Goal: Task Accomplishment & Management: Manage account settings

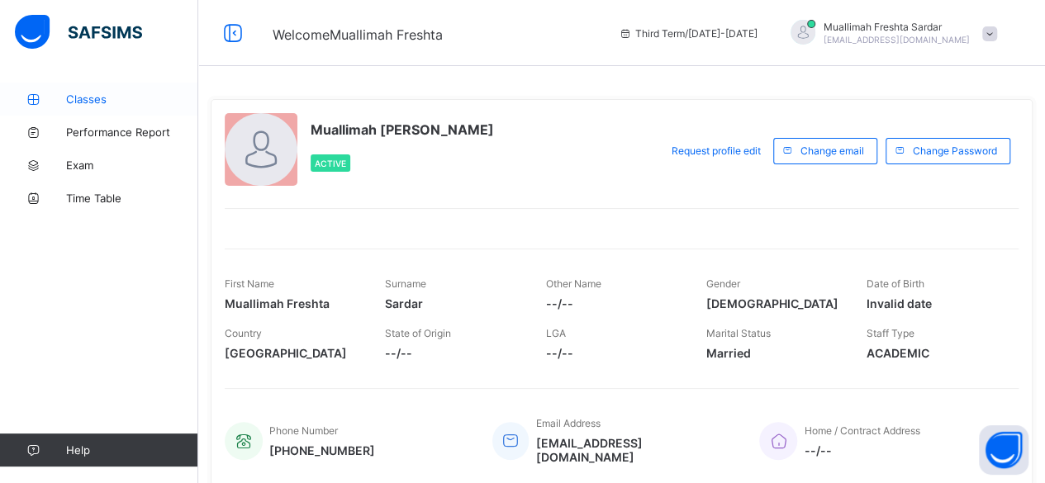
click at [97, 97] on span "Classes" at bounding box center [132, 98] width 132 height 13
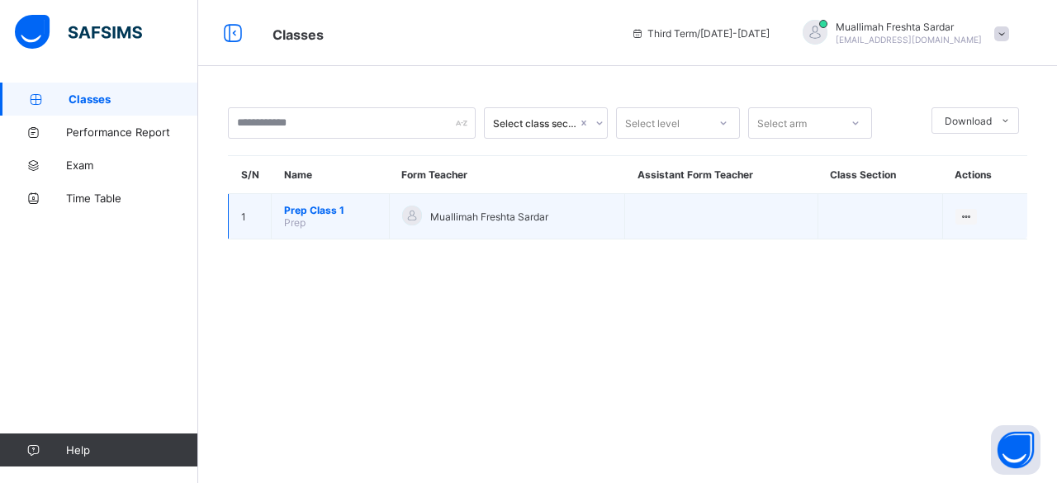
click at [325, 208] on span "Prep Class 1" at bounding box center [330, 210] width 92 height 12
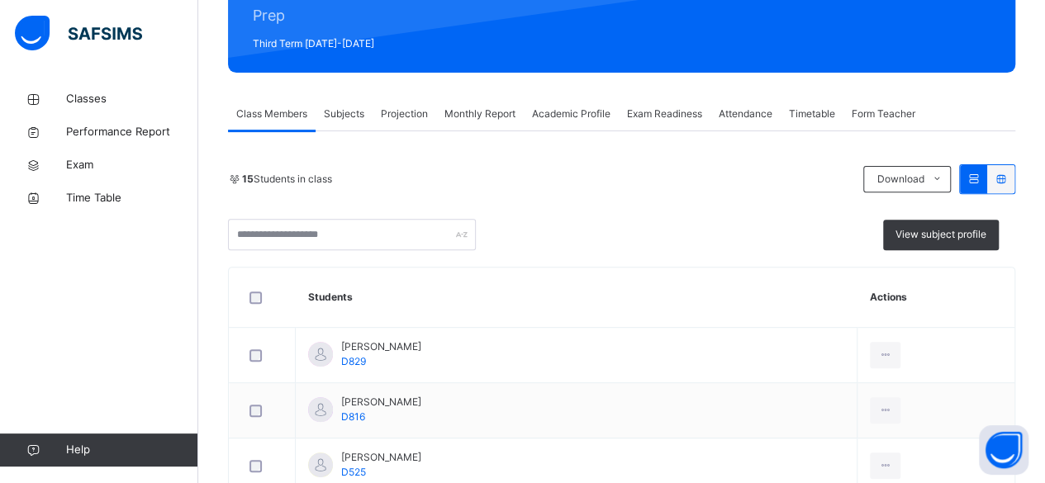
scroll to position [214, 0]
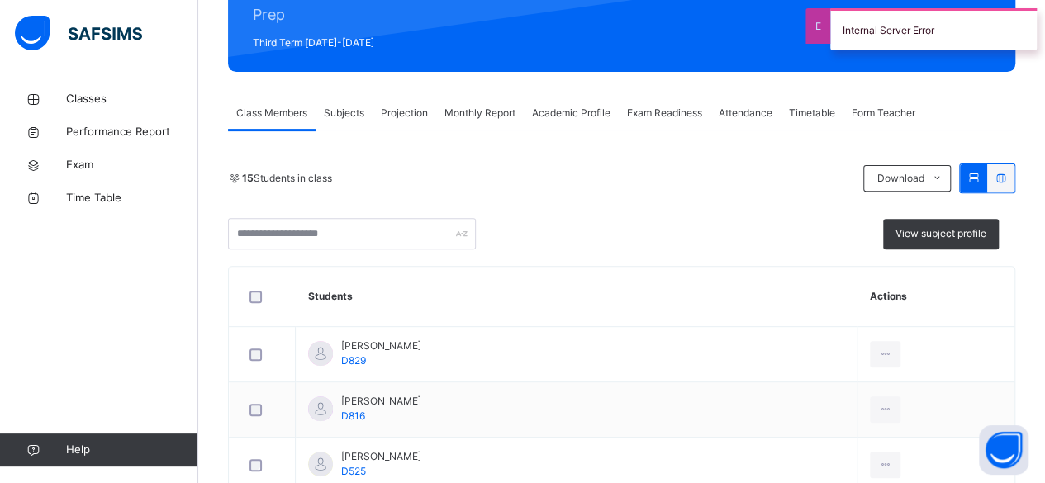
click at [412, 111] on span "Projection" at bounding box center [404, 113] width 47 height 15
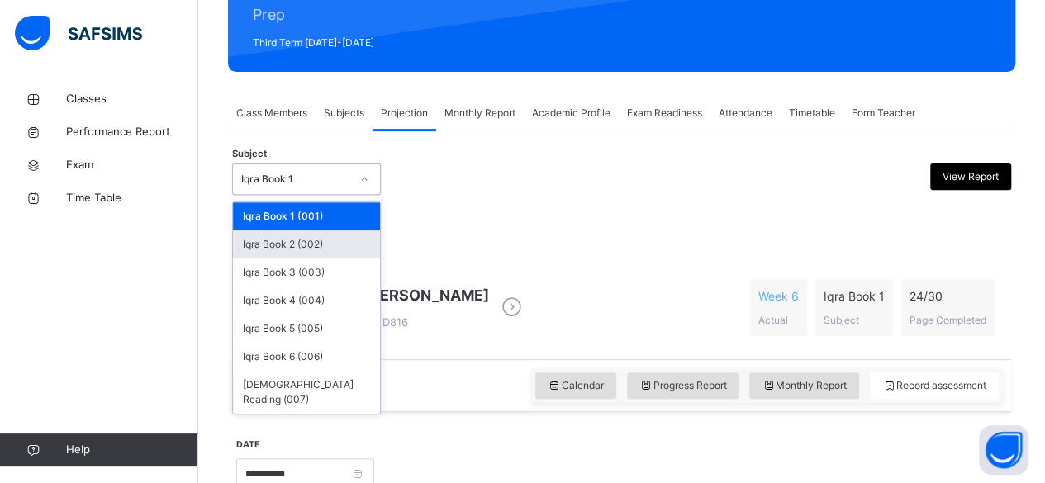
click at [347, 248] on div "Iqra Book 2 (002)" at bounding box center [306, 244] width 147 height 28
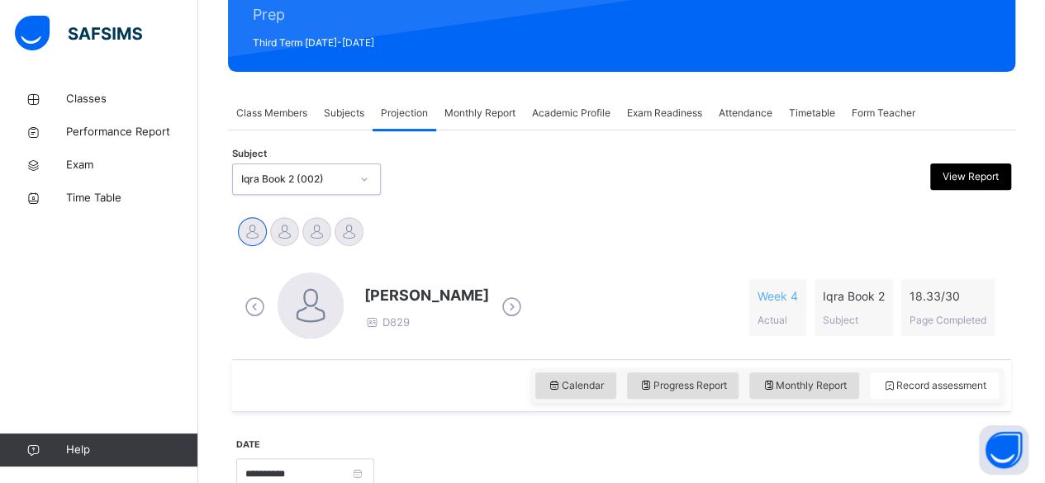
click at [526, 295] on icon at bounding box center [511, 307] width 29 height 25
click at [625, 303] on icon at bounding box center [639, 307] width 29 height 25
click at [509, 304] on icon at bounding box center [511, 307] width 29 height 25
click at [284, 112] on span "Class Members" at bounding box center [271, 113] width 71 height 15
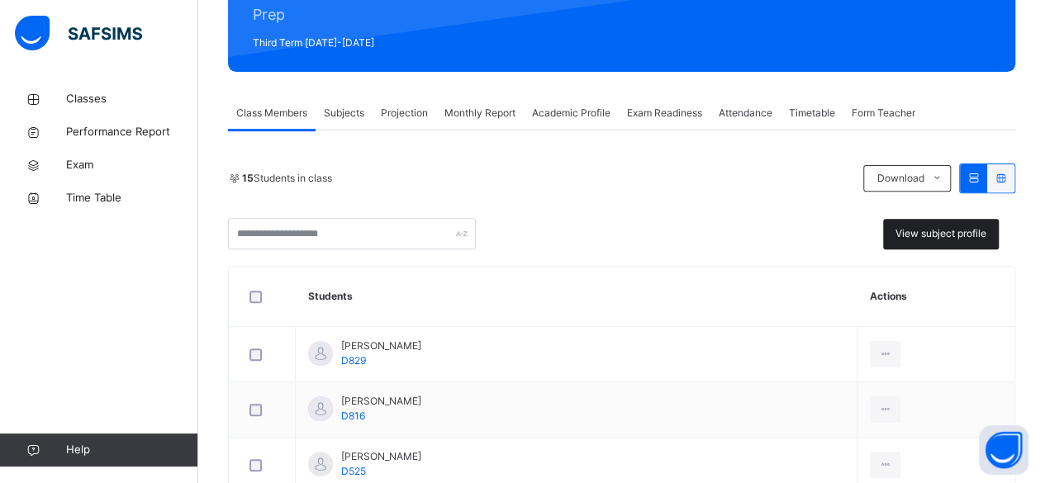
click at [964, 231] on span "View subject profile" at bounding box center [940, 233] width 91 height 15
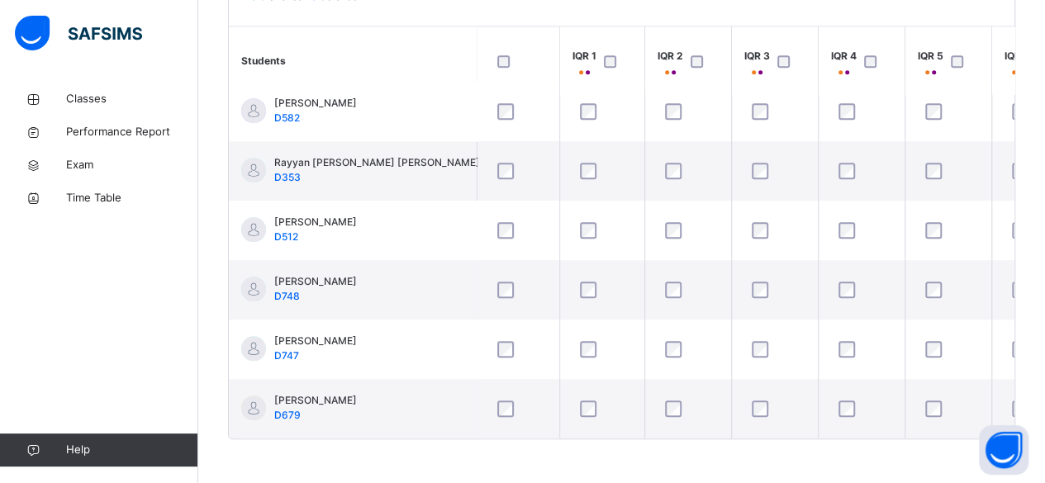
scroll to position [575, 0]
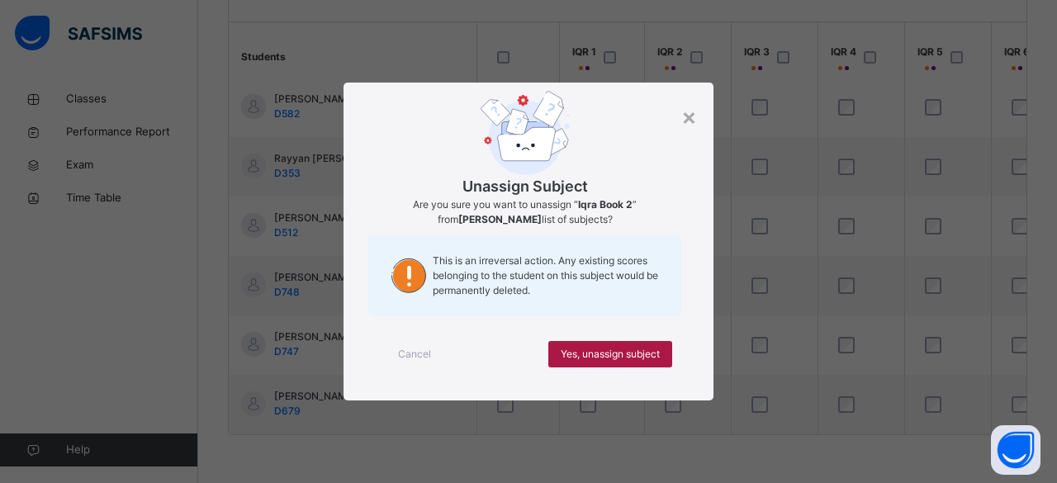
click at [639, 353] on span "Yes, unassign subject" at bounding box center [610, 354] width 99 height 15
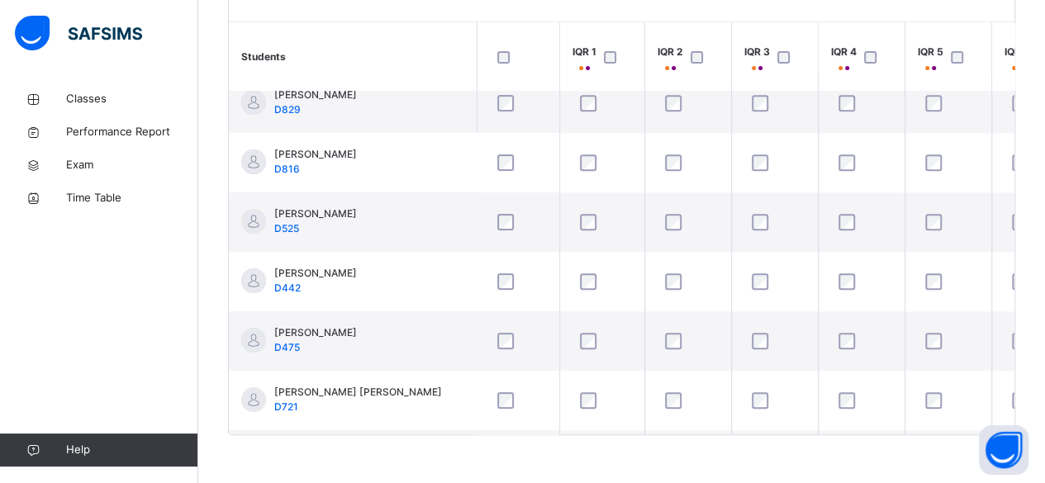
scroll to position [17, 0]
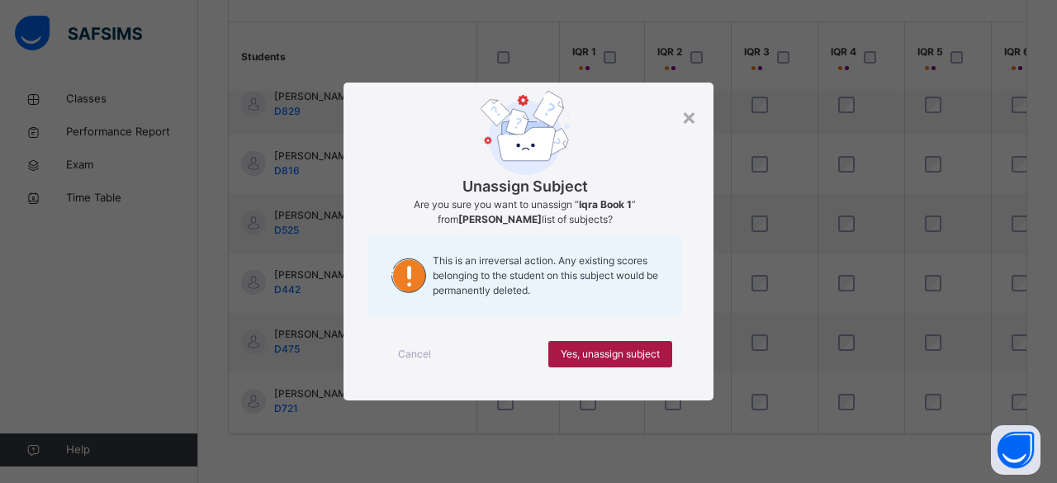
click at [633, 356] on span "Yes, unassign subject" at bounding box center [610, 354] width 99 height 15
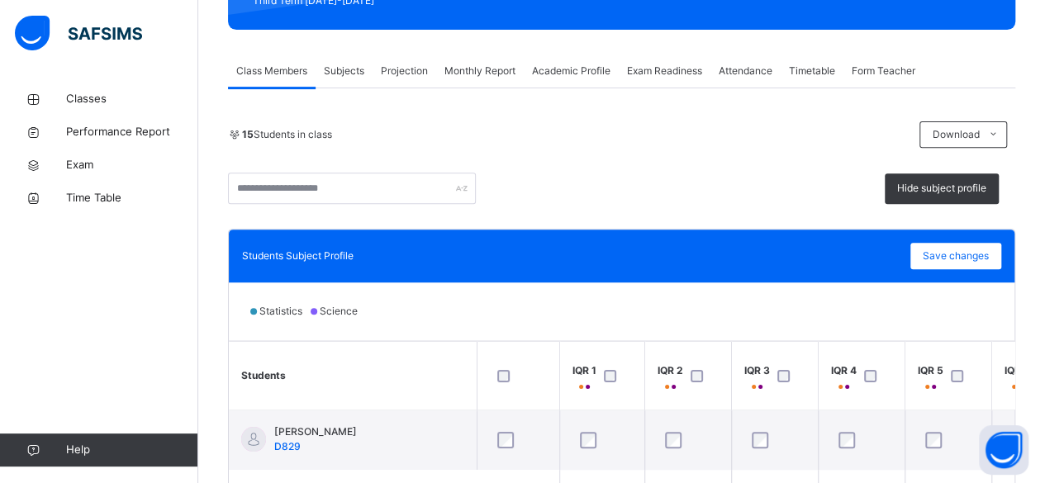
scroll to position [250, 0]
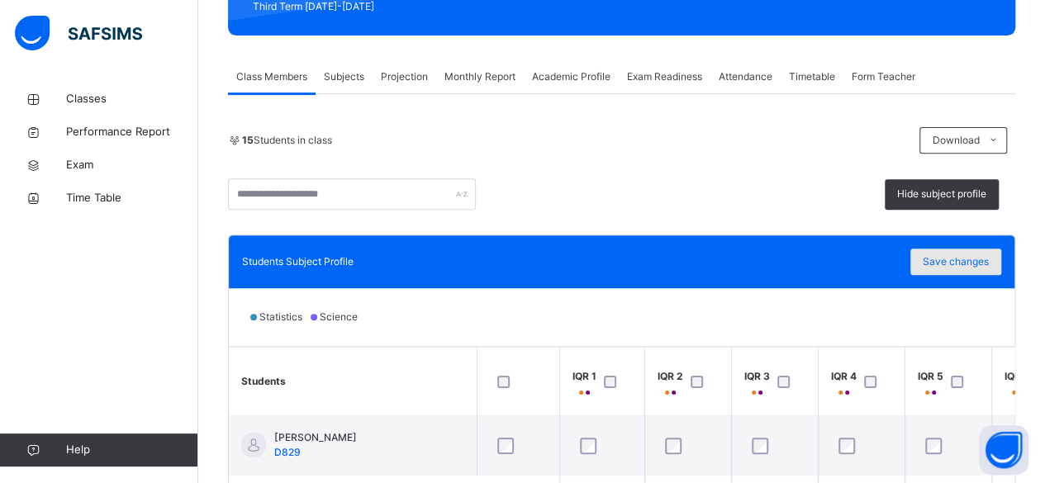
click at [985, 263] on span "Save changes" at bounding box center [955, 261] width 66 height 15
click at [410, 76] on span "Projection" at bounding box center [404, 76] width 47 height 15
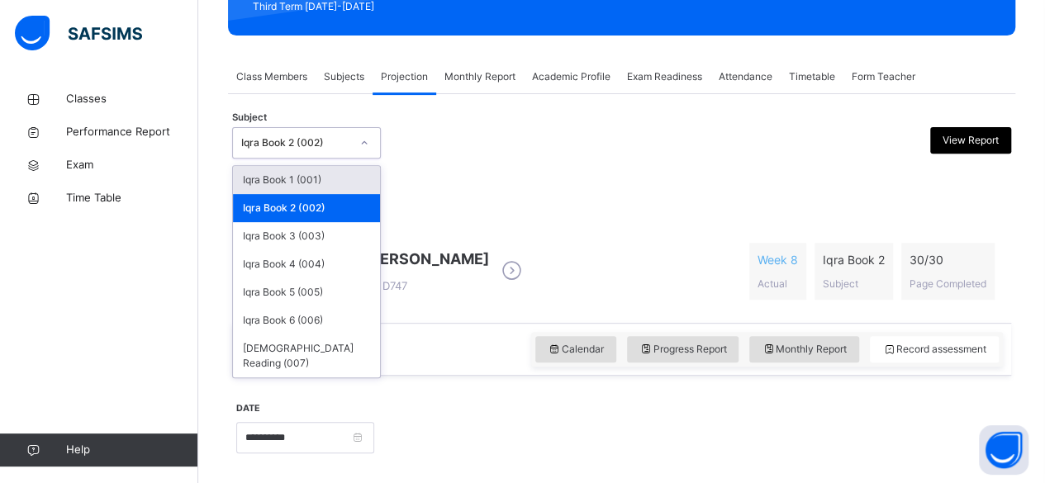
click at [339, 178] on div "Iqra Book 1 (001)" at bounding box center [306, 180] width 147 height 28
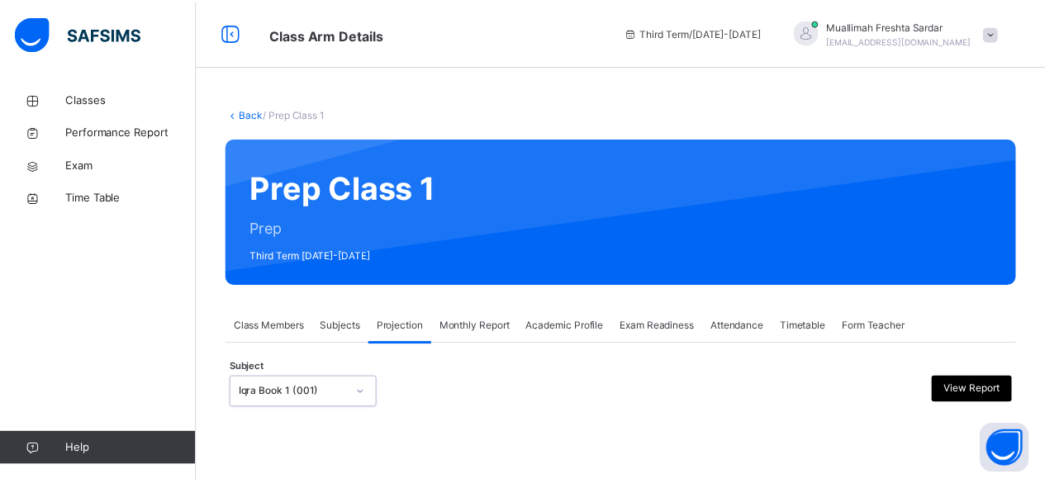
scroll to position [129, 0]
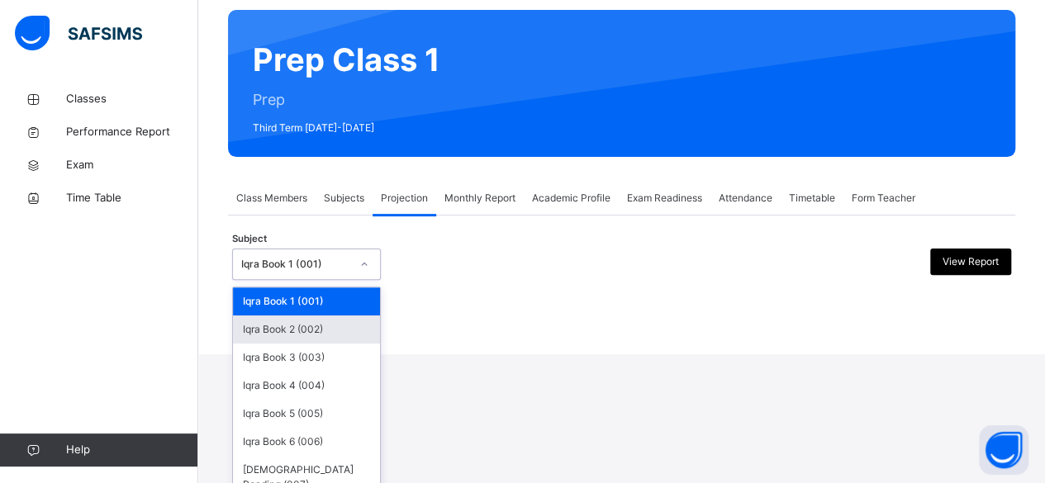
click at [352, 335] on div "Iqra Book 2 (002)" at bounding box center [306, 329] width 147 height 28
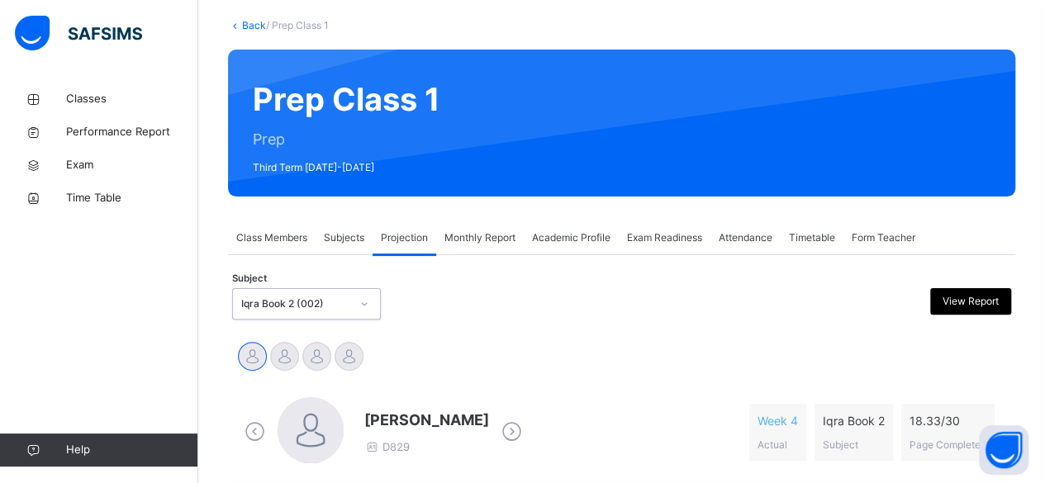
scroll to position [92, 0]
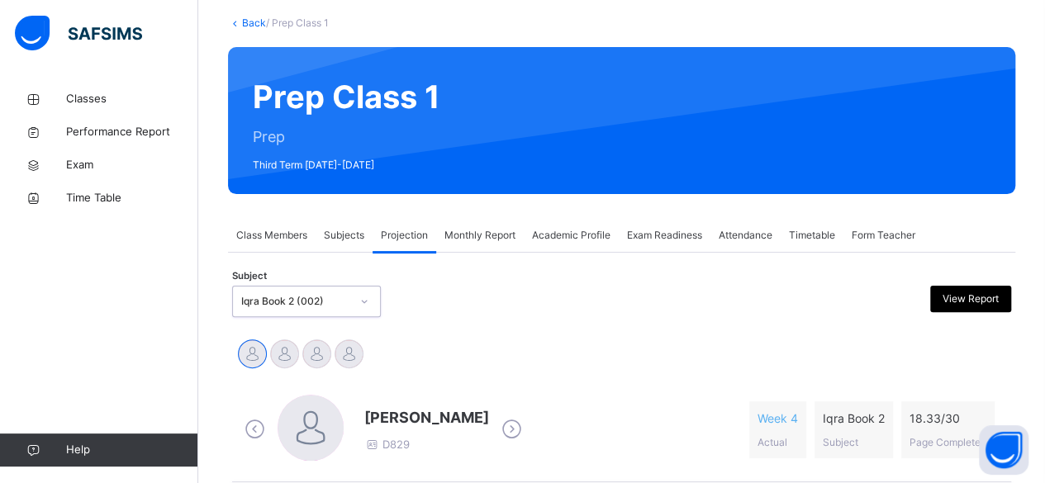
click at [526, 426] on icon at bounding box center [511, 429] width 29 height 25
click at [505, 426] on icon at bounding box center [511, 429] width 29 height 25
click at [625, 434] on icon at bounding box center [639, 429] width 29 height 25
click at [516, 424] on icon at bounding box center [511, 429] width 29 height 25
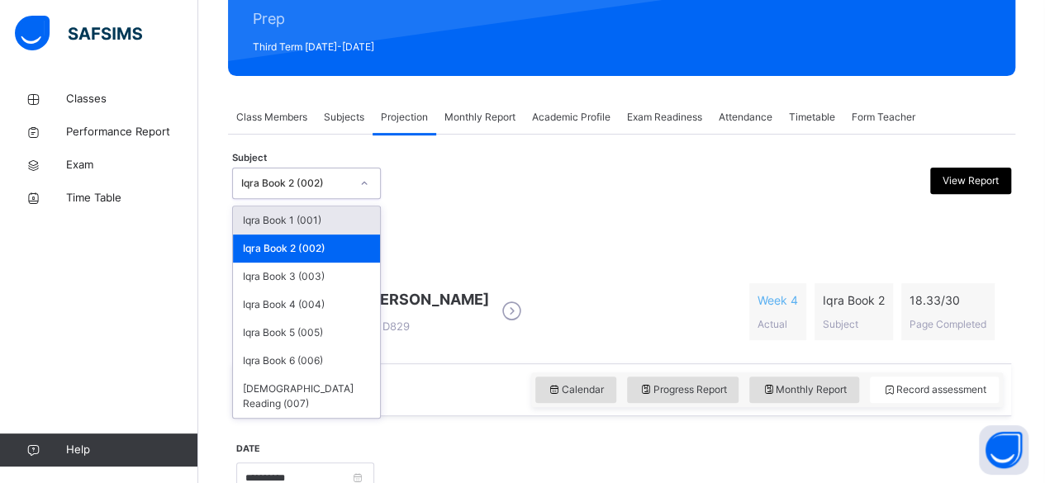
scroll to position [213, 0]
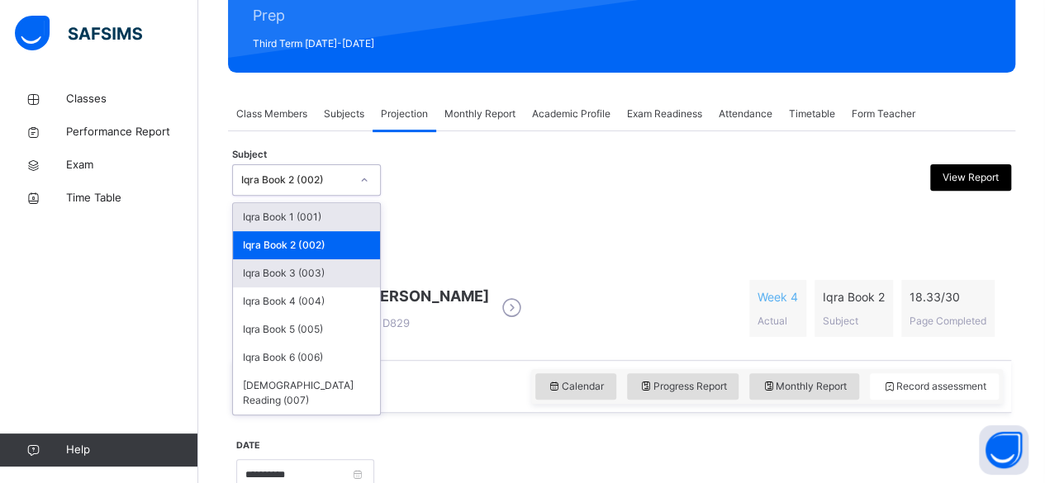
click at [335, 273] on div "Iqra Book 3 (003)" at bounding box center [306, 273] width 147 height 28
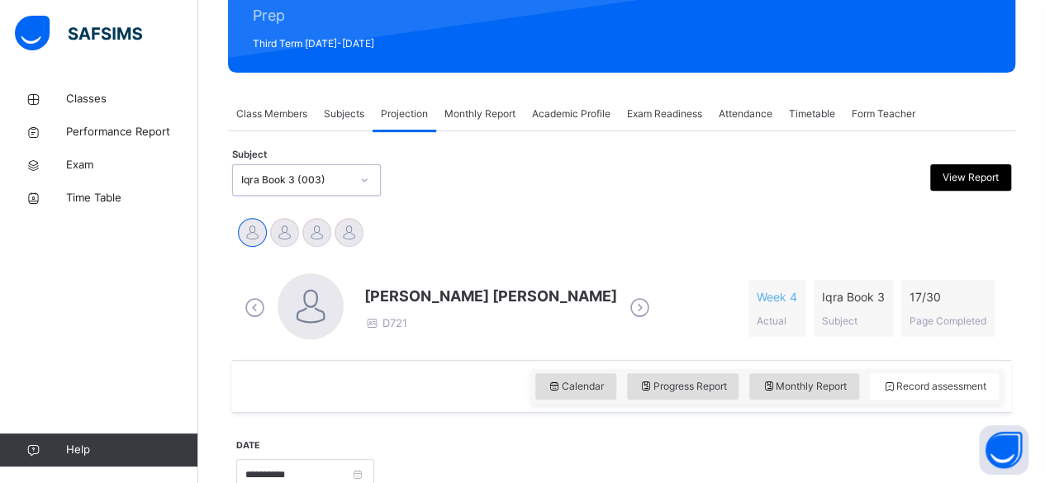
click at [625, 304] on icon at bounding box center [639, 308] width 29 height 25
click at [497, 317] on icon at bounding box center [511, 308] width 29 height 25
click at [453, 319] on div "[PERSON_NAME] D747" at bounding box center [426, 308] width 125 height 47
click at [460, 299] on span "[PERSON_NAME]" at bounding box center [426, 296] width 125 height 22
click at [507, 297] on icon at bounding box center [511, 308] width 29 height 25
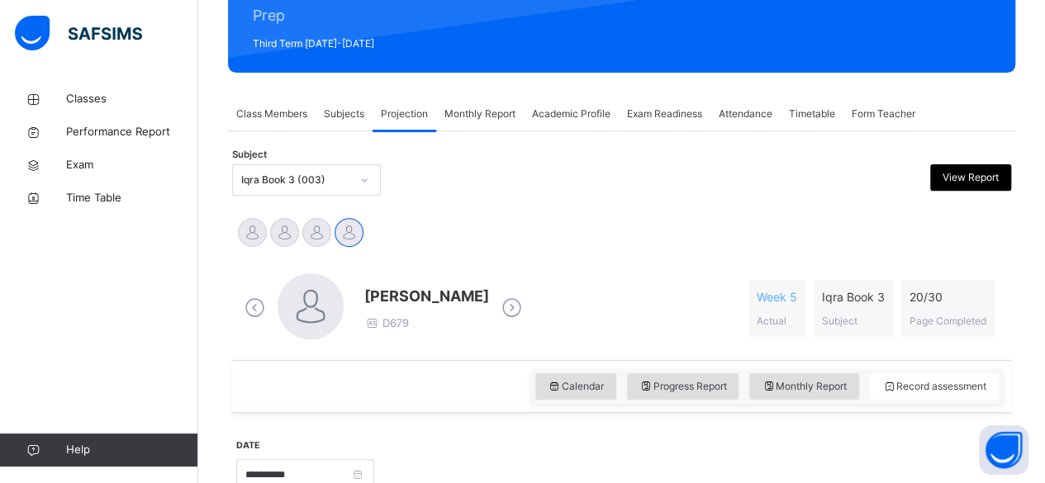
click at [289, 114] on span "Class Members" at bounding box center [271, 114] width 71 height 15
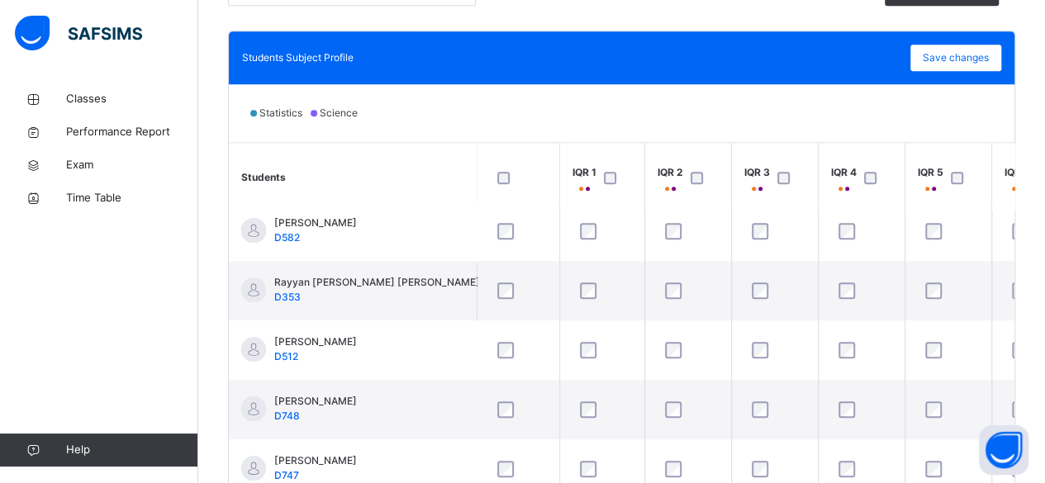
scroll to position [555, 0]
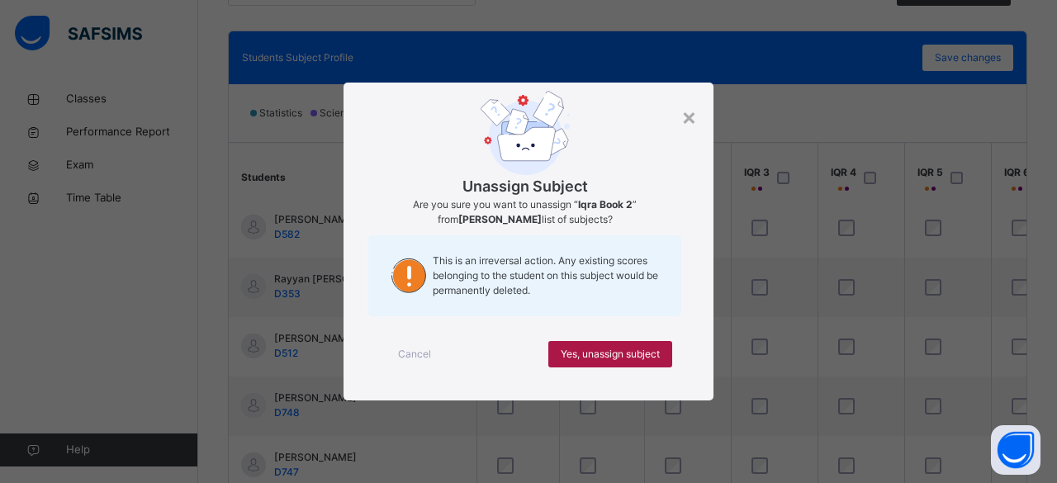
click at [653, 353] on span "Yes, unassign subject" at bounding box center [610, 354] width 99 height 15
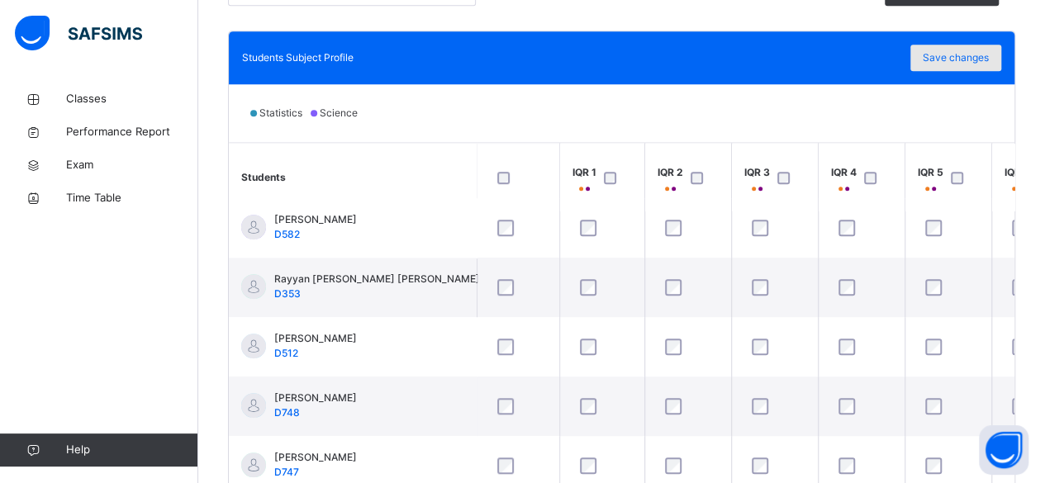
click at [982, 59] on span "Save changes" at bounding box center [955, 57] width 66 height 15
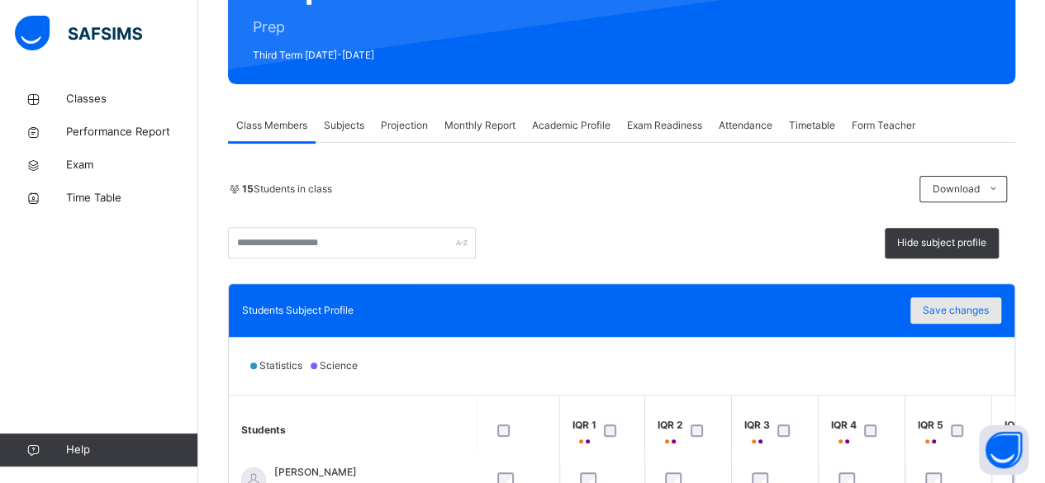
scroll to position [200, 0]
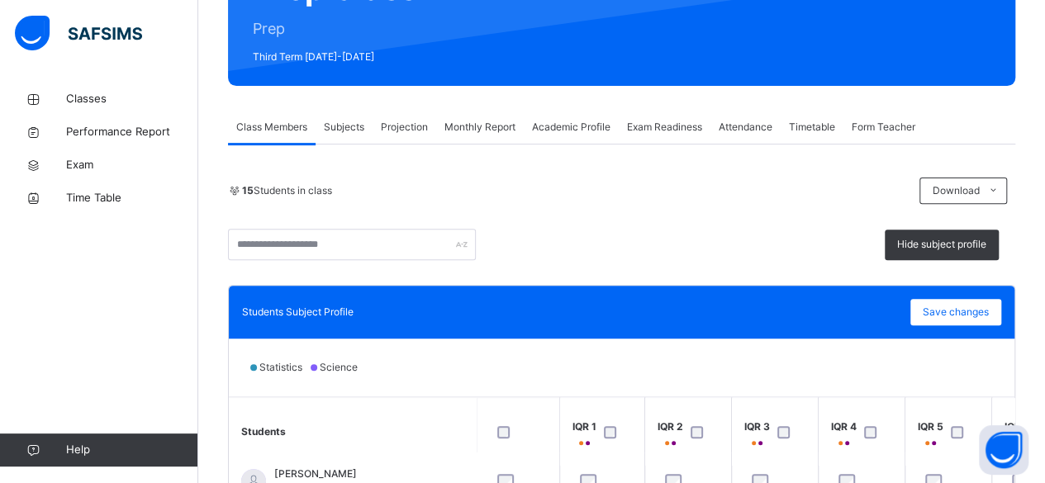
click at [411, 121] on span "Projection" at bounding box center [404, 127] width 47 height 15
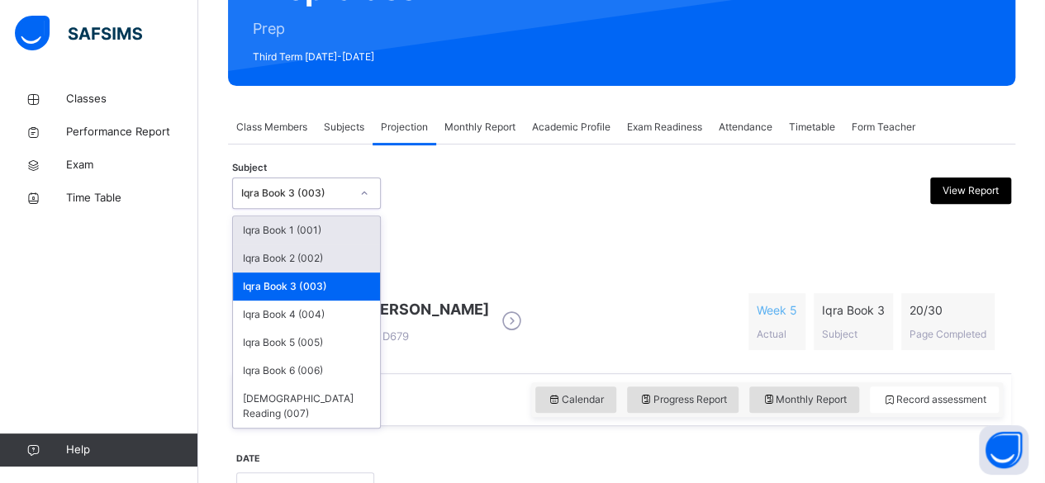
click at [356, 258] on div "Iqra Book 2 (002)" at bounding box center [306, 258] width 147 height 28
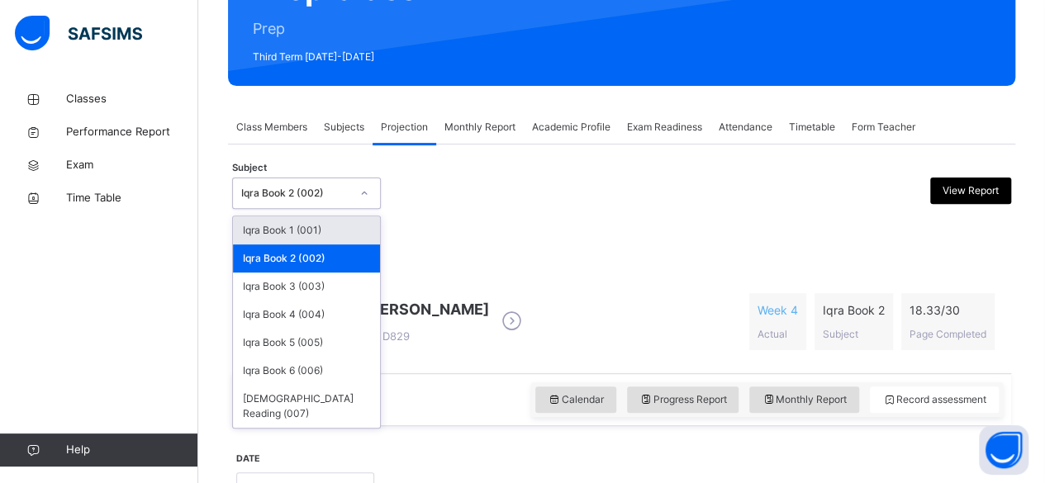
click at [499, 215] on div "Subject option Iqra Book 2 (002), selected. option Iqra Book 1 (001) focused, 1…" at bounding box center [621, 193] width 779 height 48
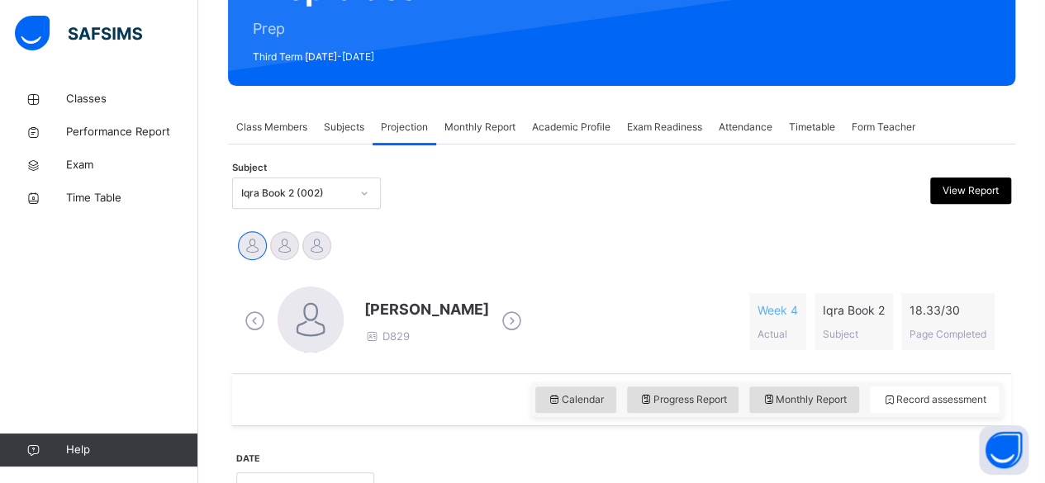
click at [522, 319] on icon at bounding box center [511, 321] width 29 height 25
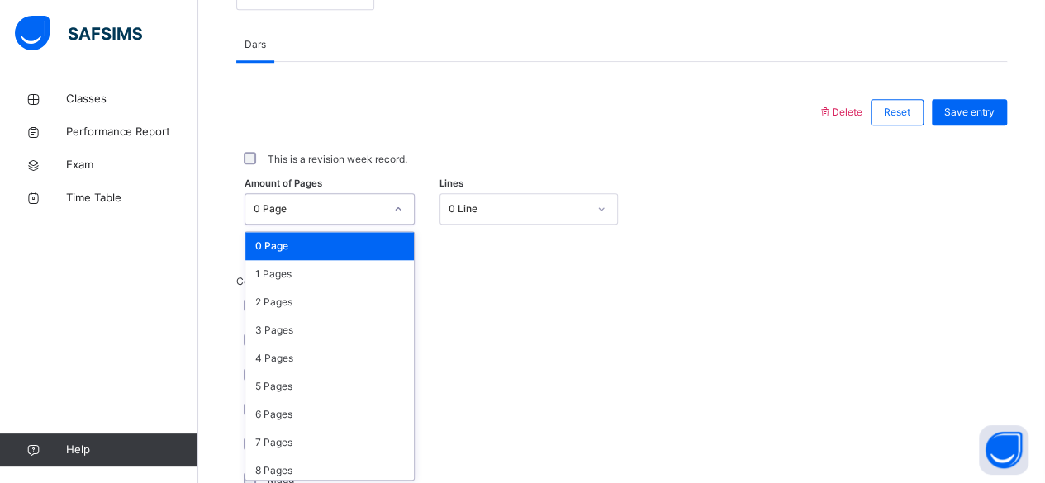
scroll to position [695, 0]
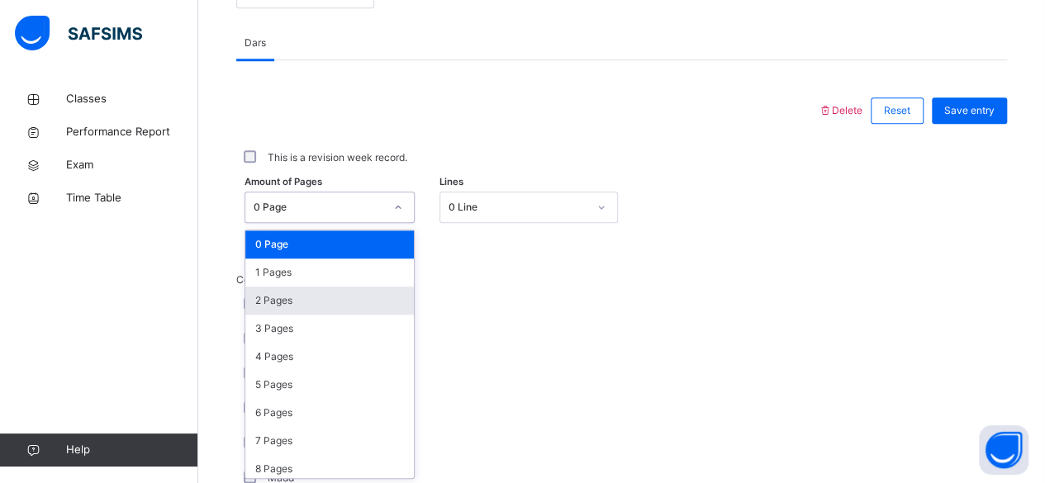
click at [306, 299] on div "2 Pages" at bounding box center [329, 301] width 168 height 28
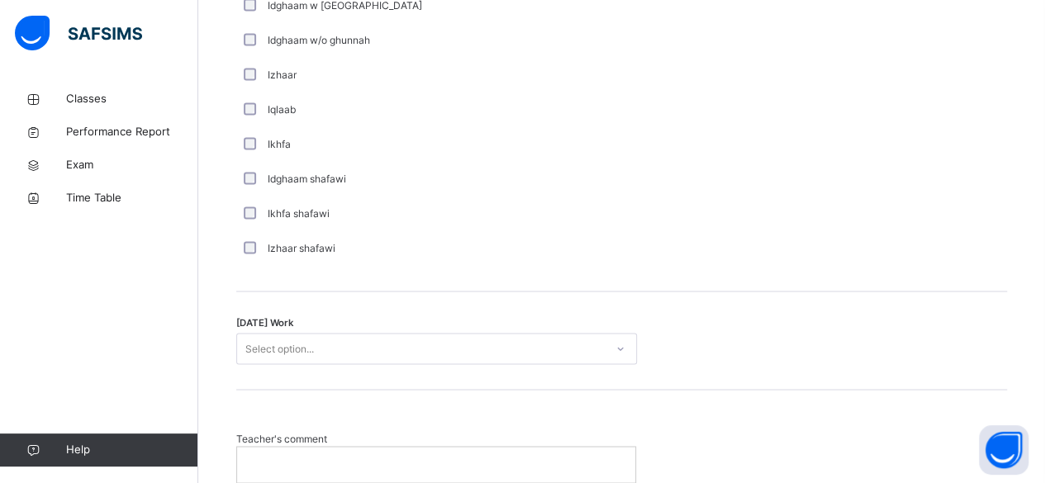
scroll to position [1247, 0]
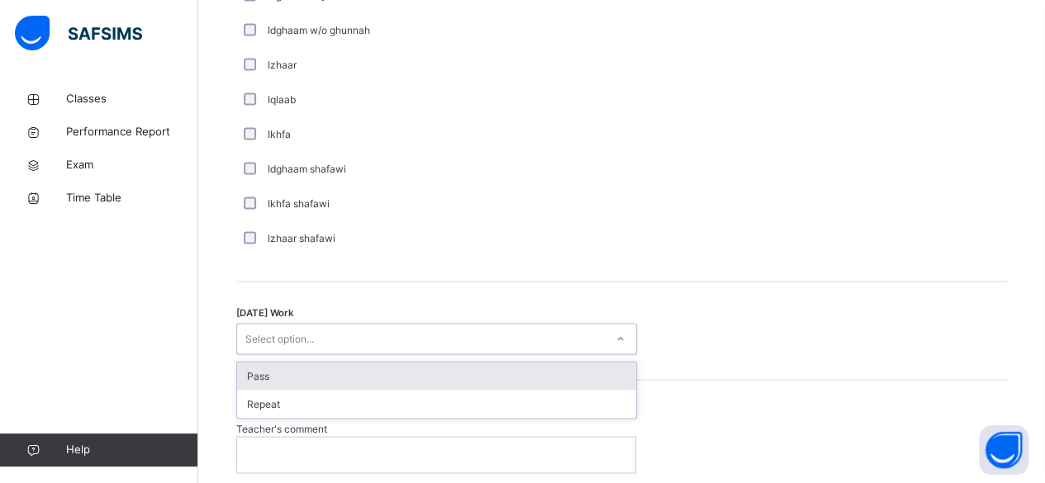
click at [569, 377] on div "Pass" at bounding box center [436, 376] width 399 height 28
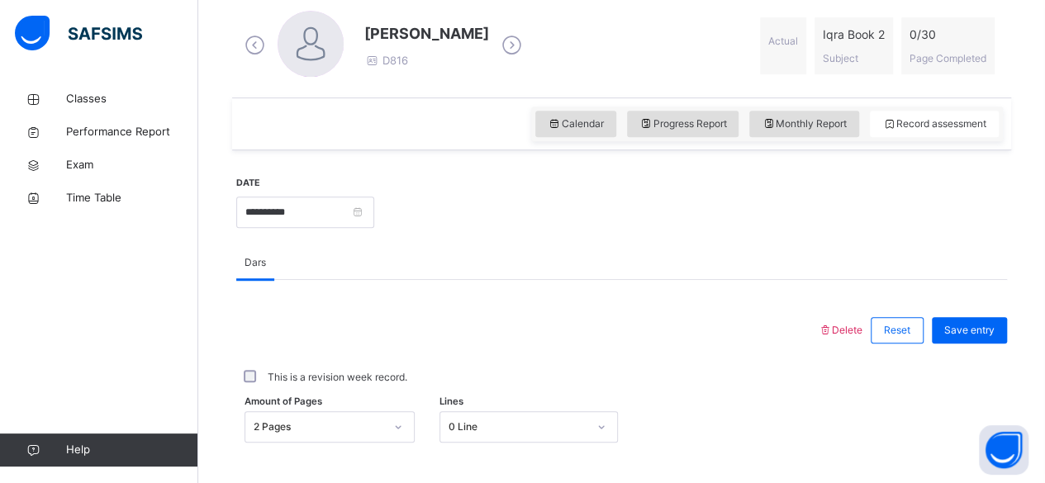
scroll to position [473, 0]
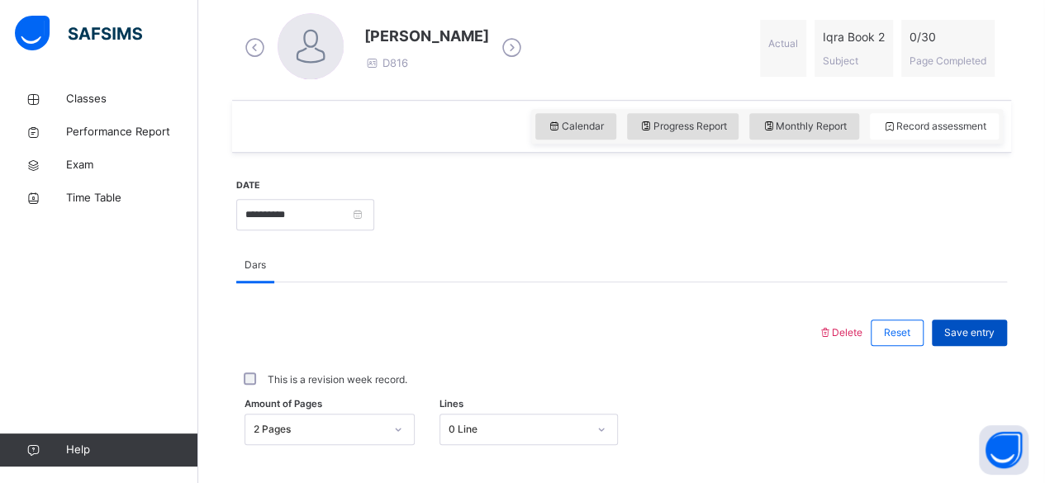
click at [984, 331] on span "Save entry" at bounding box center [969, 332] width 50 height 15
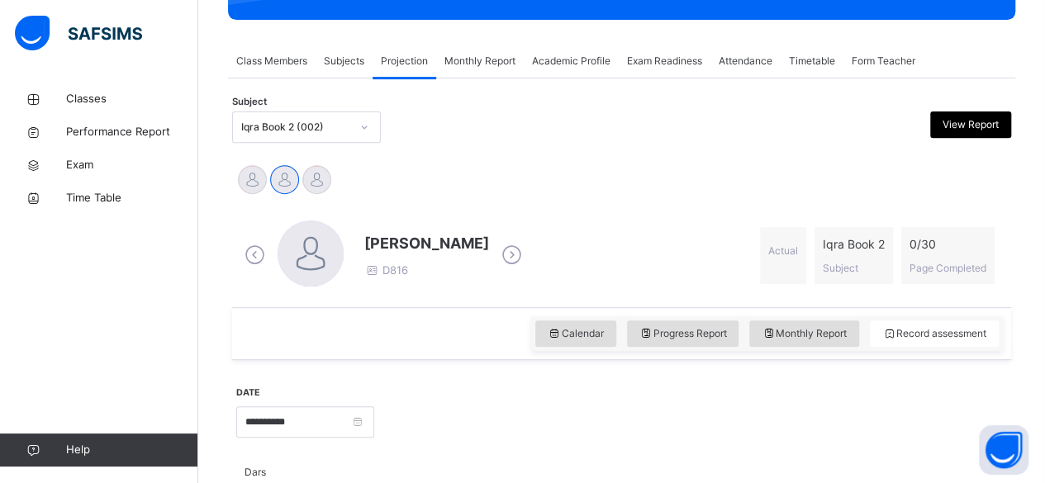
scroll to position [259, 0]
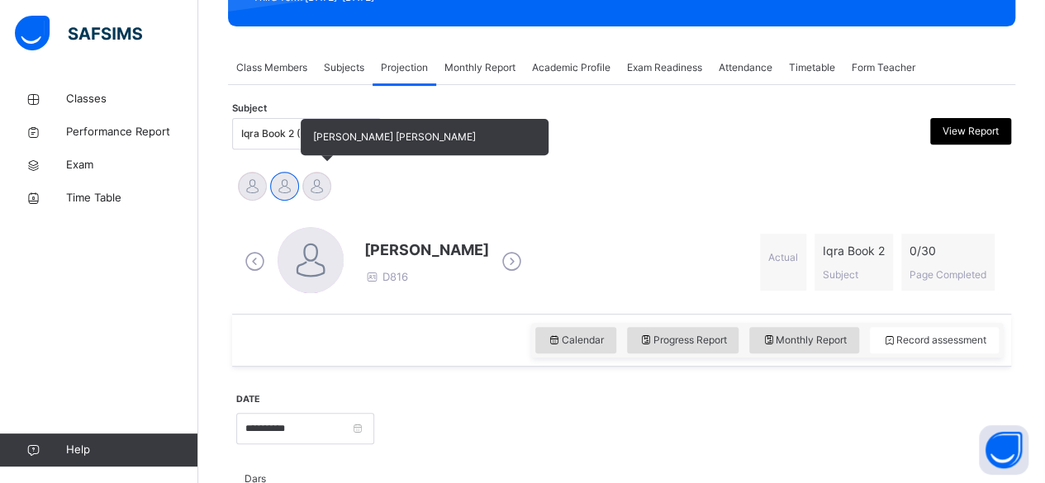
click at [320, 183] on div at bounding box center [316, 186] width 29 height 29
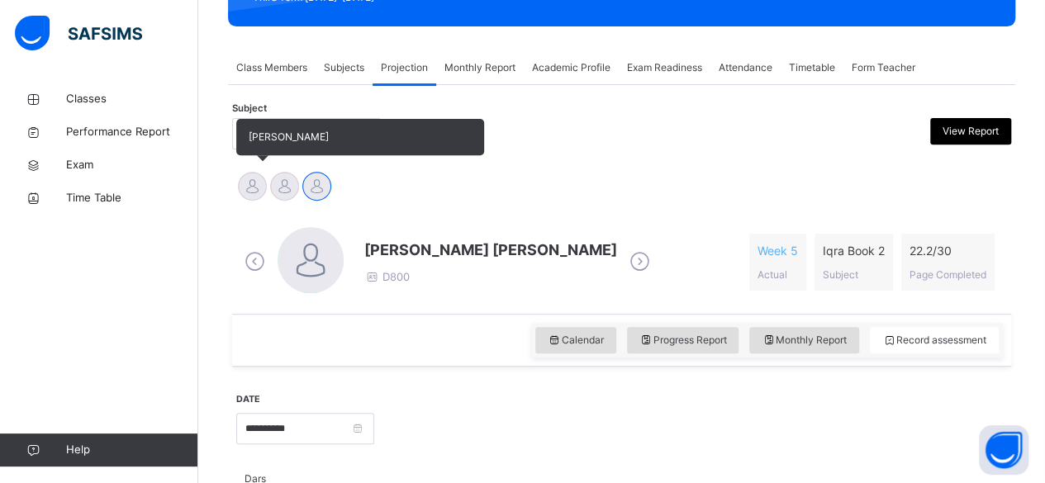
click at [249, 192] on div at bounding box center [252, 186] width 29 height 29
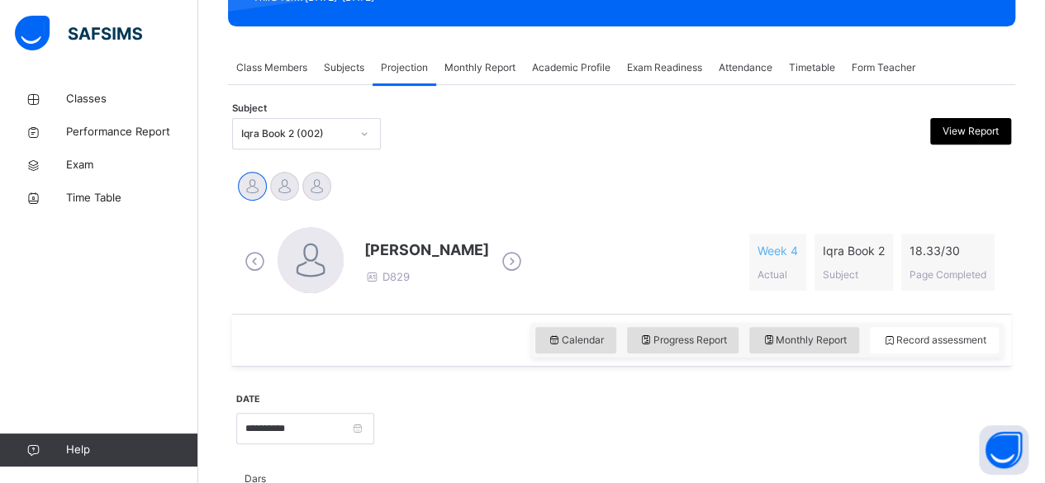
click at [550, 183] on div "[PERSON_NAME] Nuh [PERSON_NAME] [PERSON_NAME] [PERSON_NAME]" at bounding box center [621, 188] width 770 height 36
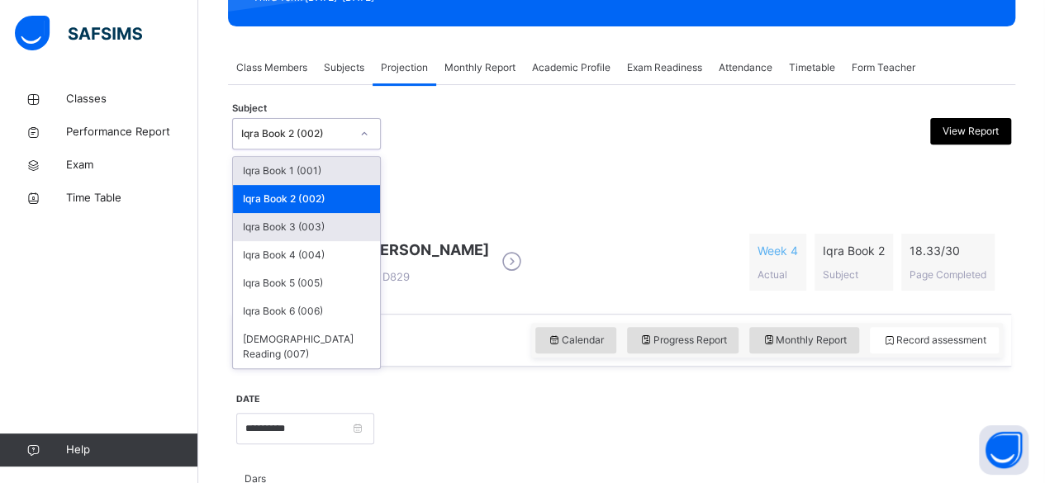
click at [348, 230] on div "Iqra Book 3 (003)" at bounding box center [306, 227] width 147 height 28
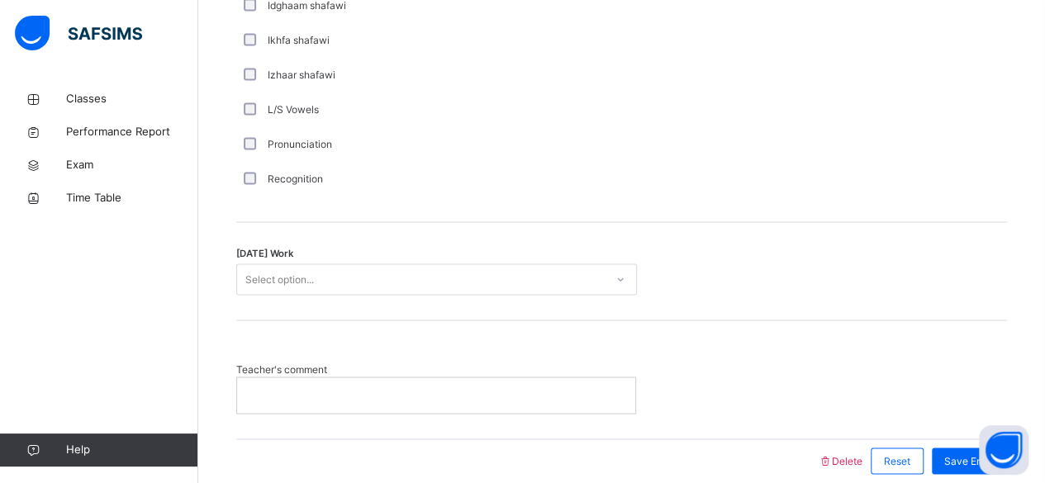
scroll to position [1311, 0]
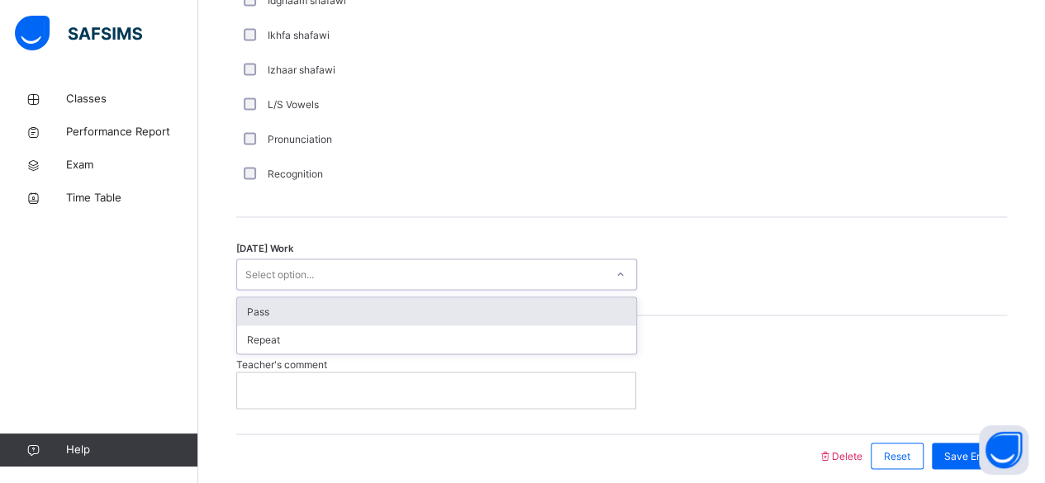
click at [555, 309] on div "Pass" at bounding box center [436, 311] width 399 height 28
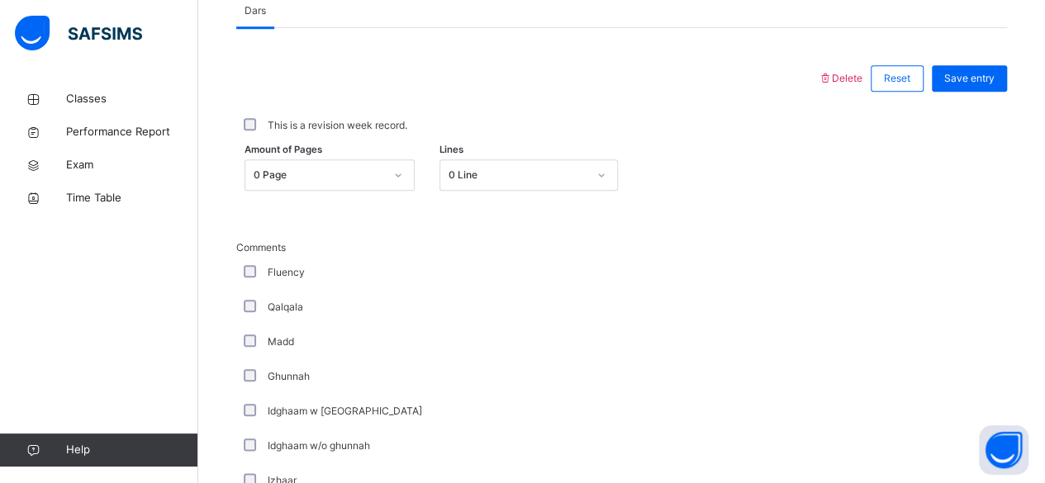
scroll to position [717, 0]
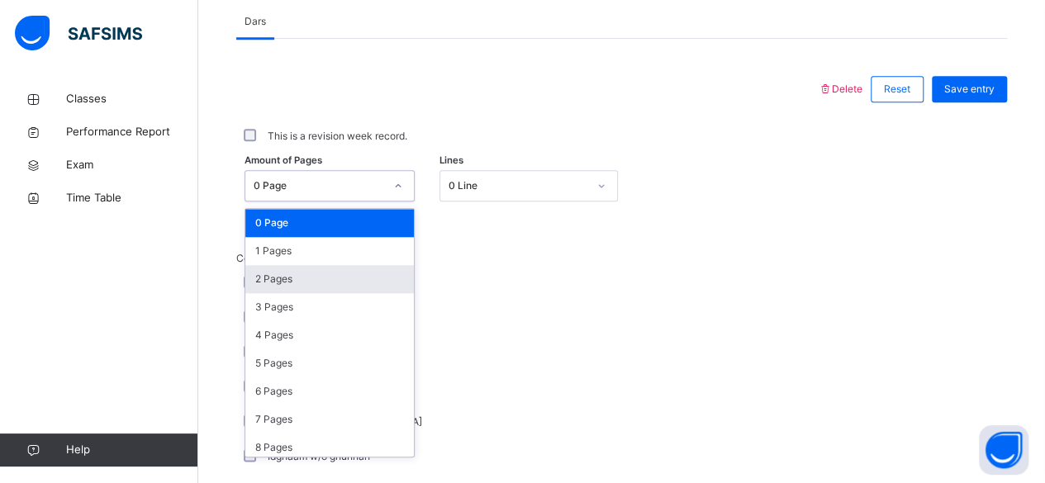
click at [325, 280] on div "2 Pages" at bounding box center [329, 279] width 168 height 28
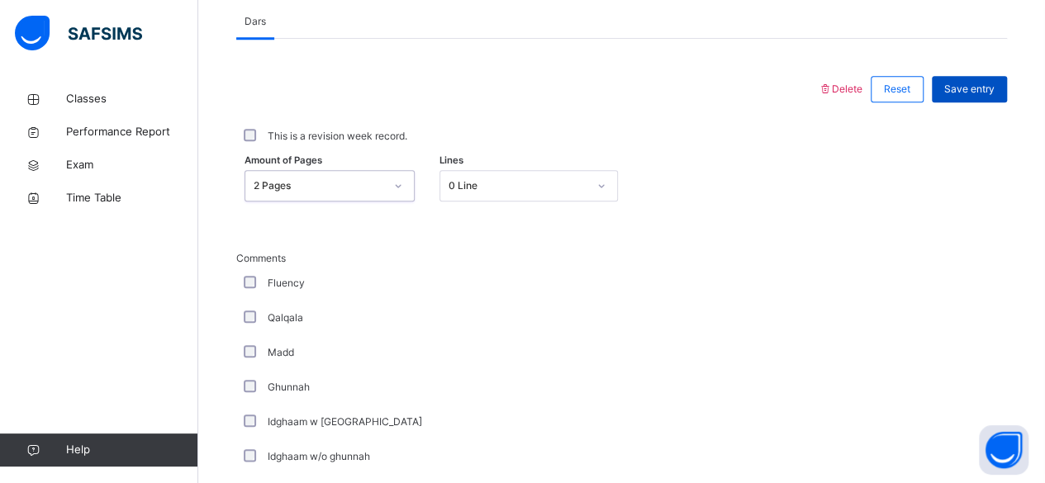
click at [988, 87] on span "Save entry" at bounding box center [969, 89] width 50 height 15
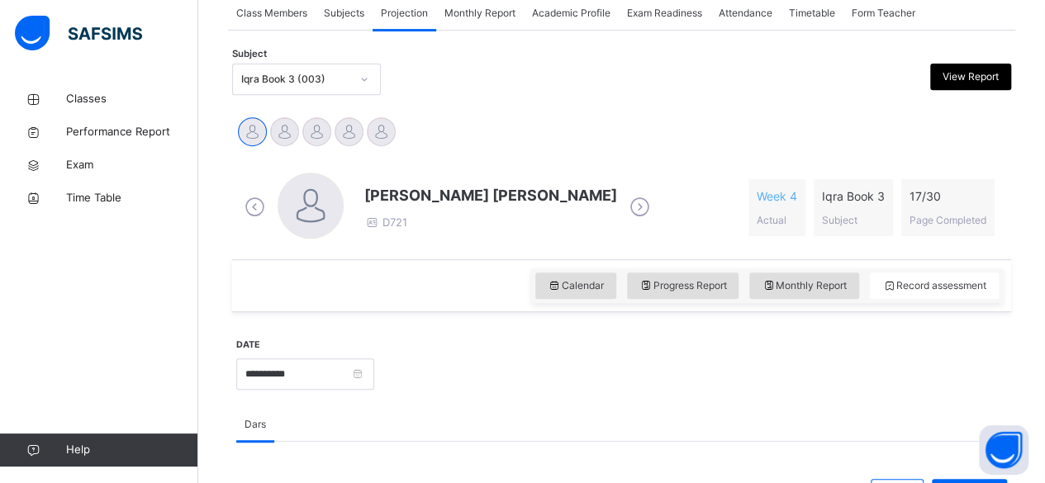
scroll to position [314, 0]
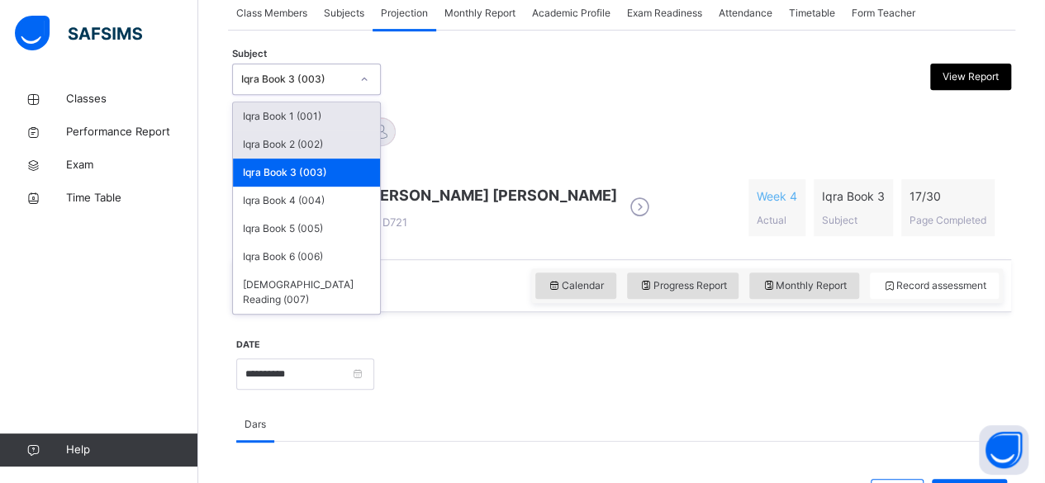
click at [351, 138] on div "Iqra Book 2 (002)" at bounding box center [306, 144] width 147 height 28
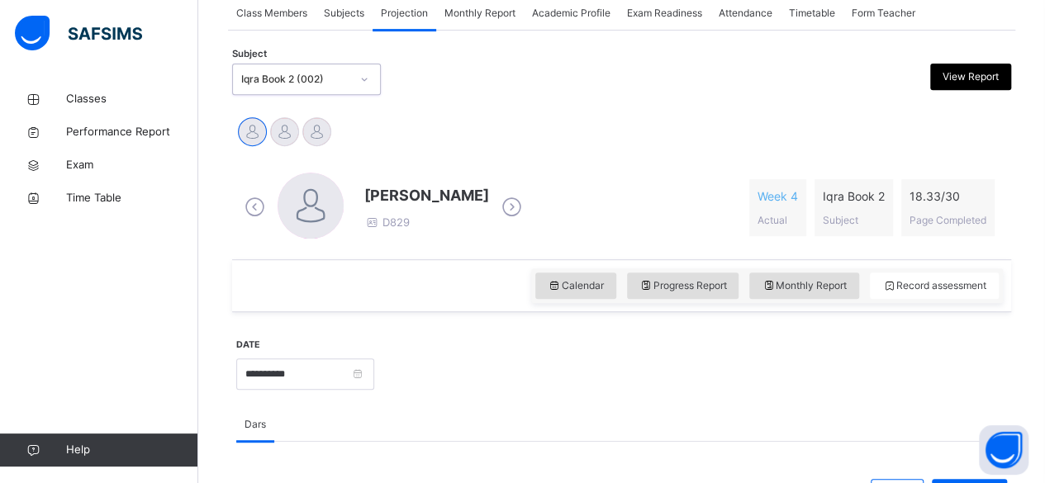
click at [526, 203] on icon at bounding box center [511, 207] width 29 height 25
click at [505, 199] on icon at bounding box center [511, 207] width 29 height 25
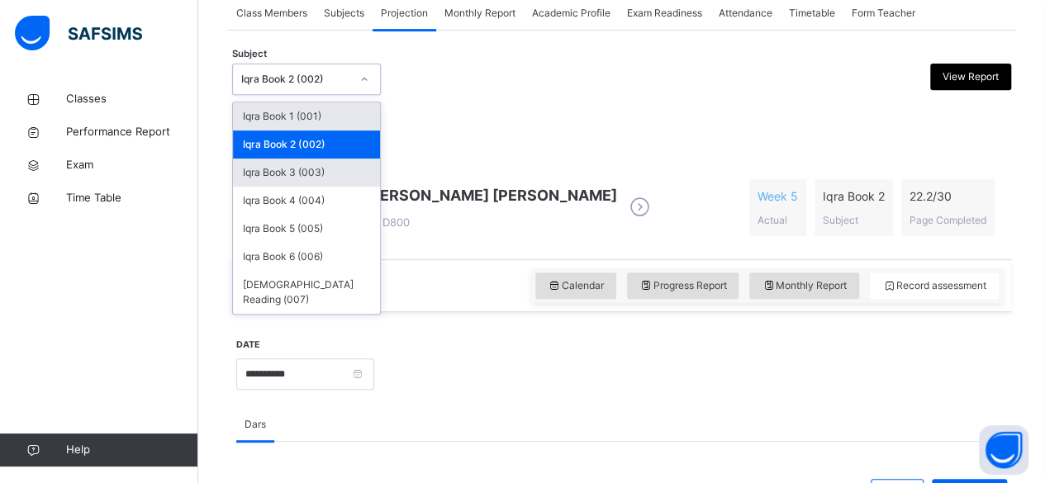
click at [340, 172] on div "Iqra Book 3 (003)" at bounding box center [306, 173] width 147 height 28
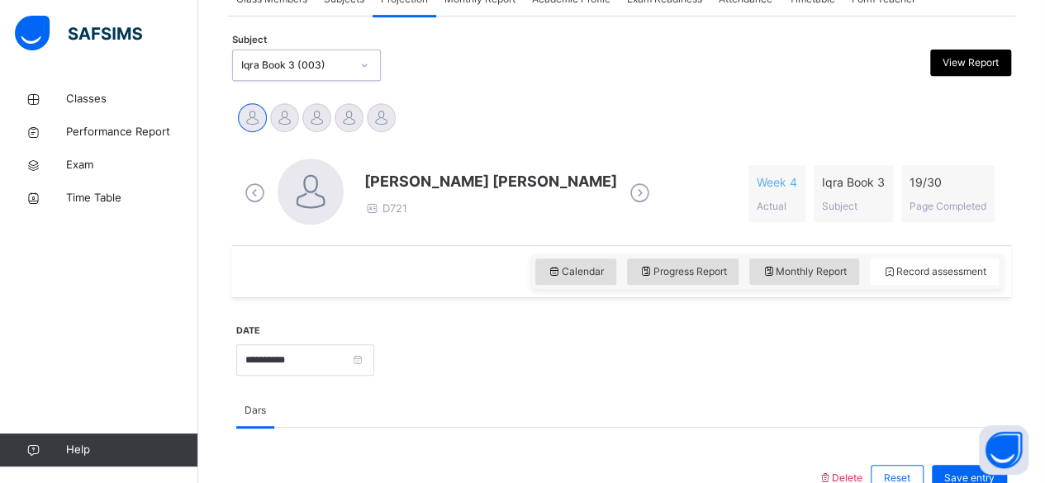
scroll to position [325, 0]
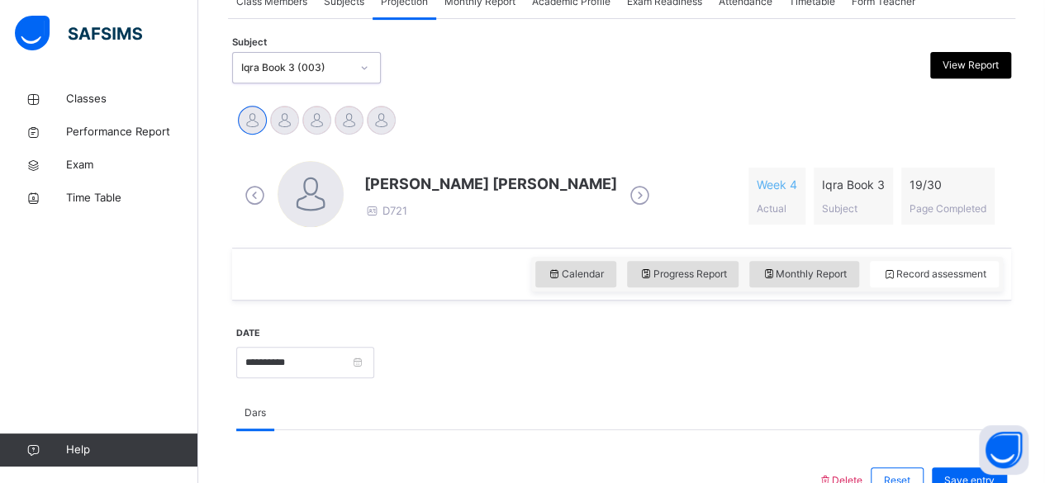
click at [625, 198] on icon at bounding box center [639, 195] width 29 height 25
click at [497, 188] on icon at bounding box center [511, 195] width 29 height 25
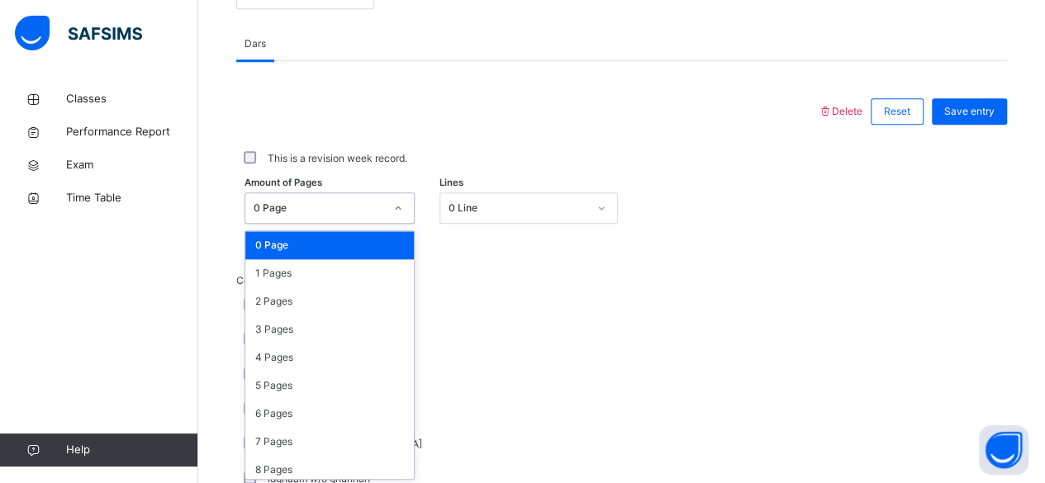
scroll to position [695, 0]
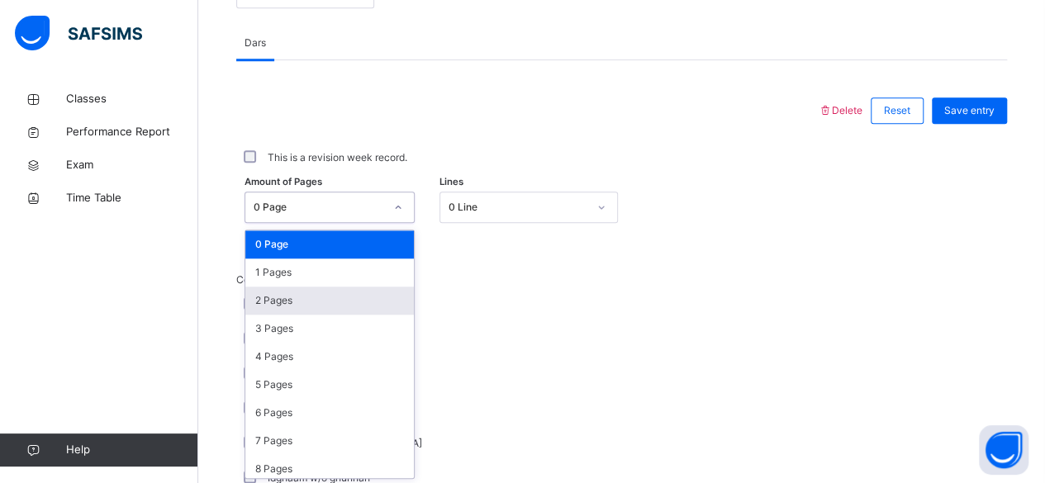
click at [326, 292] on div "2 Pages" at bounding box center [329, 301] width 168 height 28
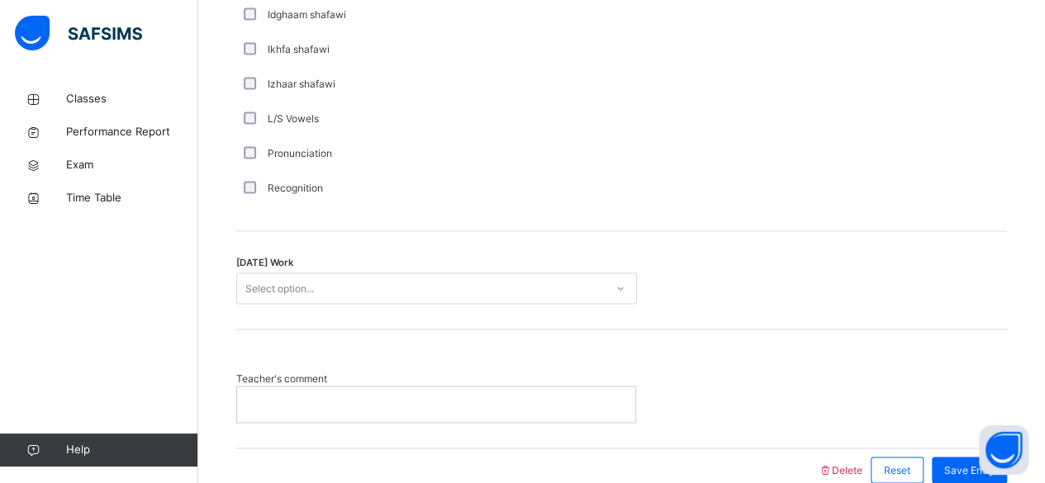
scroll to position [1300, 0]
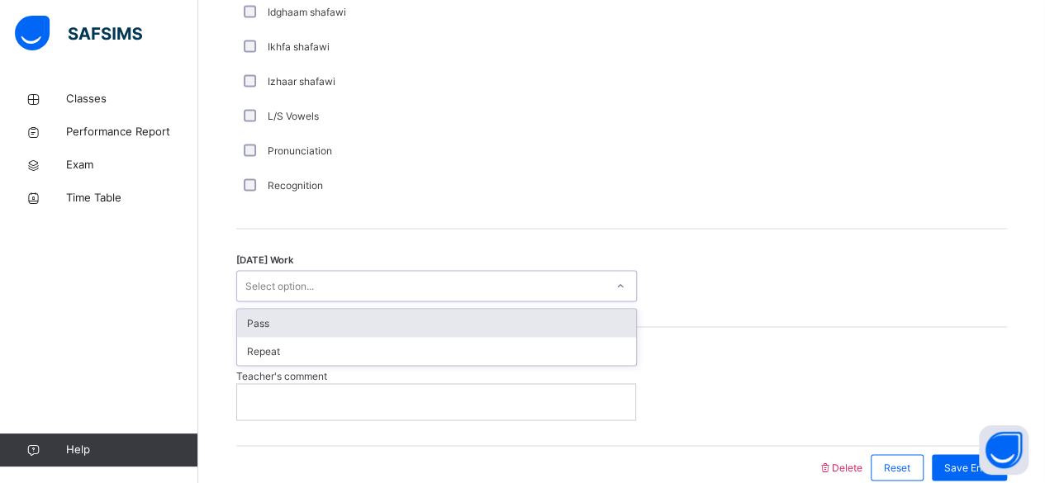
click at [585, 309] on div "Pass" at bounding box center [436, 323] width 399 height 28
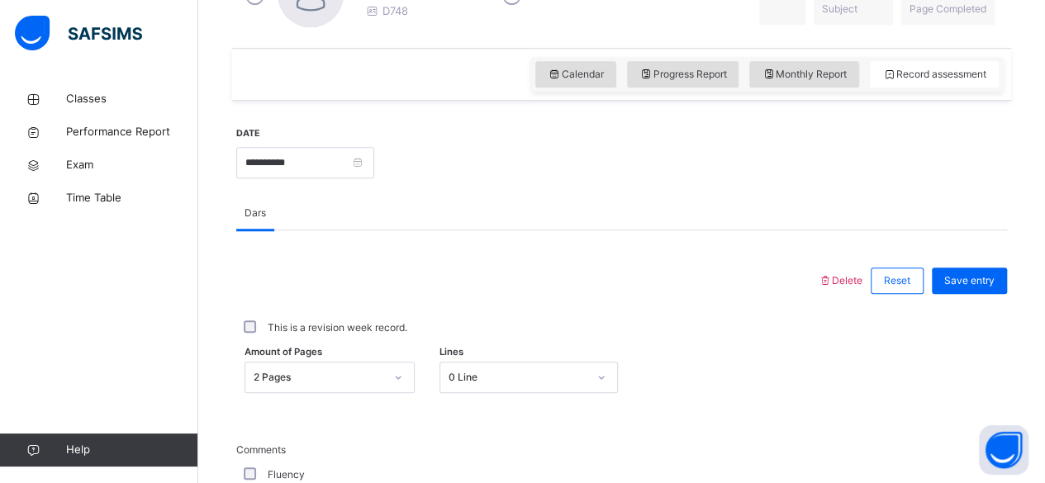
scroll to position [524, 0]
click at [979, 277] on span "Save entry" at bounding box center [969, 281] width 50 height 15
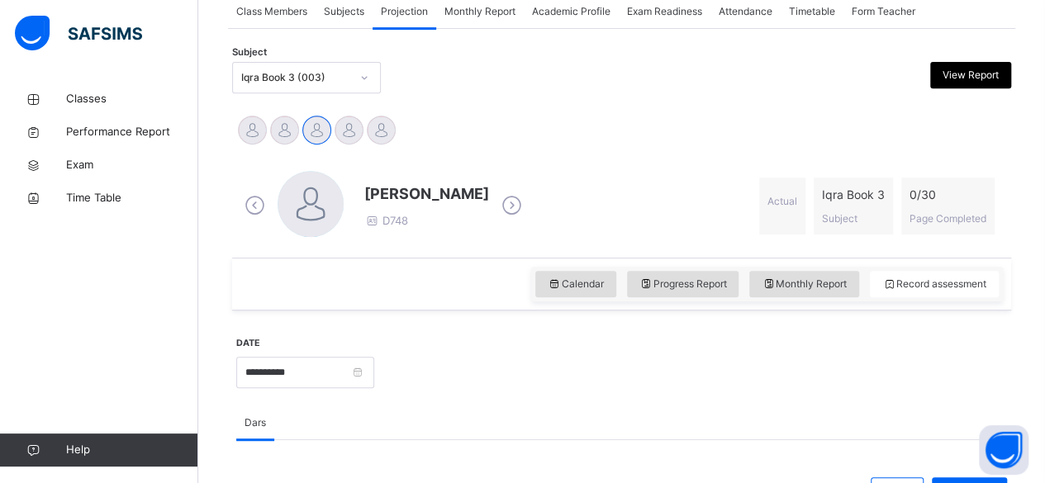
scroll to position [315, 0]
click at [514, 203] on icon at bounding box center [511, 205] width 29 height 25
click at [503, 208] on icon at bounding box center [511, 205] width 29 height 25
click at [497, 211] on icon at bounding box center [511, 205] width 29 height 25
click at [625, 201] on icon at bounding box center [639, 205] width 29 height 25
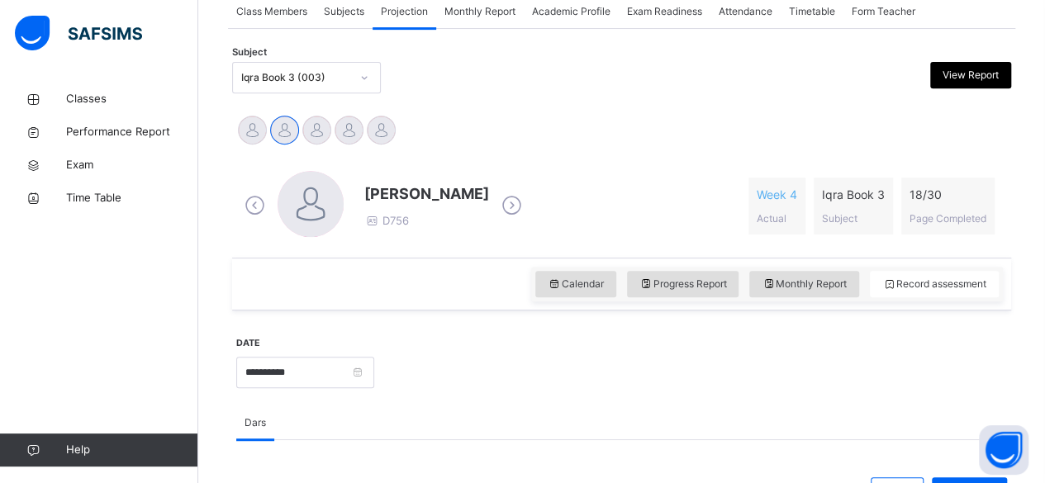
click at [497, 200] on icon at bounding box center [511, 205] width 29 height 25
click at [512, 202] on icon at bounding box center [511, 205] width 29 height 25
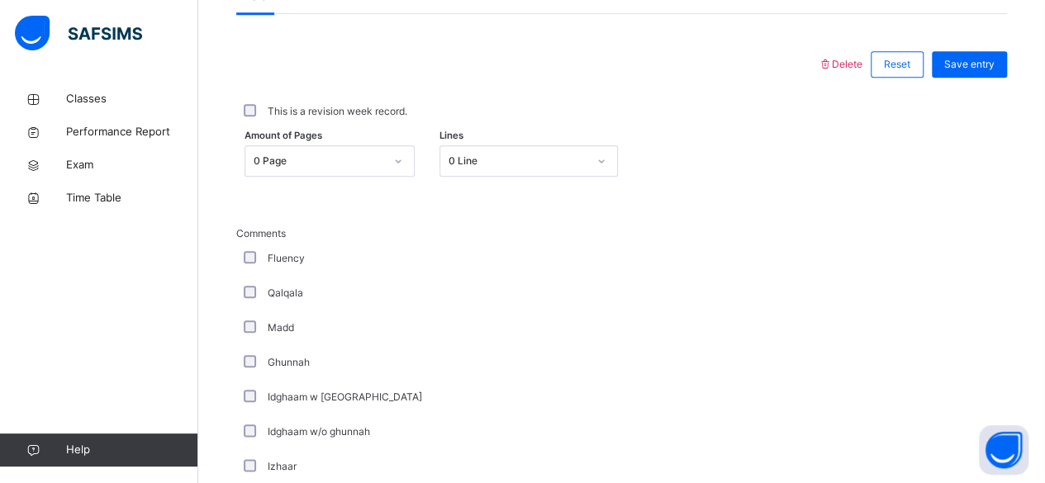
scroll to position [743, 0]
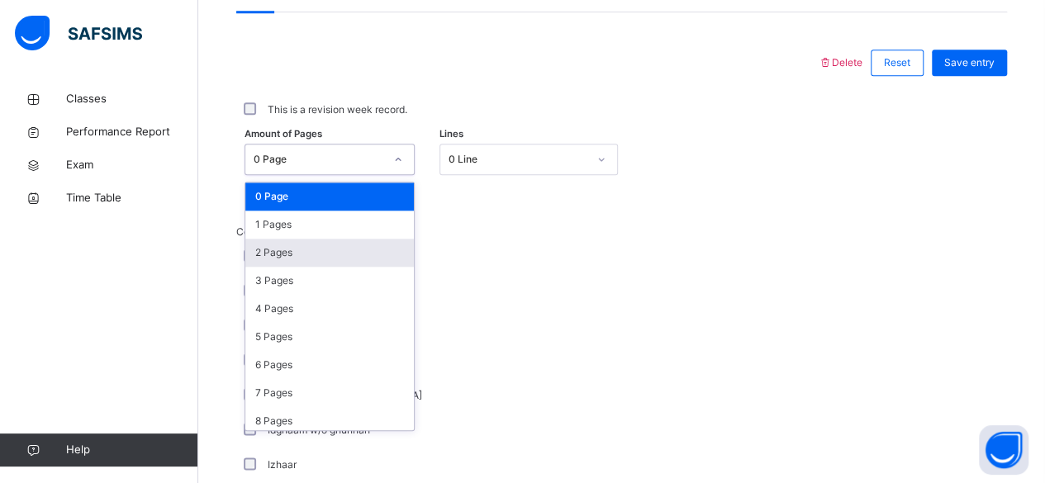
click at [329, 249] on div "2 Pages" at bounding box center [329, 253] width 168 height 28
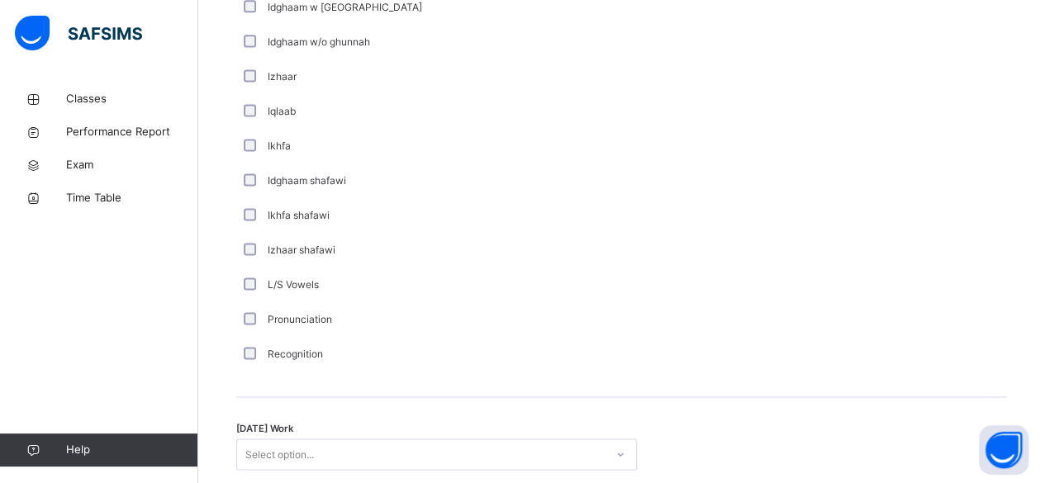
scroll to position [1197, 0]
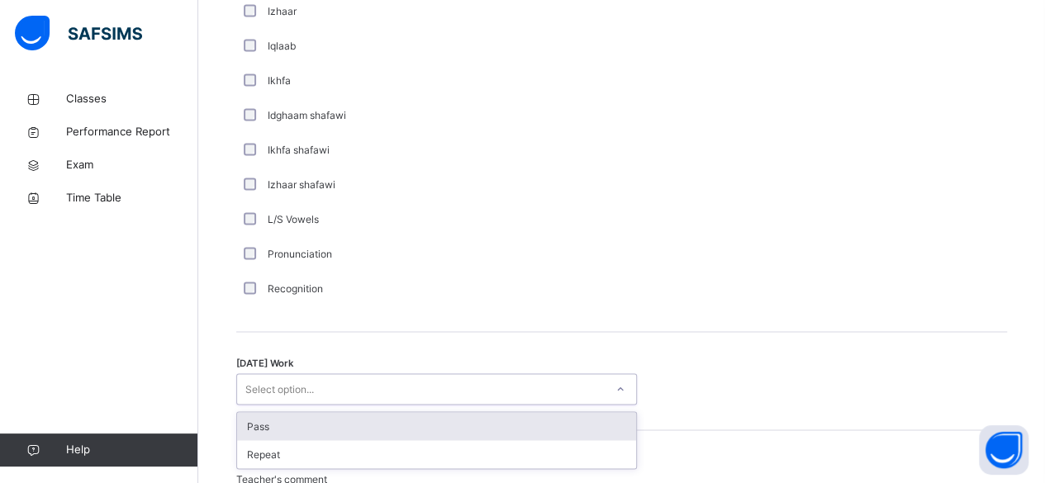
click at [575, 416] on div "Pass" at bounding box center [436, 426] width 399 height 28
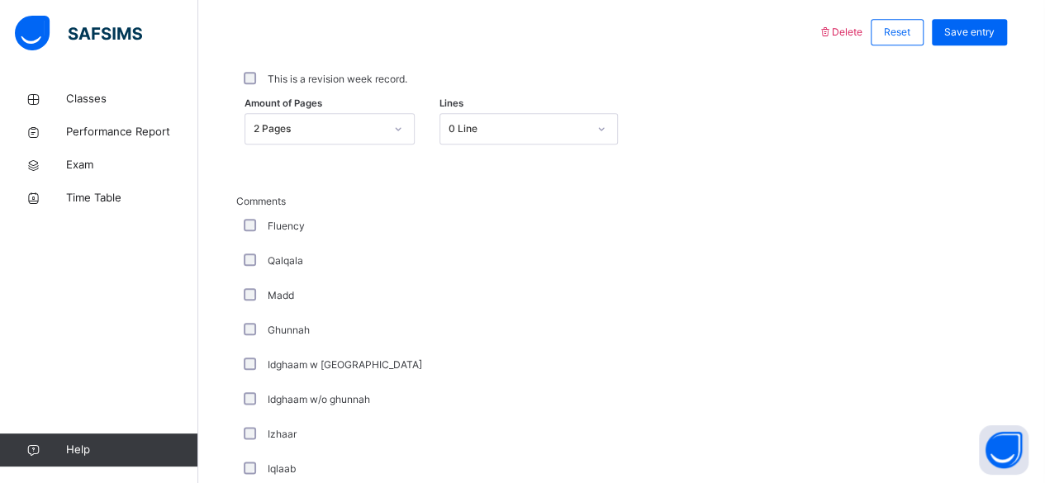
scroll to position [748, 0]
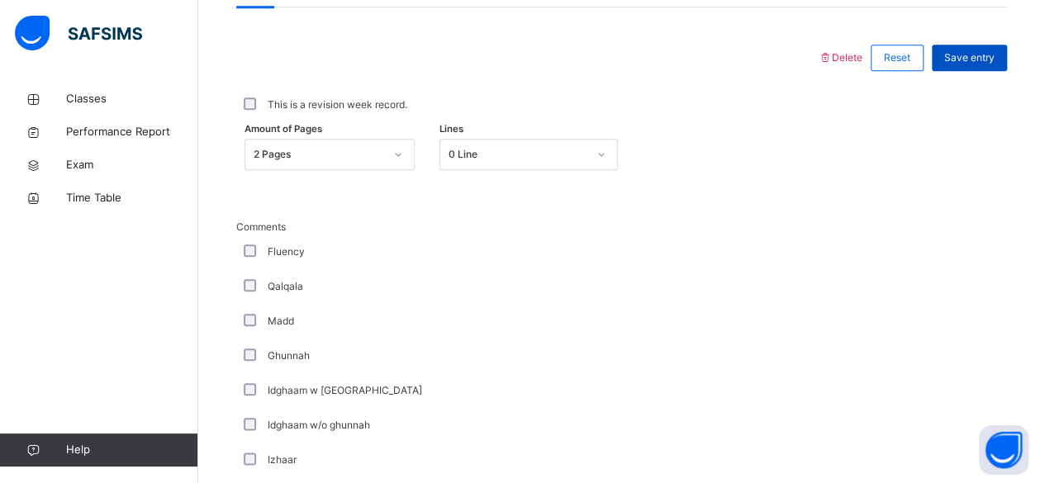
click at [983, 55] on span "Save entry" at bounding box center [969, 57] width 50 height 15
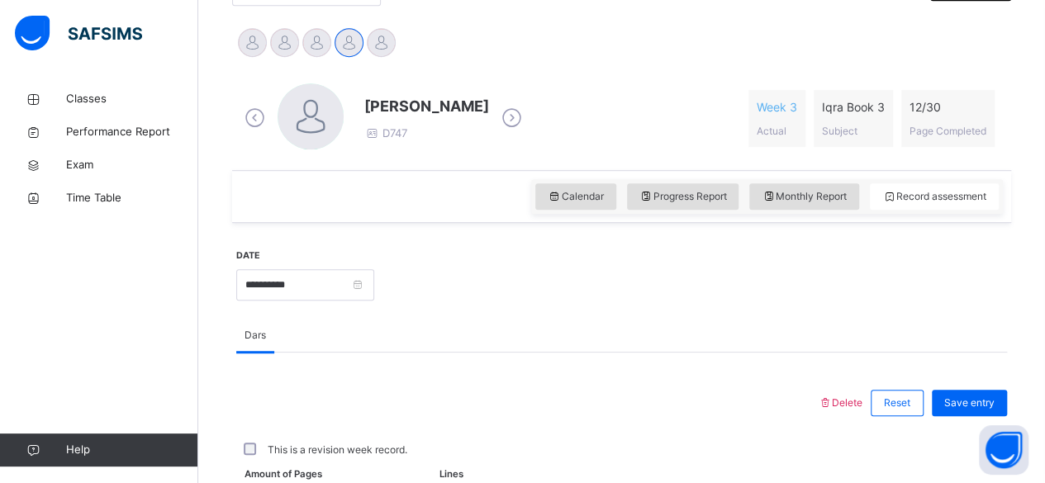
scroll to position [404, 0]
click at [971, 398] on span "Save entry" at bounding box center [969, 402] width 50 height 15
click at [497, 112] on icon at bounding box center [511, 117] width 29 height 25
click at [497, 117] on icon at bounding box center [511, 117] width 29 height 25
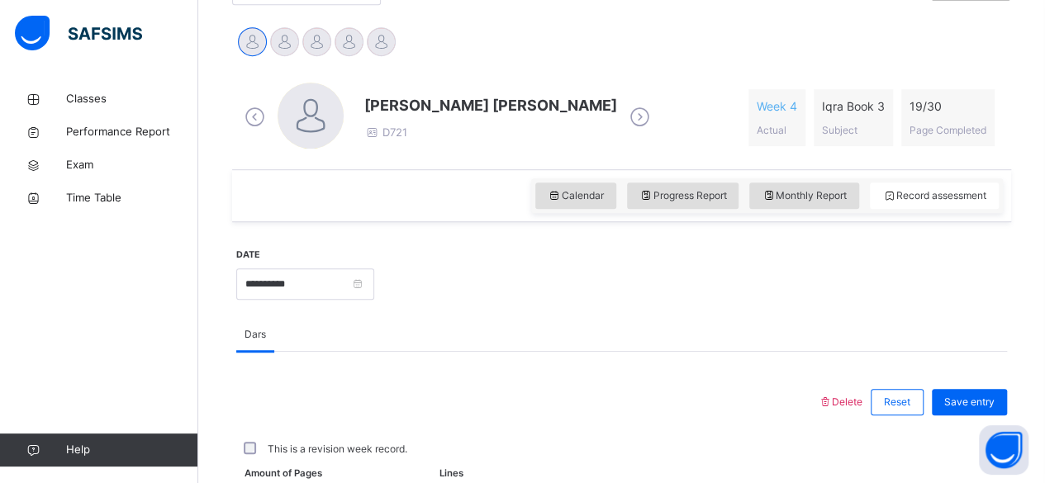
click at [625, 118] on icon at bounding box center [639, 117] width 29 height 25
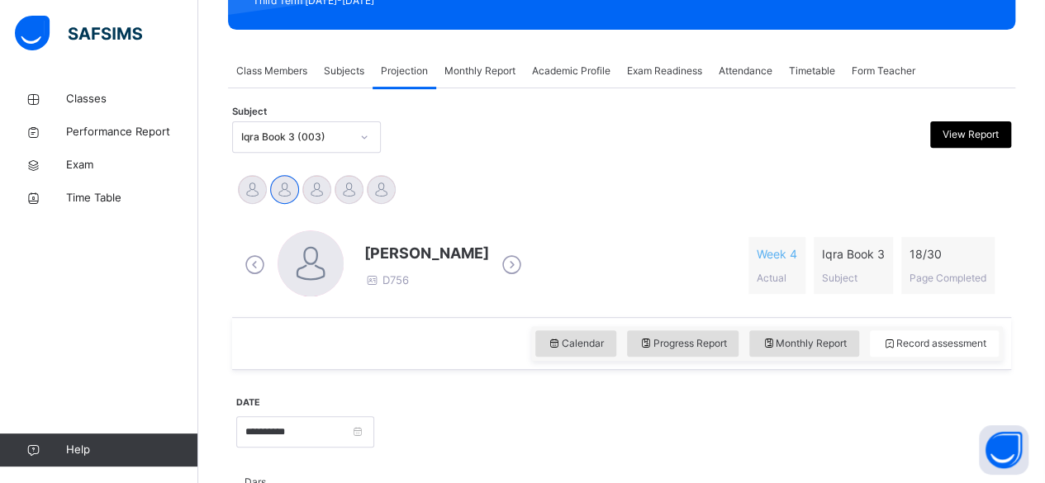
scroll to position [249, 0]
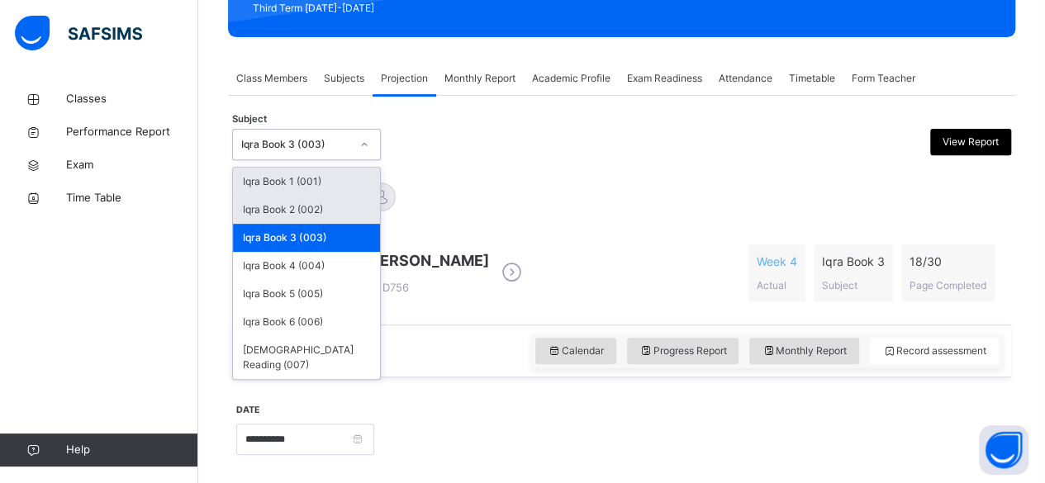
click at [348, 206] on div "Iqra Book 2 (002)" at bounding box center [306, 210] width 147 height 28
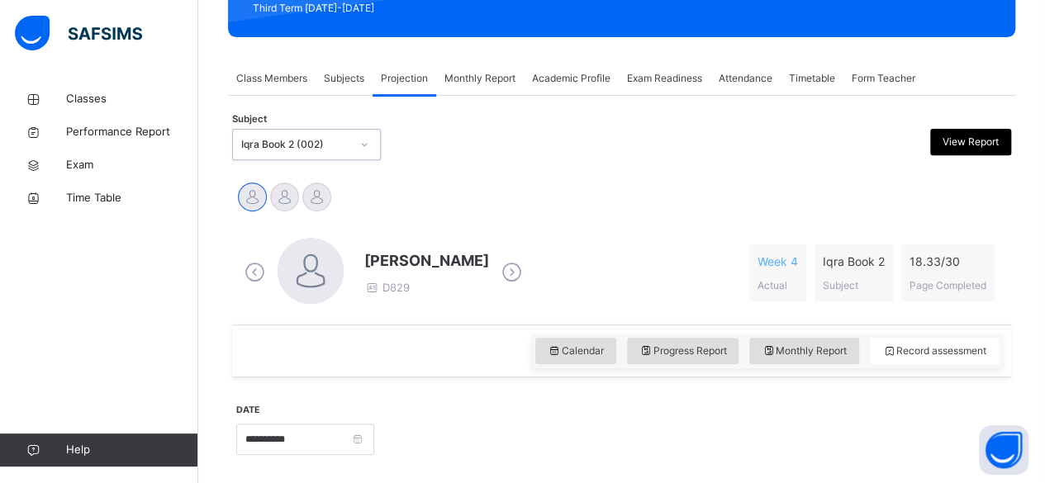
click at [524, 268] on icon at bounding box center [511, 272] width 29 height 25
click at [498, 274] on icon at bounding box center [511, 272] width 29 height 25
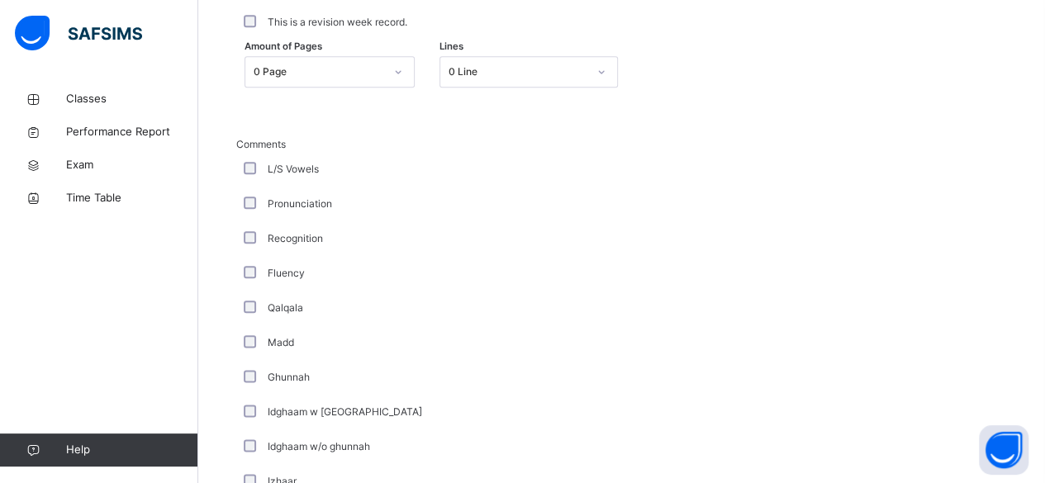
scroll to position [832, 0]
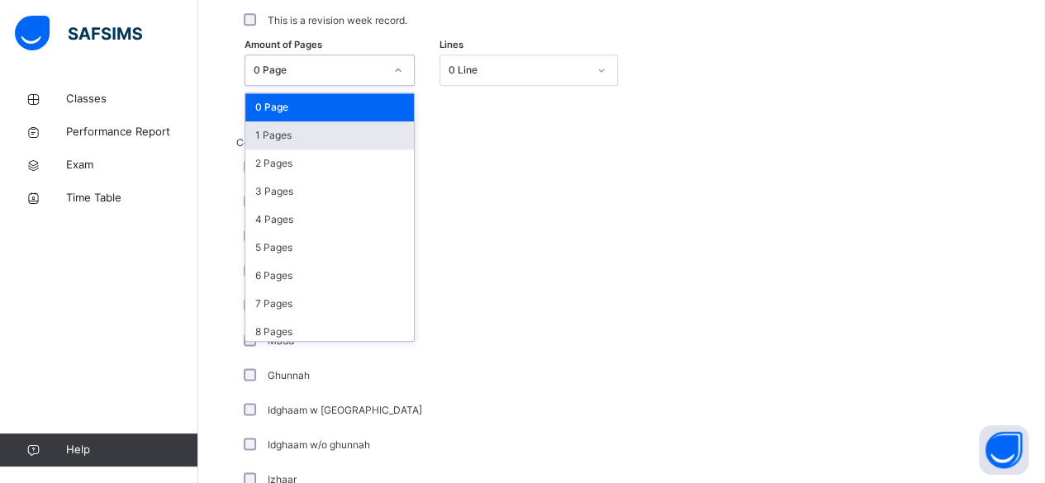
click at [334, 133] on div "1 Pages" at bounding box center [329, 135] width 168 height 28
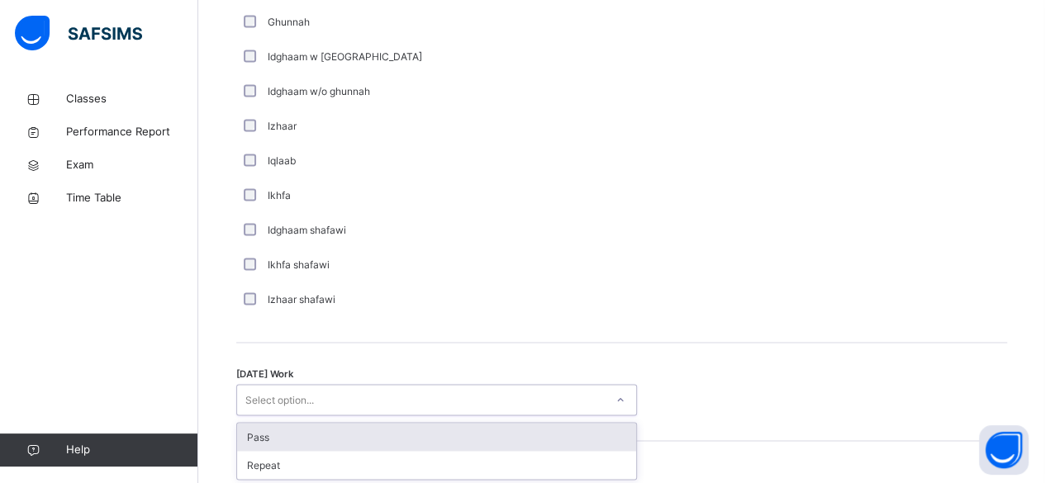
scroll to position [1187, 0]
click at [532, 429] on div "Pass" at bounding box center [436, 436] width 399 height 28
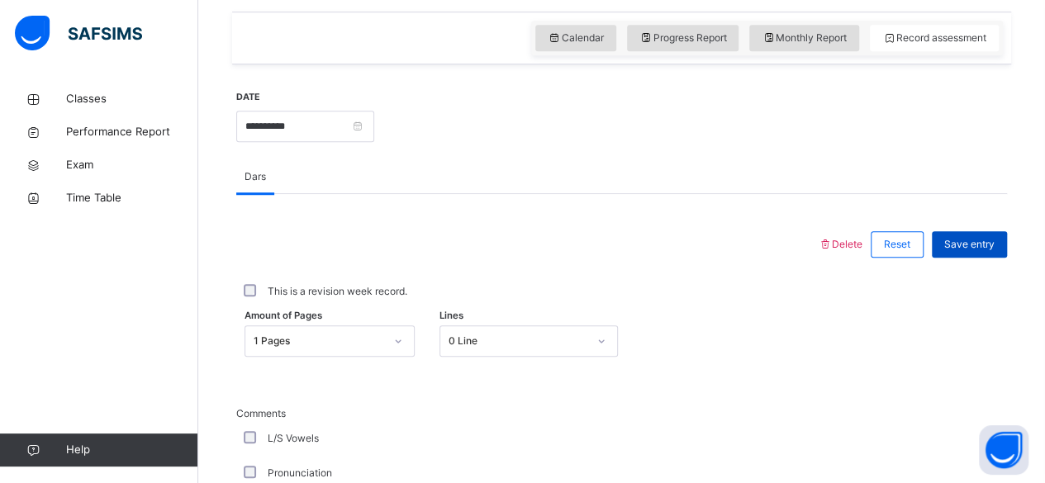
click at [989, 244] on span "Save entry" at bounding box center [969, 244] width 50 height 15
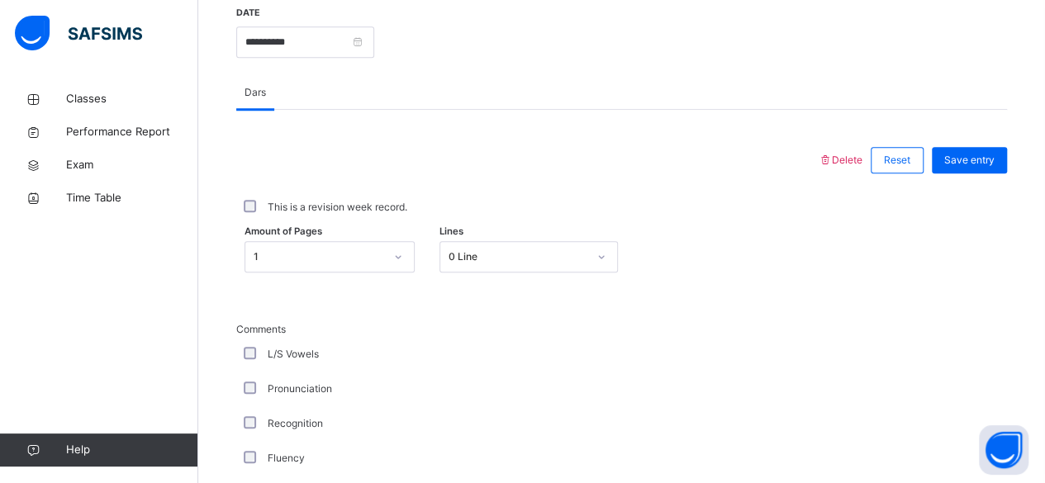
scroll to position [641, 0]
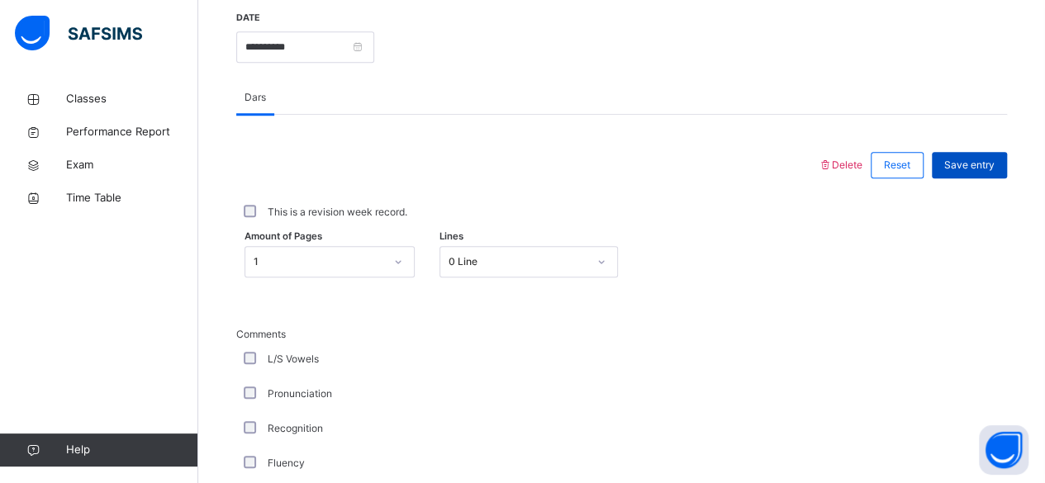
click at [984, 164] on span "Save entry" at bounding box center [969, 165] width 50 height 15
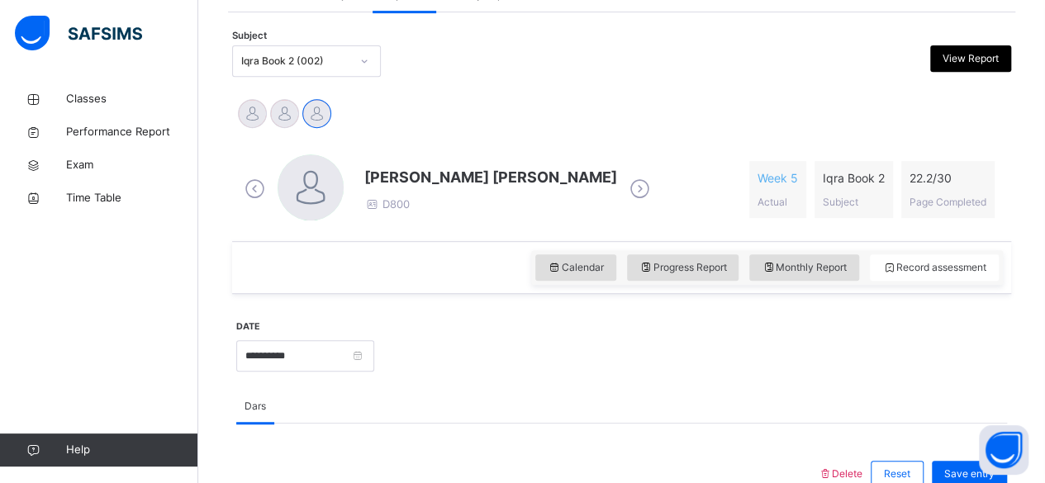
scroll to position [327, 0]
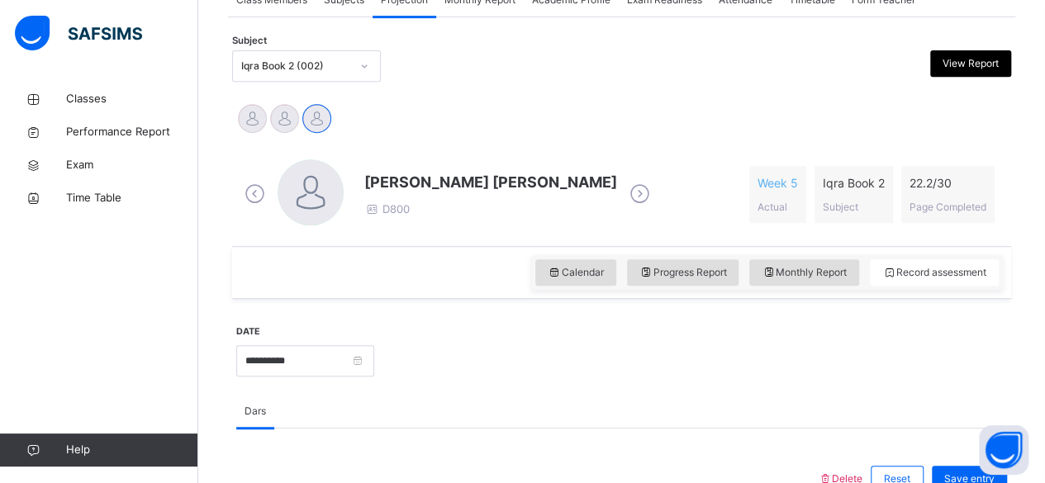
click at [625, 183] on icon at bounding box center [639, 194] width 29 height 25
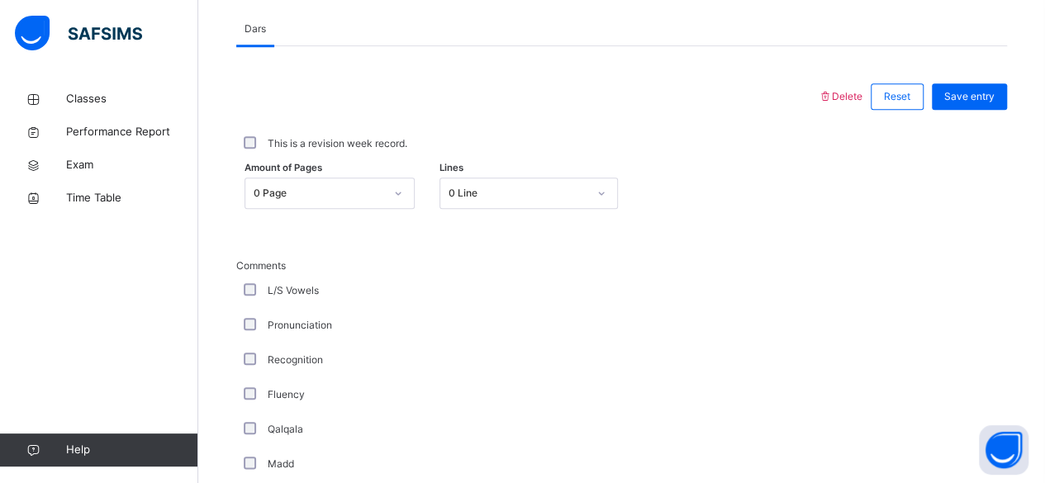
scroll to position [710, 0]
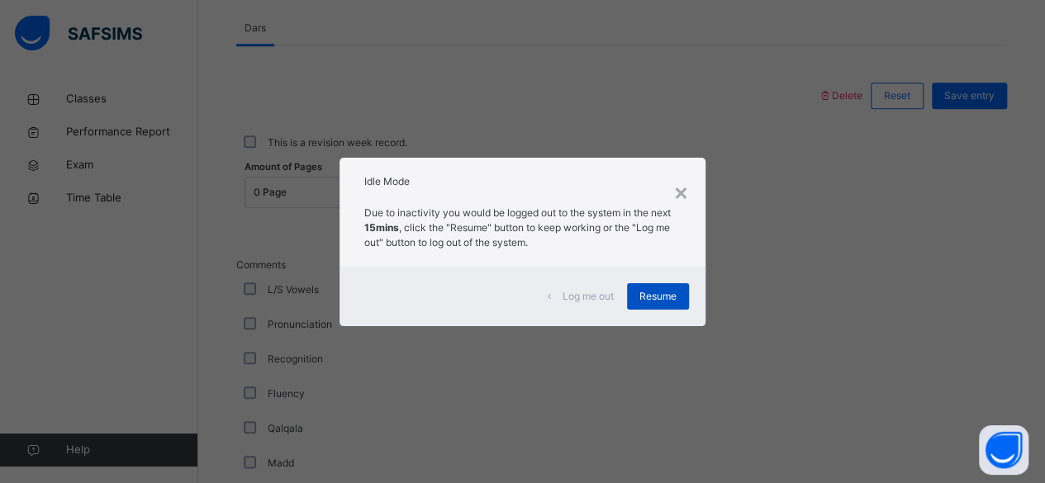
click at [680, 287] on div "Resume" at bounding box center [658, 296] width 62 height 26
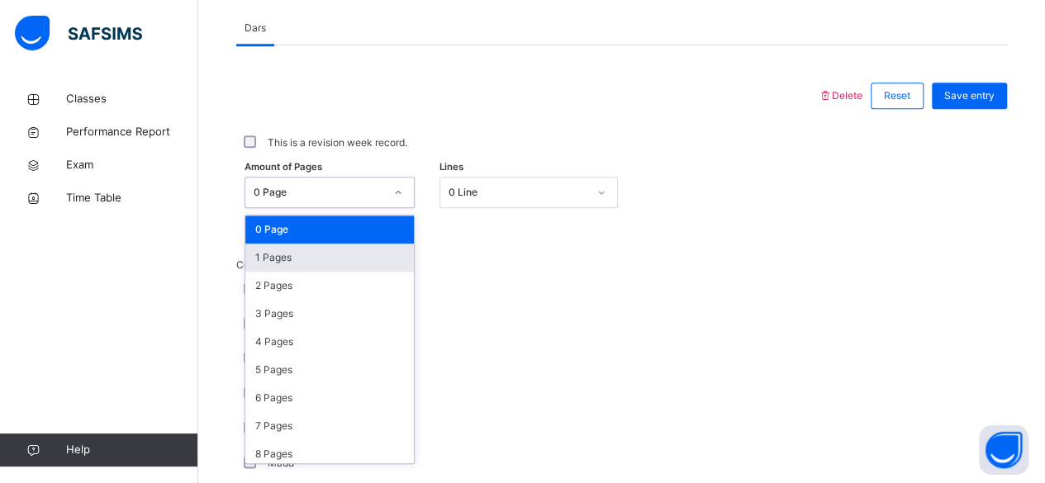
click at [333, 254] on div "1 Pages" at bounding box center [329, 258] width 168 height 28
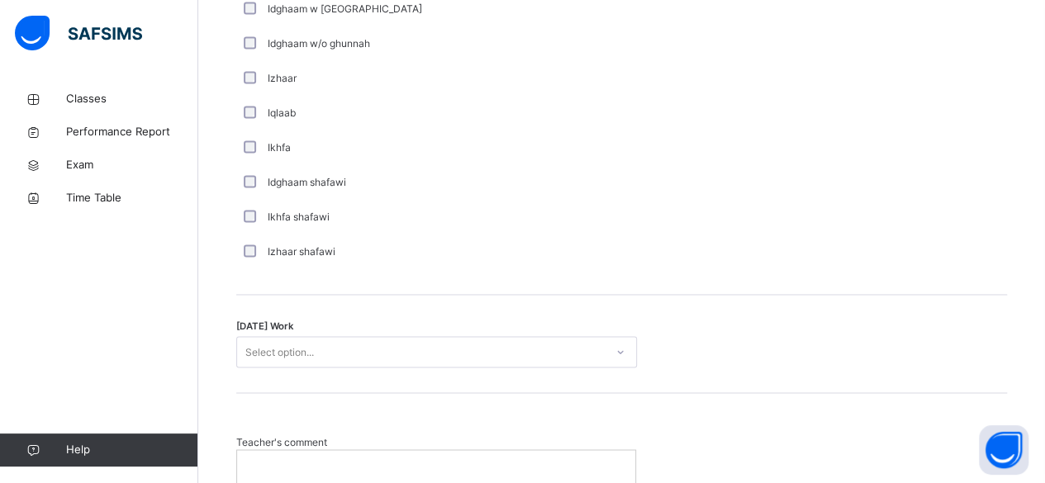
scroll to position [1280, 0]
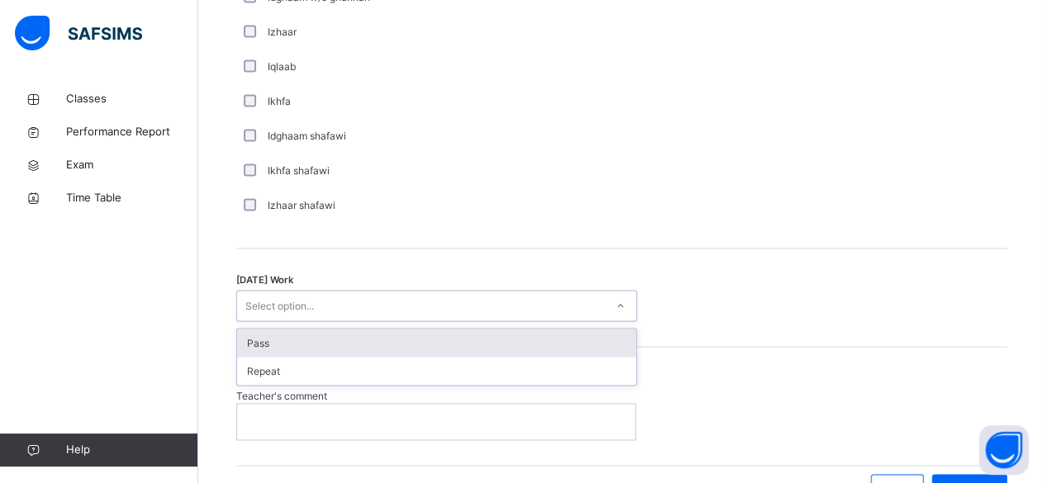
click at [583, 340] on div "Pass" at bounding box center [436, 343] width 399 height 28
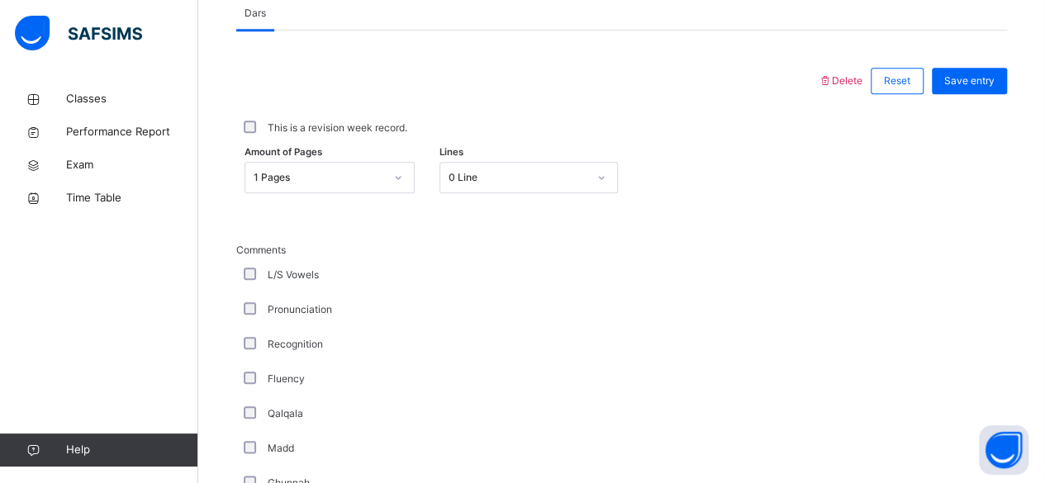
scroll to position [719, 0]
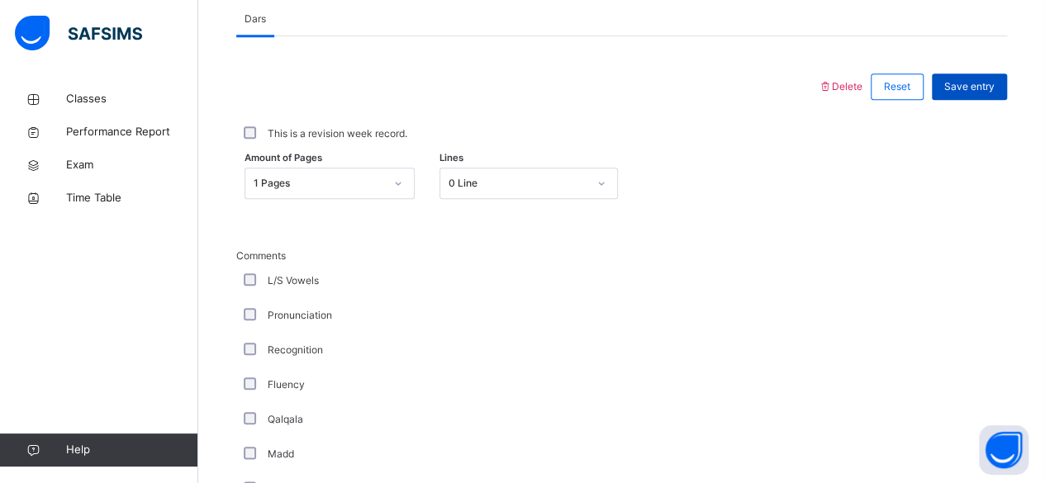
click at [994, 88] on span "Save entry" at bounding box center [969, 86] width 50 height 15
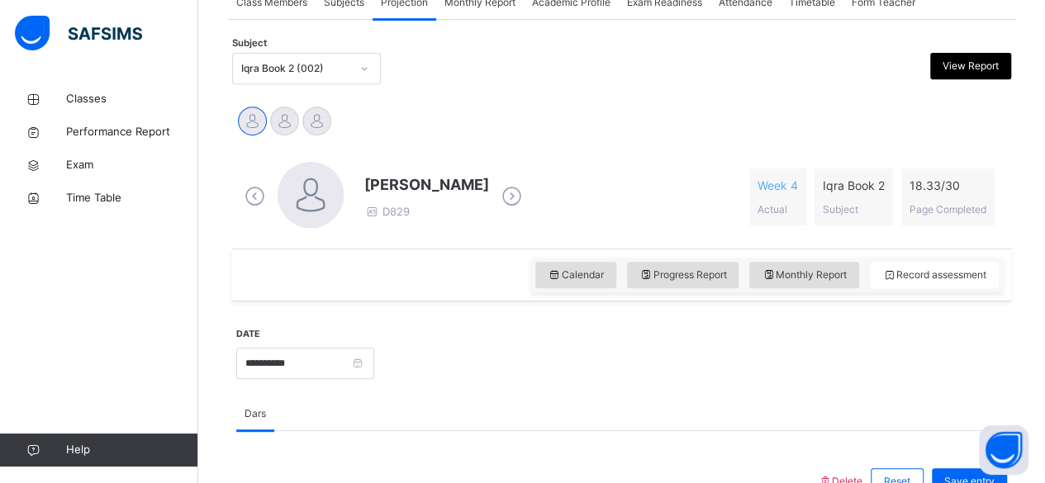
scroll to position [297, 0]
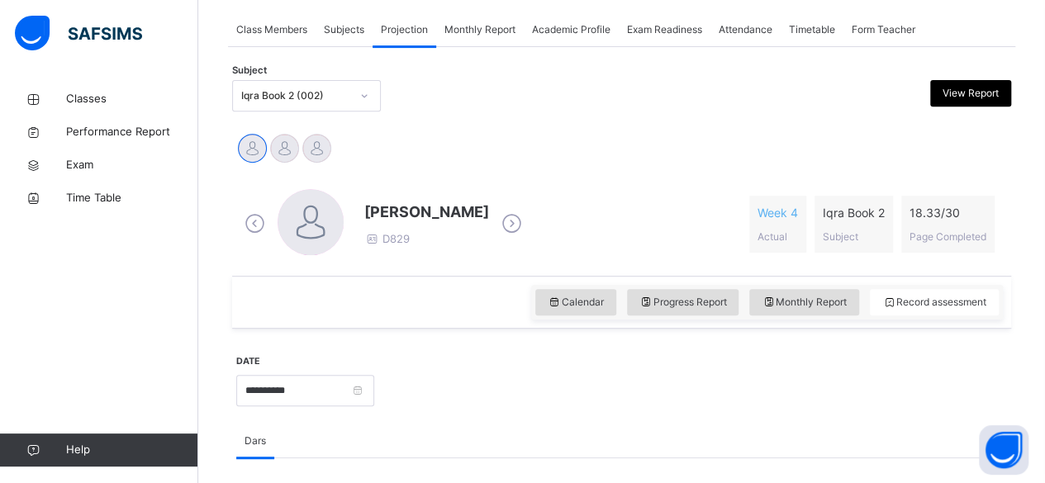
click at [523, 225] on icon at bounding box center [511, 223] width 29 height 25
click at [502, 228] on icon at bounding box center [511, 223] width 29 height 25
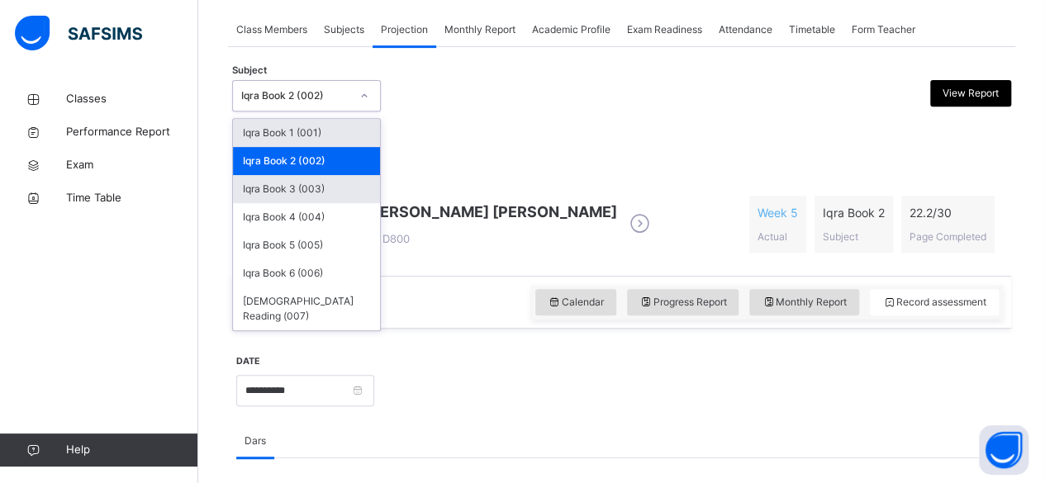
click at [344, 196] on div "Iqra Book 3 (003)" at bounding box center [306, 189] width 147 height 28
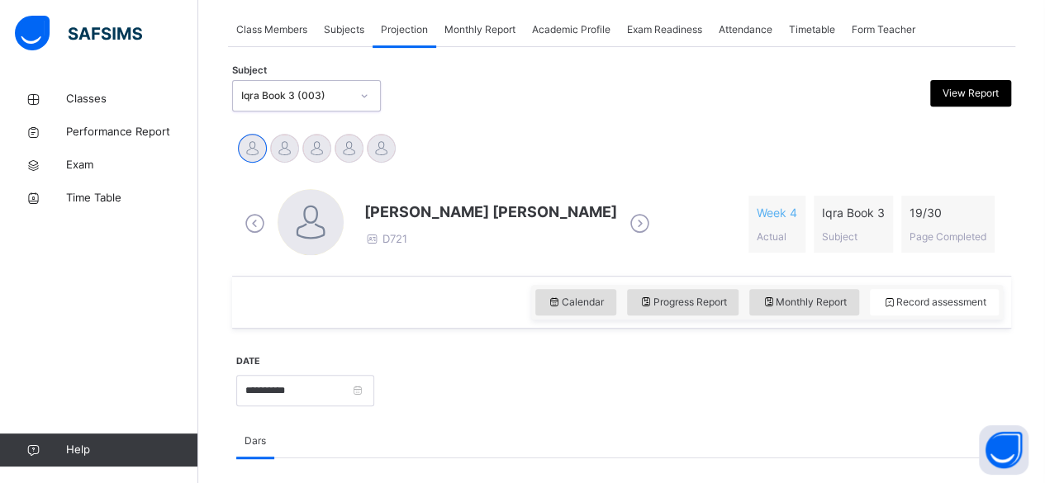
click at [625, 224] on icon at bounding box center [639, 223] width 29 height 25
click at [497, 223] on icon at bounding box center [511, 223] width 29 height 25
click at [500, 221] on icon at bounding box center [511, 223] width 29 height 25
click at [498, 225] on icon at bounding box center [511, 223] width 29 height 25
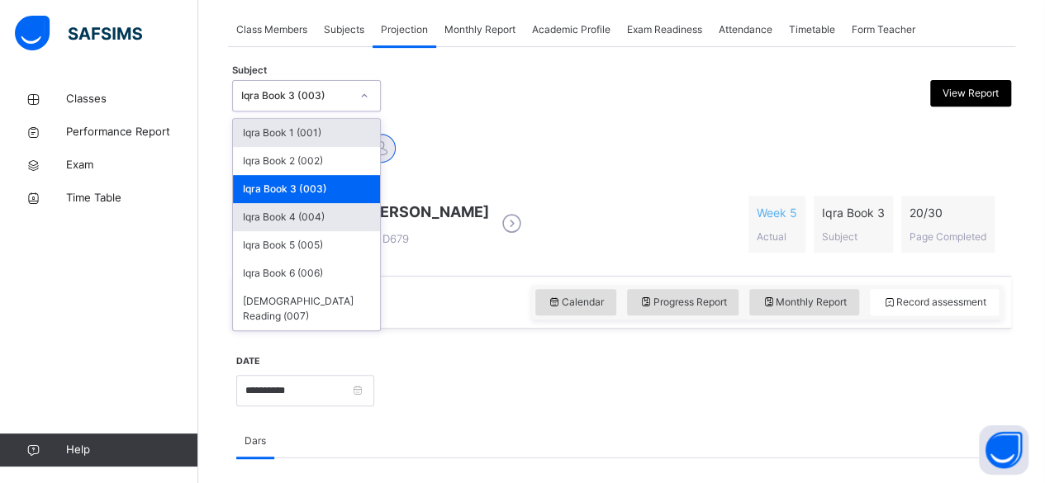
click at [349, 224] on div "Iqra Book 4 (004)" at bounding box center [306, 217] width 147 height 28
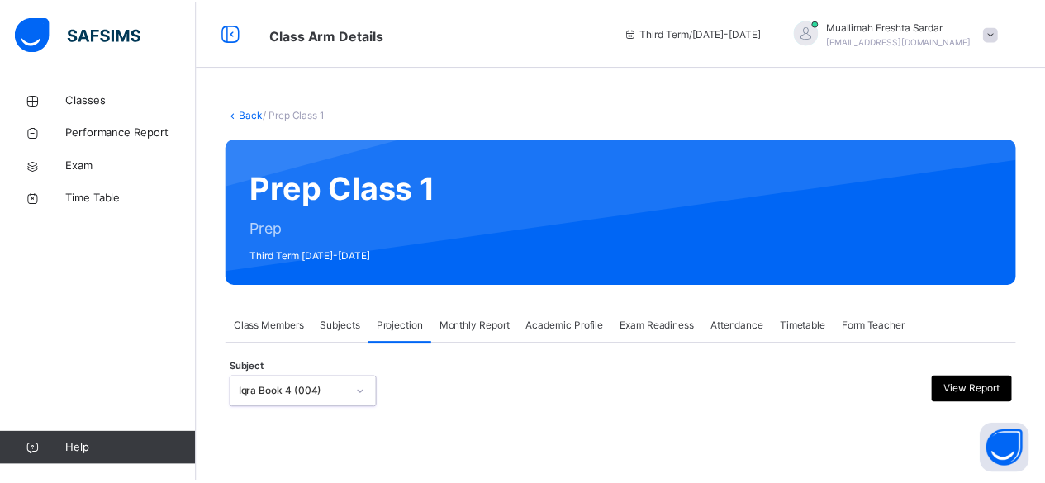
scroll to position [129, 0]
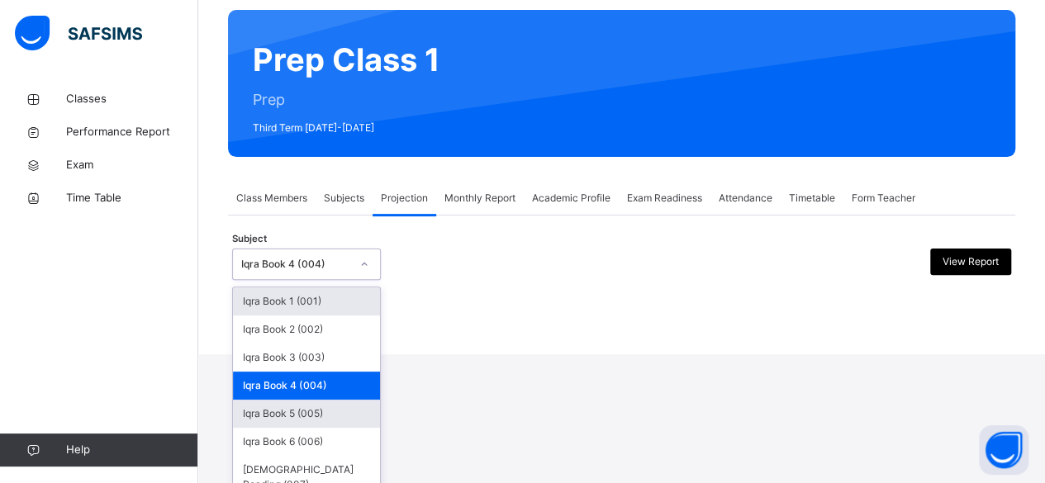
click at [350, 415] on div "Iqra Book 5 (005)" at bounding box center [306, 414] width 147 height 28
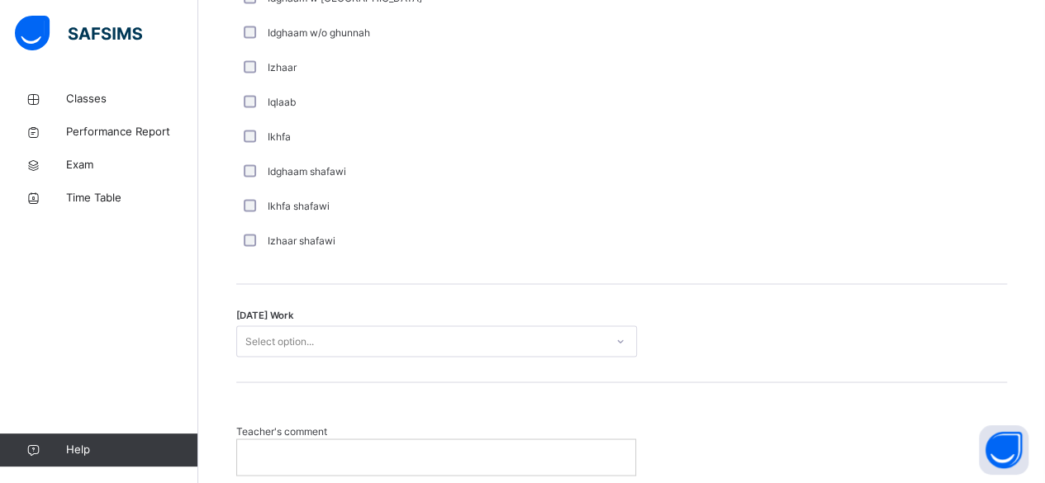
scroll to position [1254, 0]
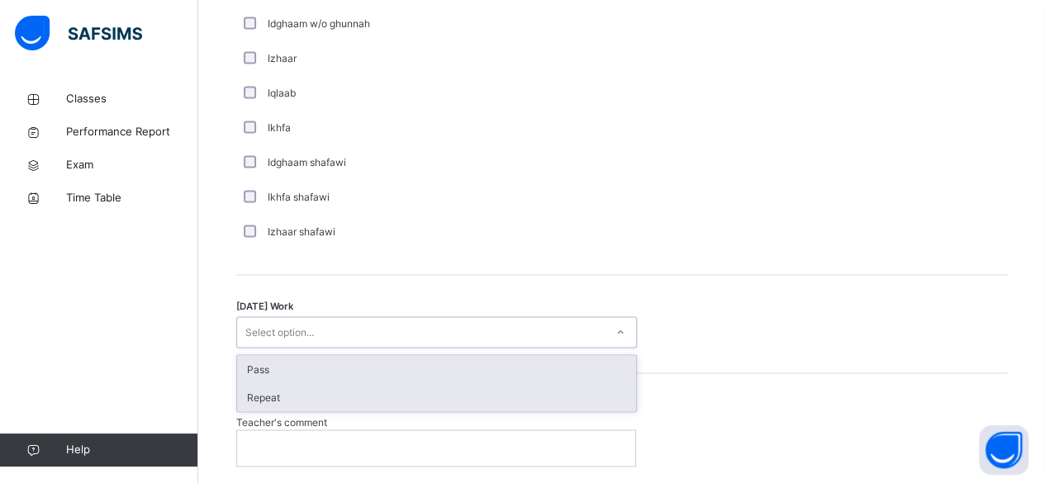
click at [493, 405] on div "Repeat" at bounding box center [436, 397] width 399 height 28
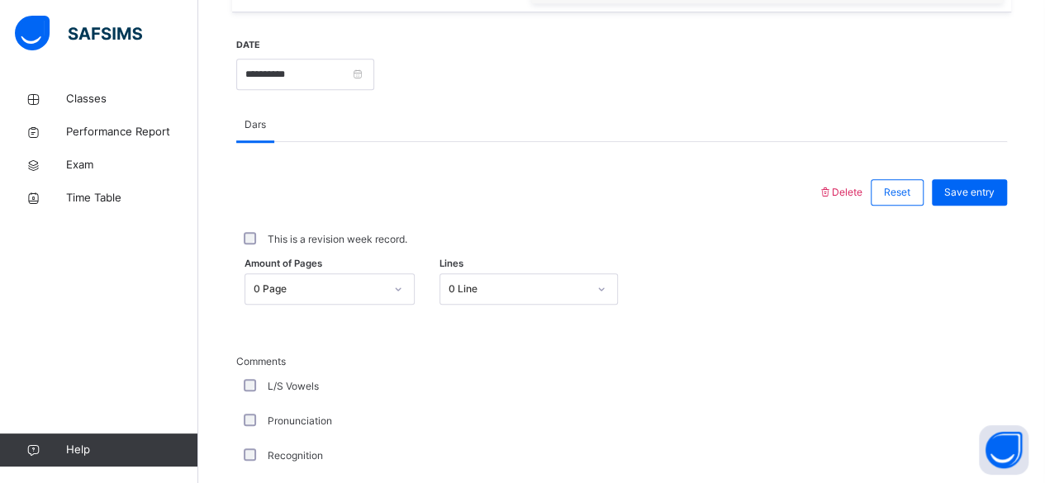
scroll to position [595, 0]
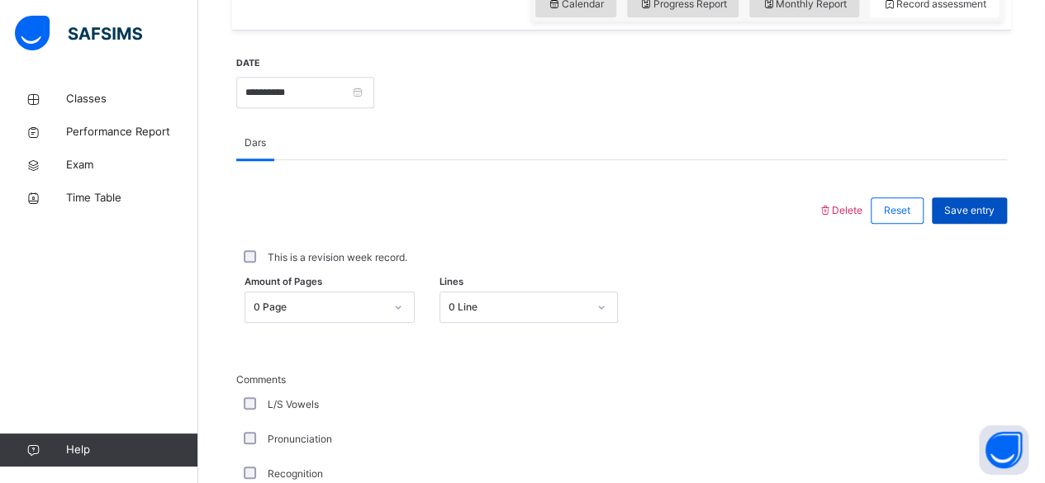
click at [991, 208] on span "Save entry" at bounding box center [969, 210] width 50 height 15
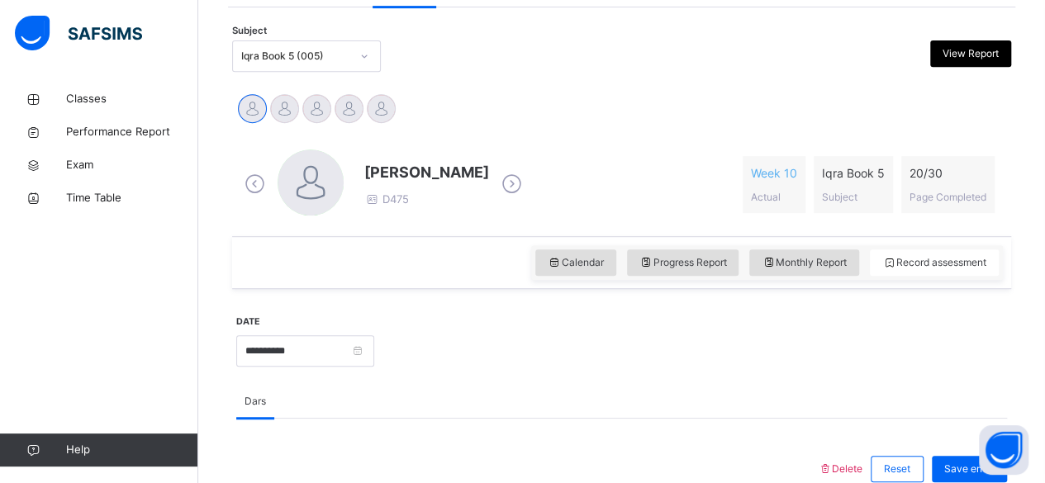
scroll to position [331, 0]
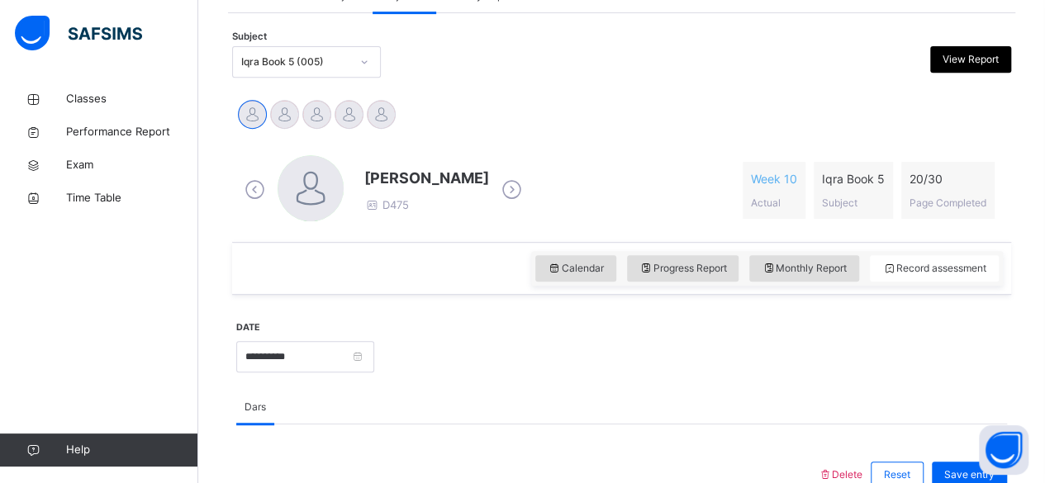
click at [507, 187] on icon at bounding box center [511, 190] width 29 height 25
click at [514, 183] on icon at bounding box center [511, 190] width 29 height 25
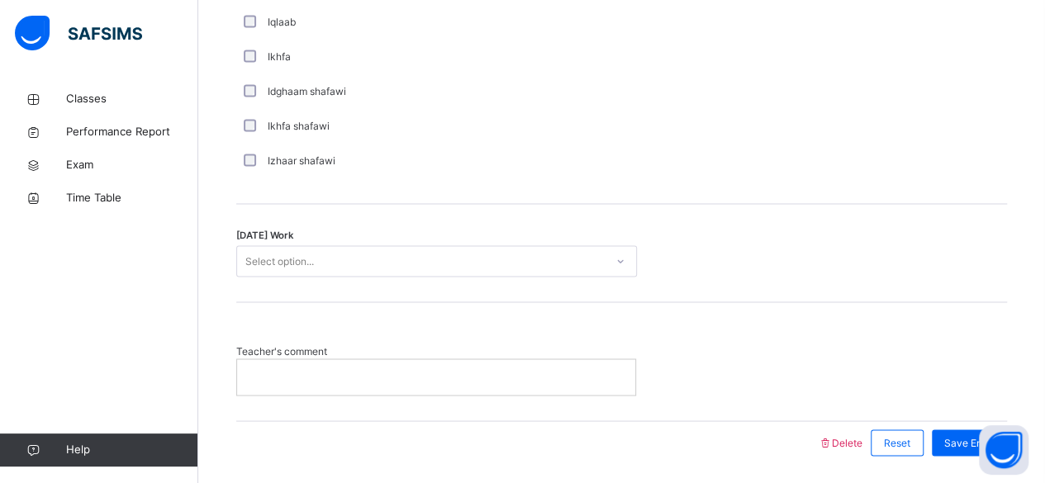
scroll to position [1326, 0]
click at [266, 363] on div at bounding box center [436, 375] width 398 height 35
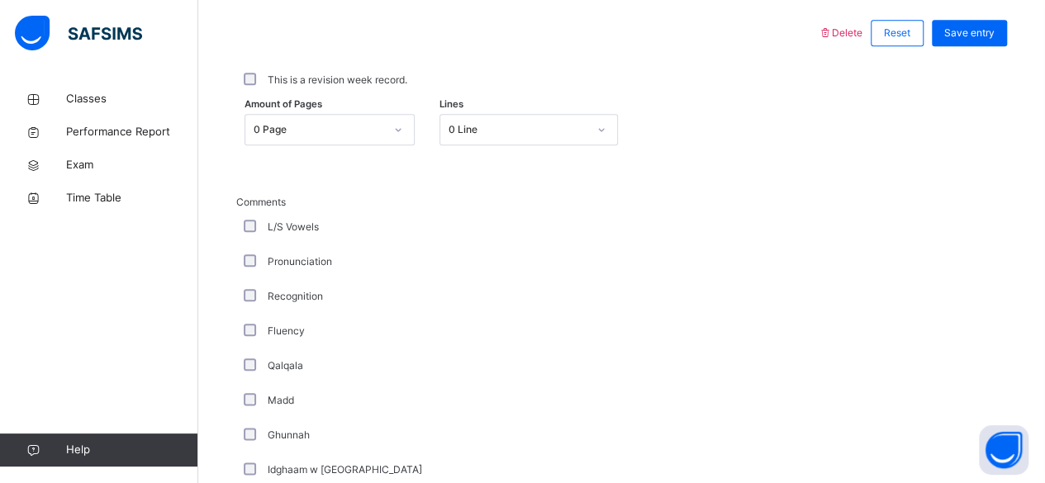
scroll to position [755, 0]
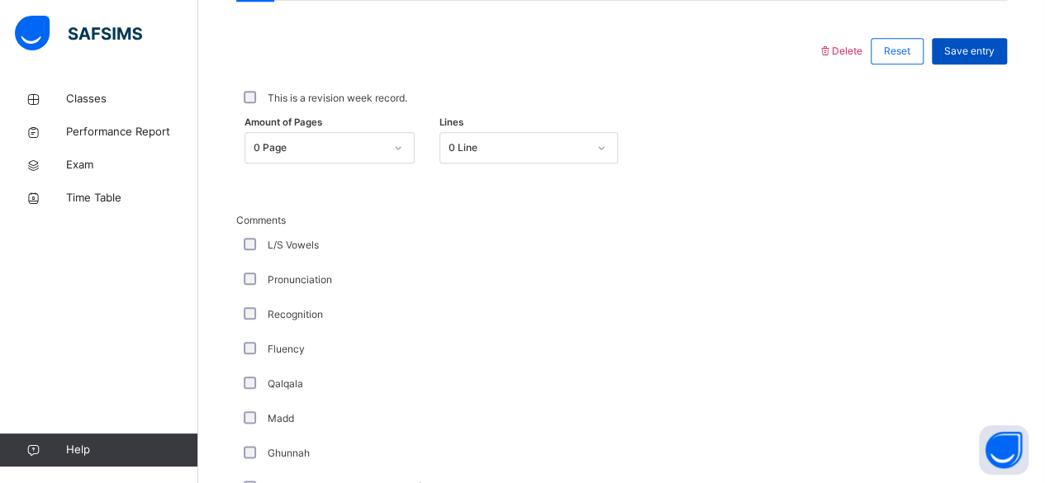
click at [981, 44] on span "Save entry" at bounding box center [969, 51] width 50 height 15
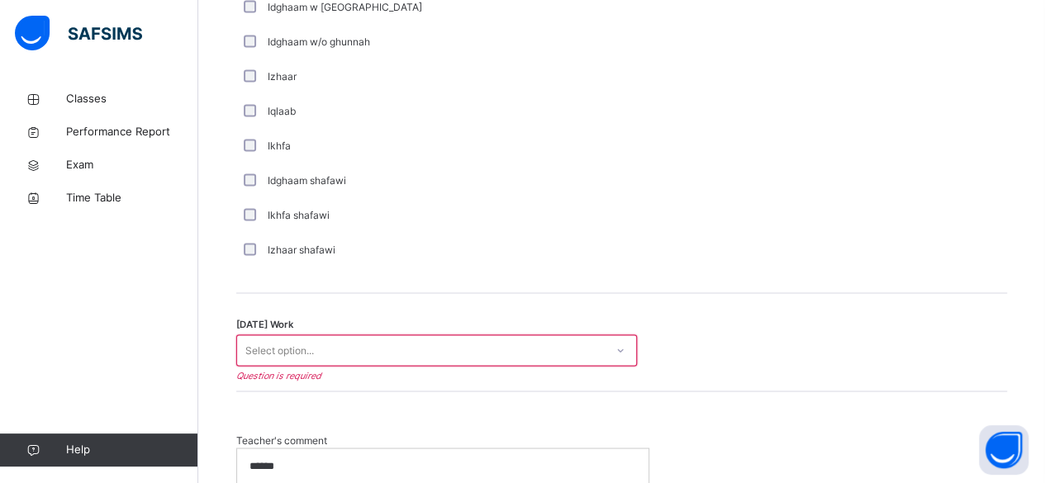
scroll to position [1250, 0]
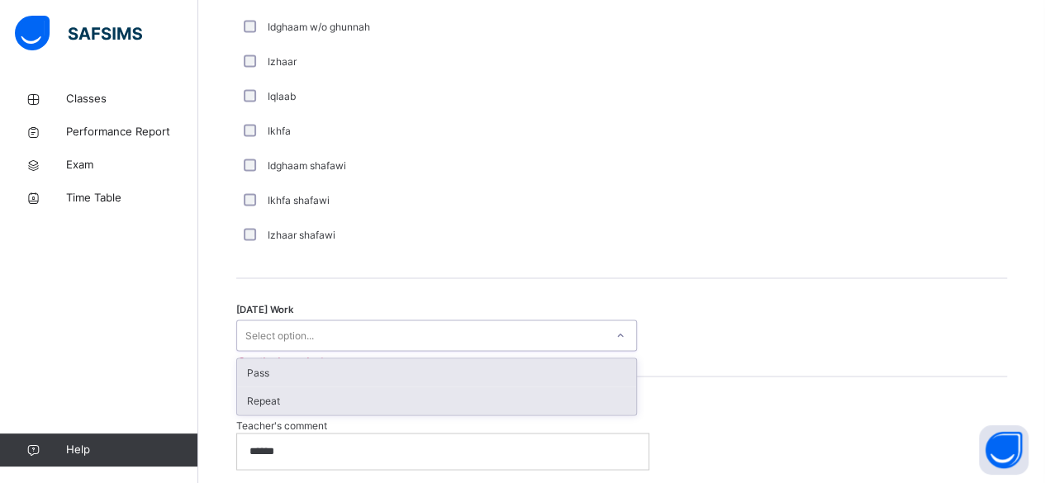
click at [486, 405] on div "Repeat" at bounding box center [436, 400] width 399 height 28
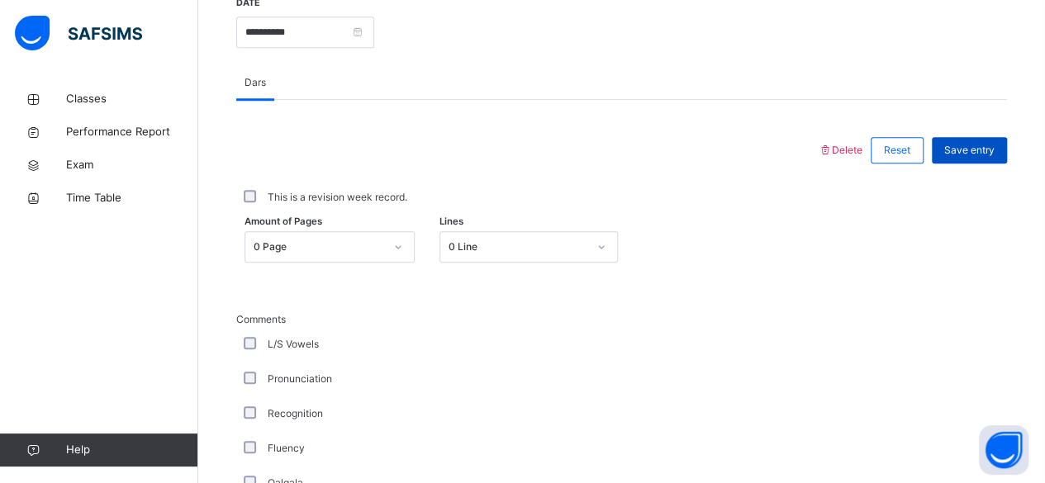
click at [980, 148] on span "Save entry" at bounding box center [969, 150] width 50 height 15
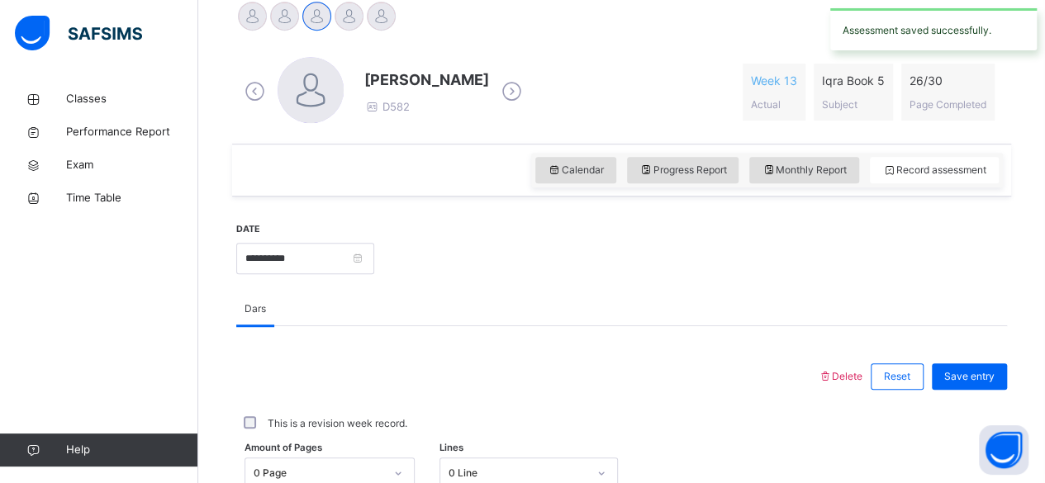
scroll to position [428, 0]
click at [526, 93] on icon at bounding box center [511, 93] width 29 height 25
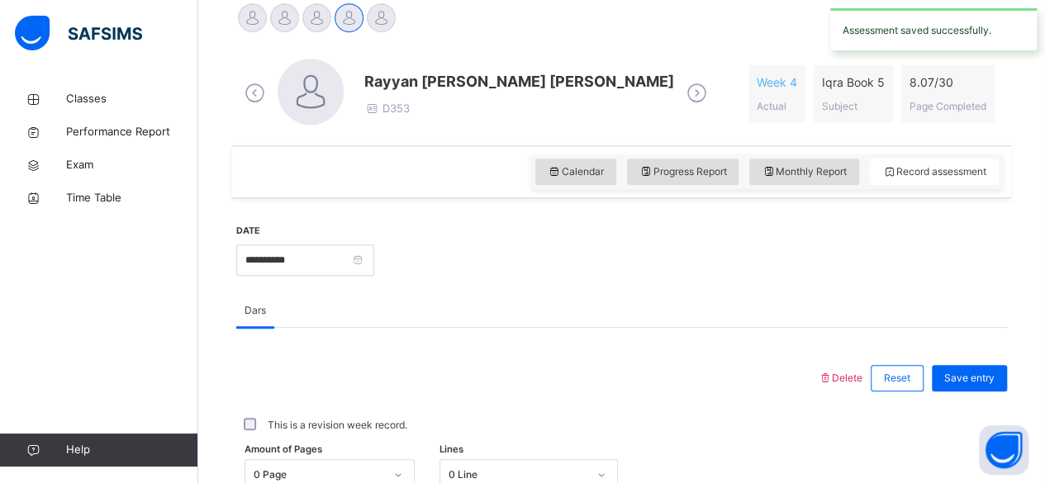
click at [682, 96] on icon at bounding box center [696, 93] width 29 height 25
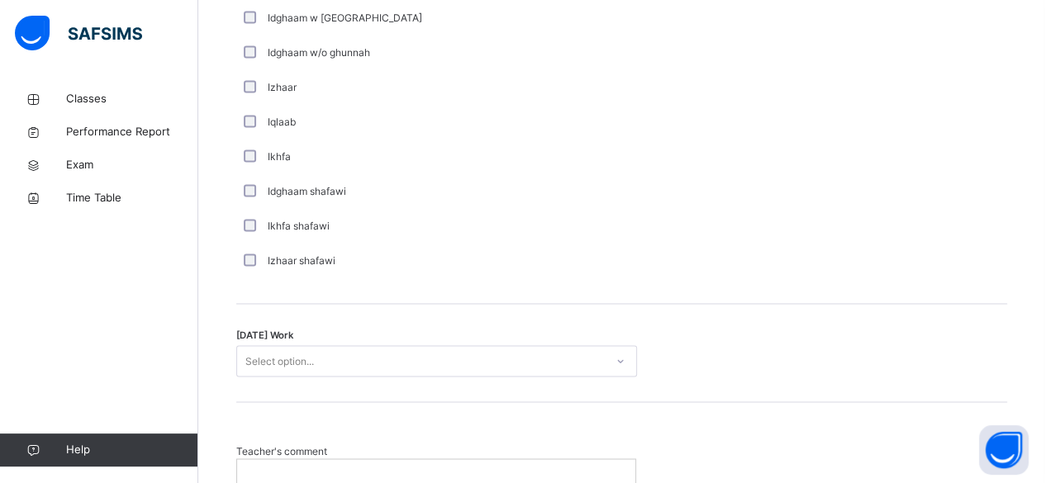
scroll to position [1226, 0]
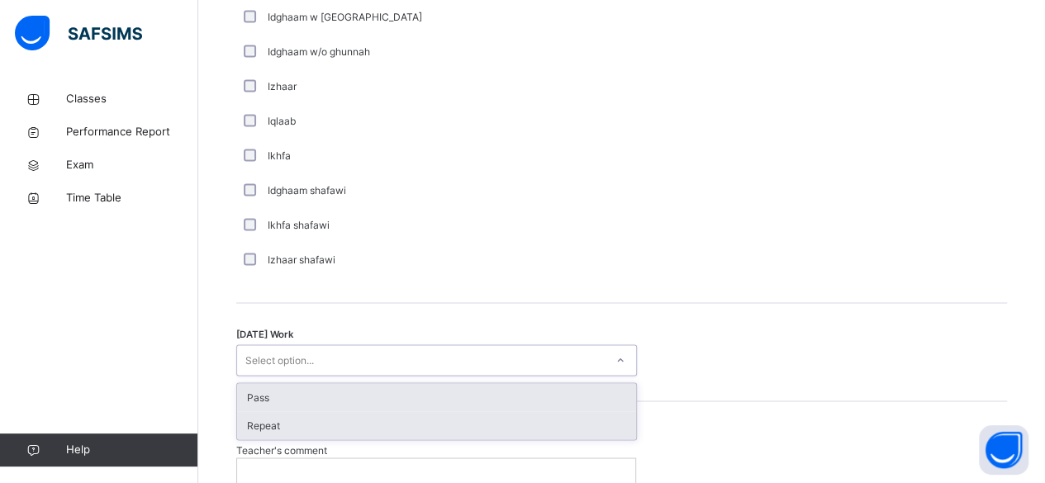
click at [547, 424] on div "Repeat" at bounding box center [436, 425] width 399 height 28
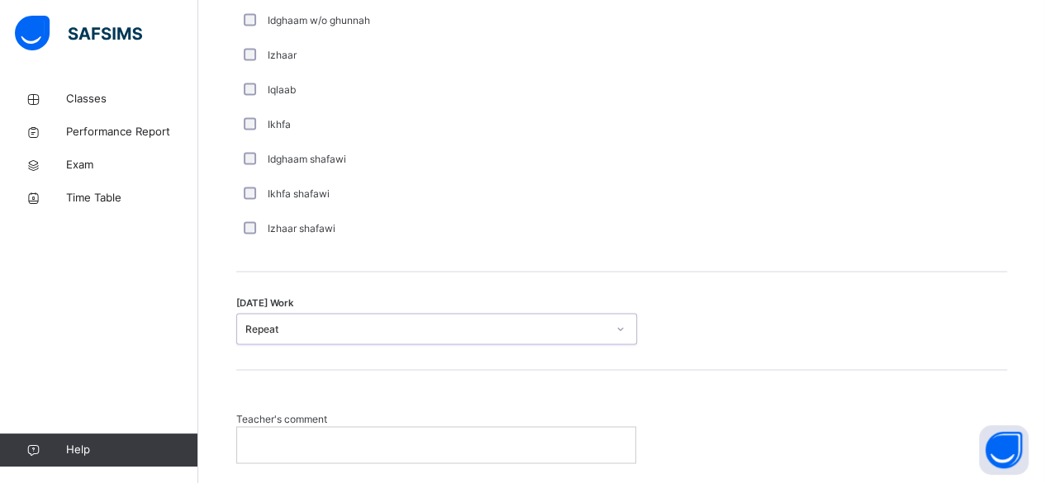
scroll to position [1376, 0]
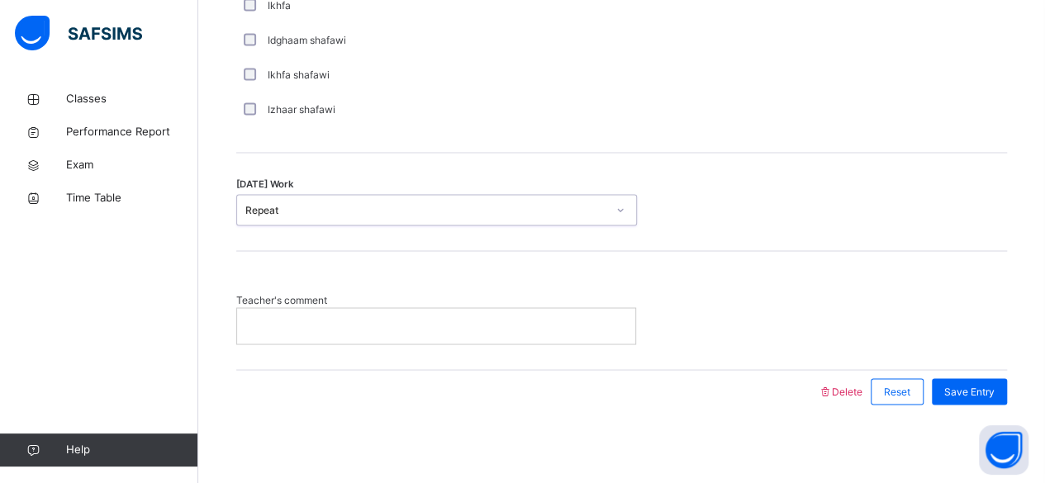
click at [609, 323] on p at bounding box center [435, 325] width 373 height 15
click at [981, 384] on span "Save Entry" at bounding box center [969, 391] width 50 height 15
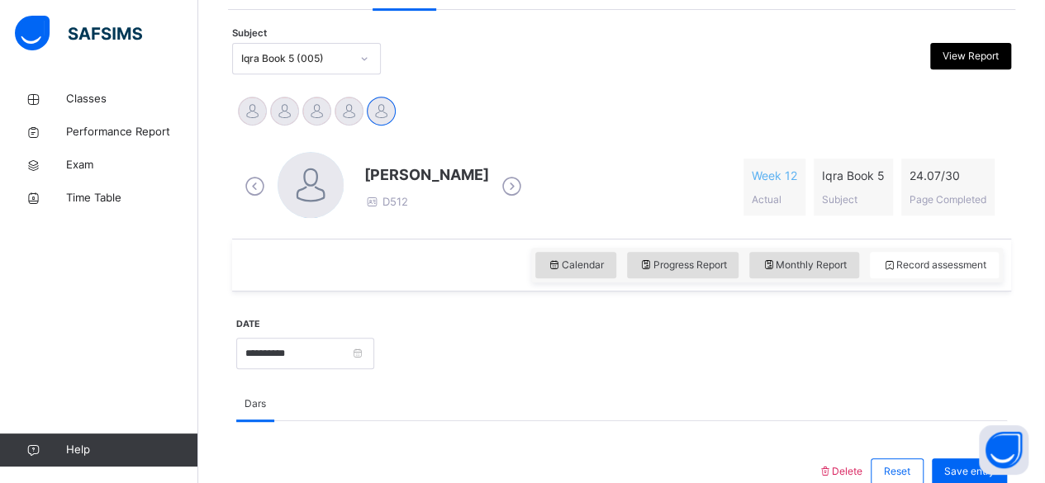
scroll to position [317, 0]
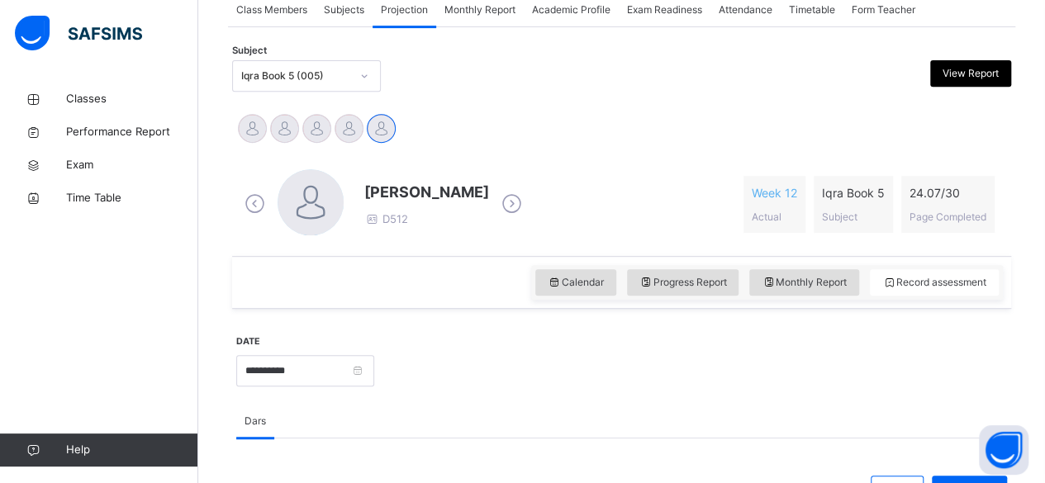
click at [497, 203] on icon at bounding box center [511, 204] width 29 height 25
click at [501, 201] on icon at bounding box center [511, 204] width 29 height 25
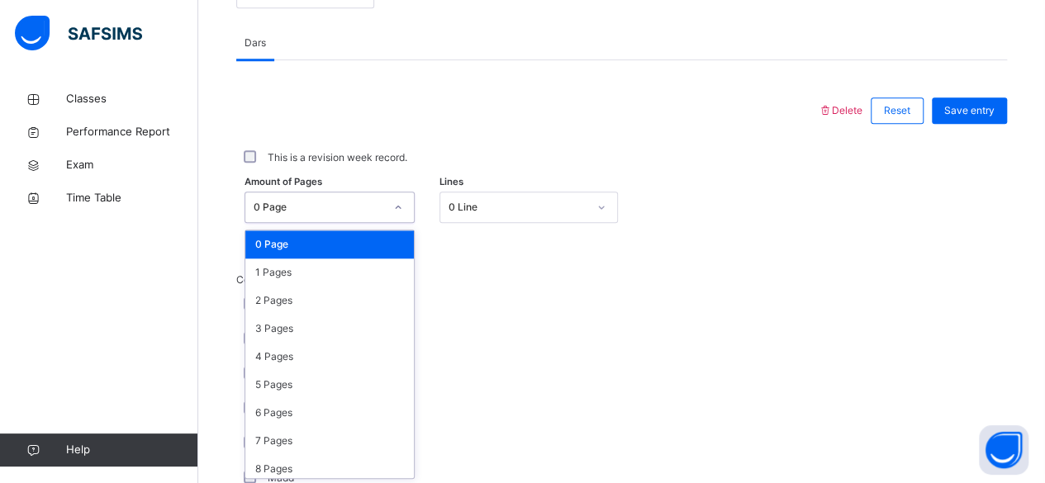
scroll to position [695, 0]
click at [329, 292] on div "2 Pages" at bounding box center [329, 301] width 168 height 28
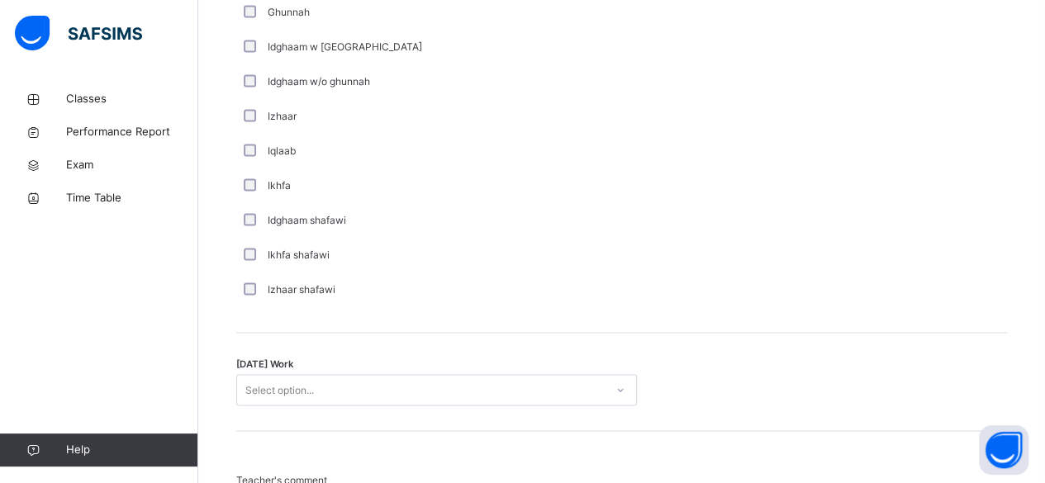
scroll to position [1227, 0]
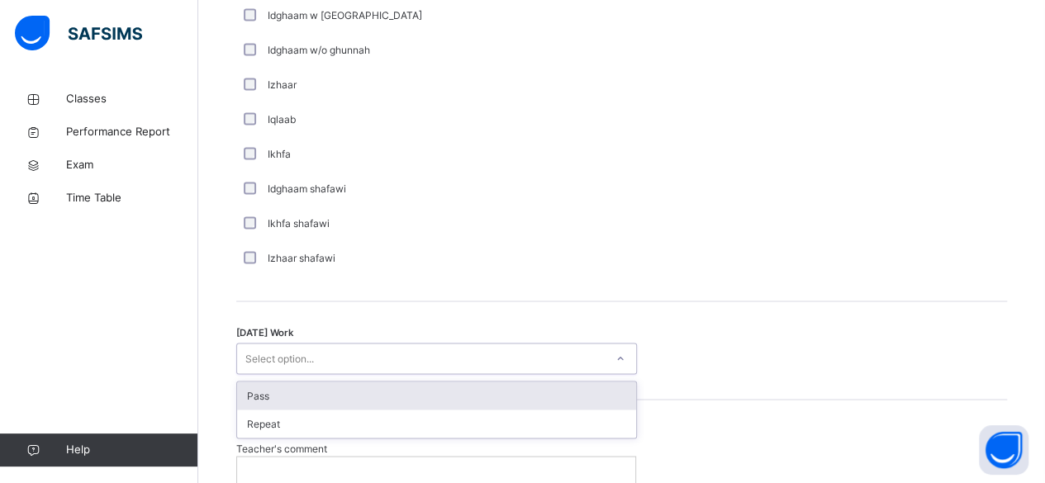
click at [544, 386] on div "Pass" at bounding box center [436, 396] width 399 height 28
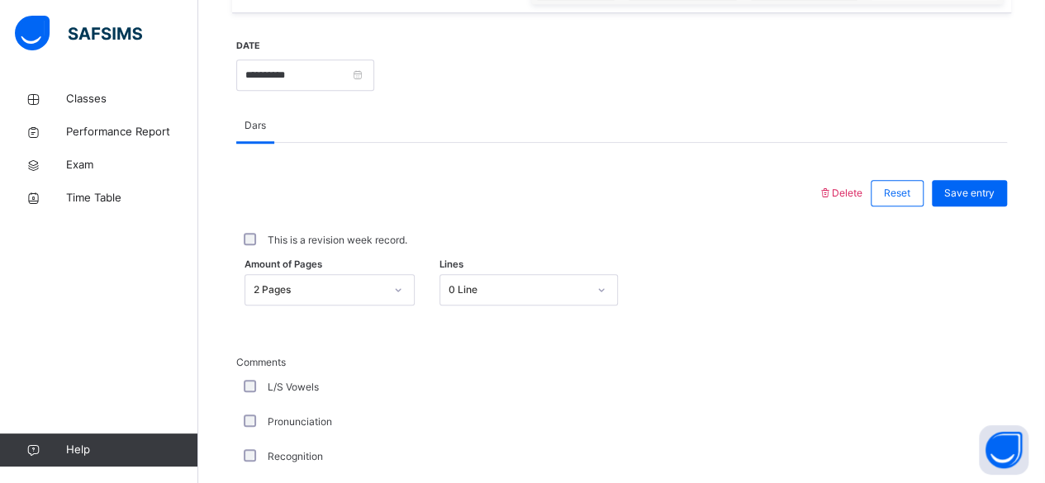
scroll to position [609, 0]
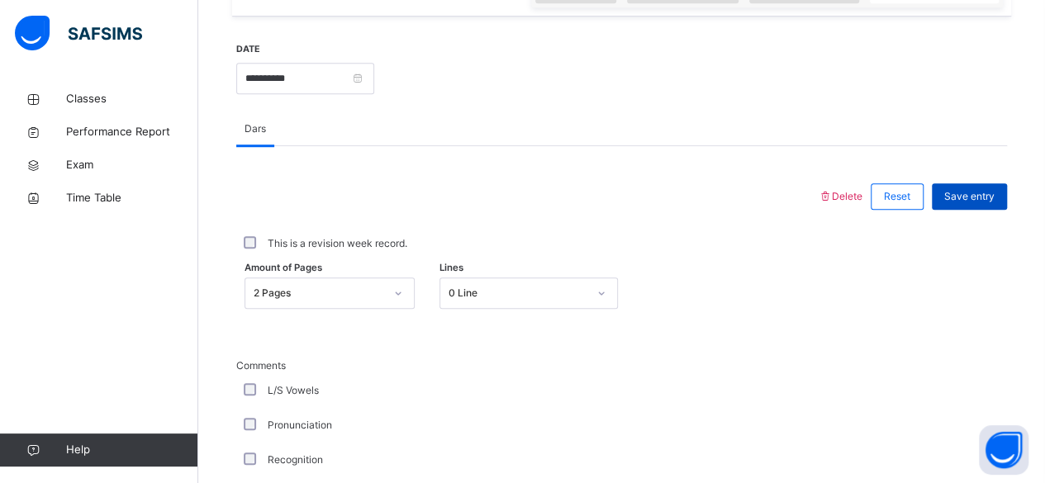
click at [988, 189] on span "Save entry" at bounding box center [969, 196] width 50 height 15
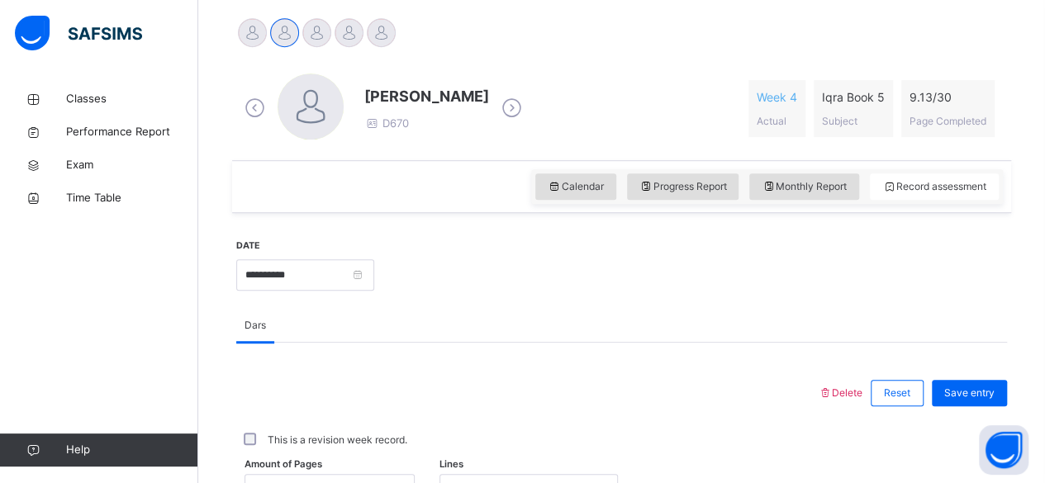
click at [515, 109] on icon at bounding box center [511, 108] width 29 height 25
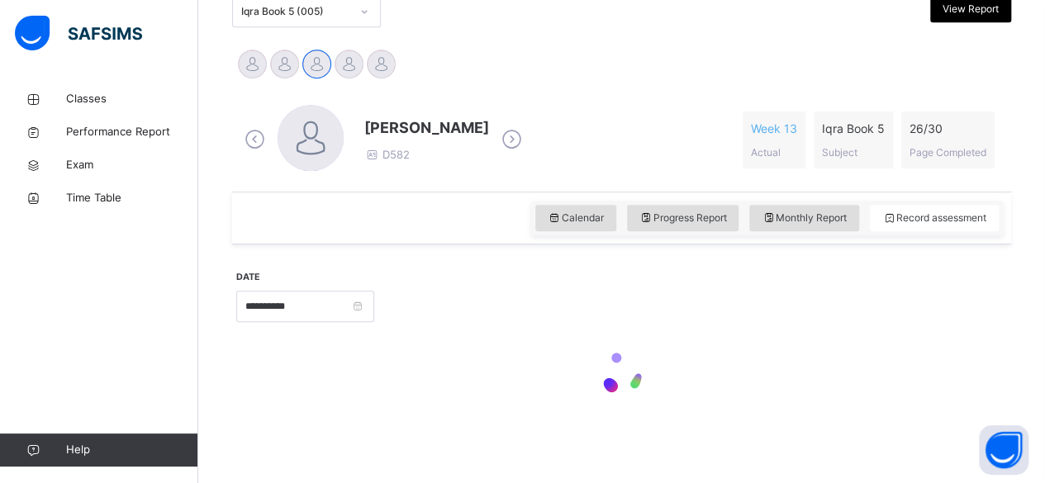
scroll to position [413, 0]
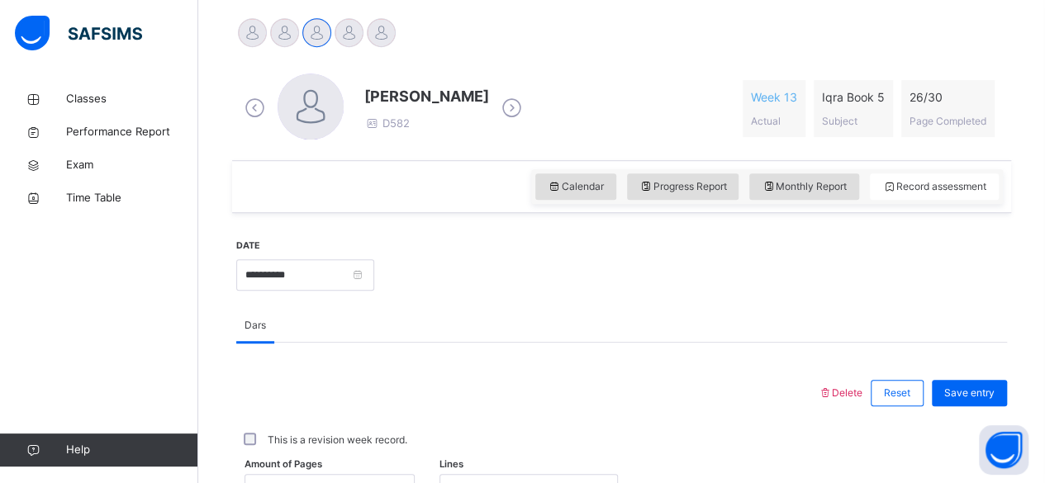
click at [526, 106] on icon at bounding box center [511, 108] width 29 height 25
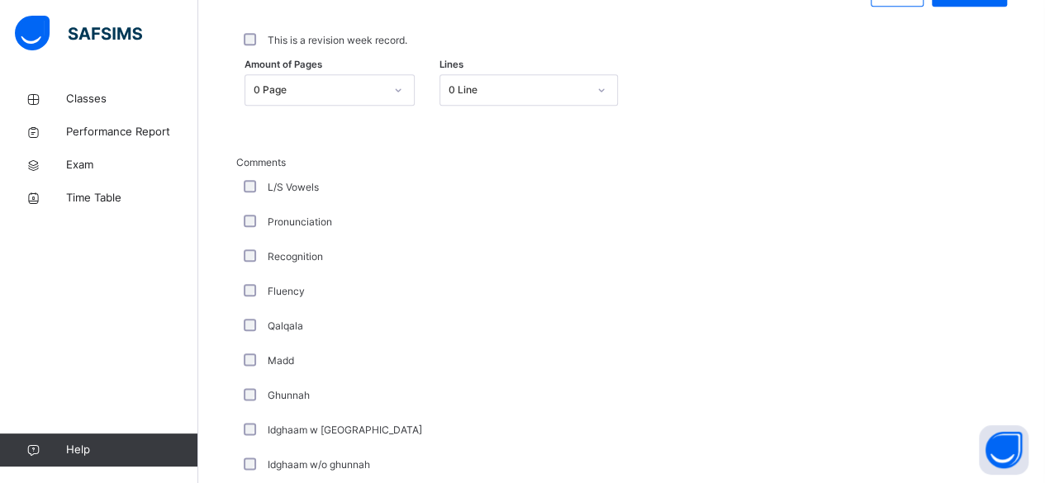
scroll to position [812, 0]
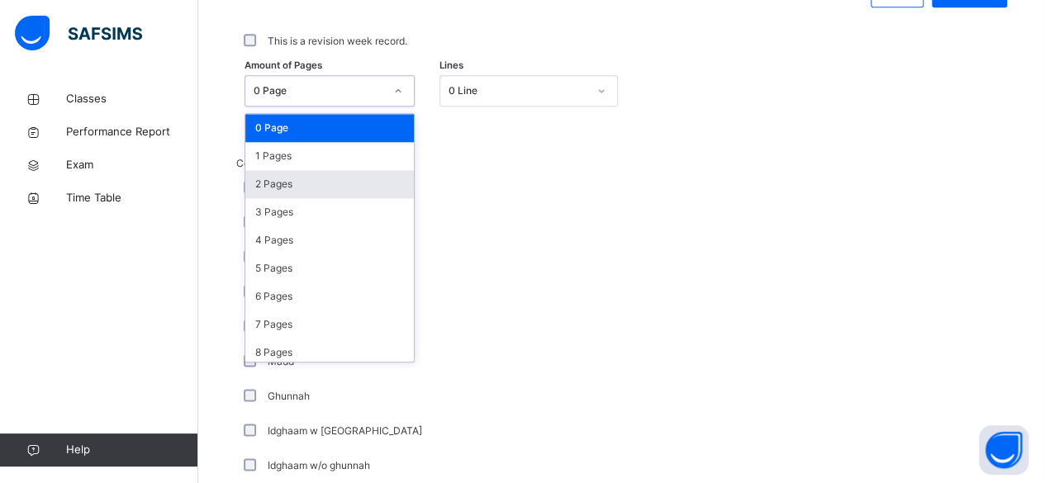
click at [348, 181] on div "2 Pages" at bounding box center [329, 184] width 168 height 28
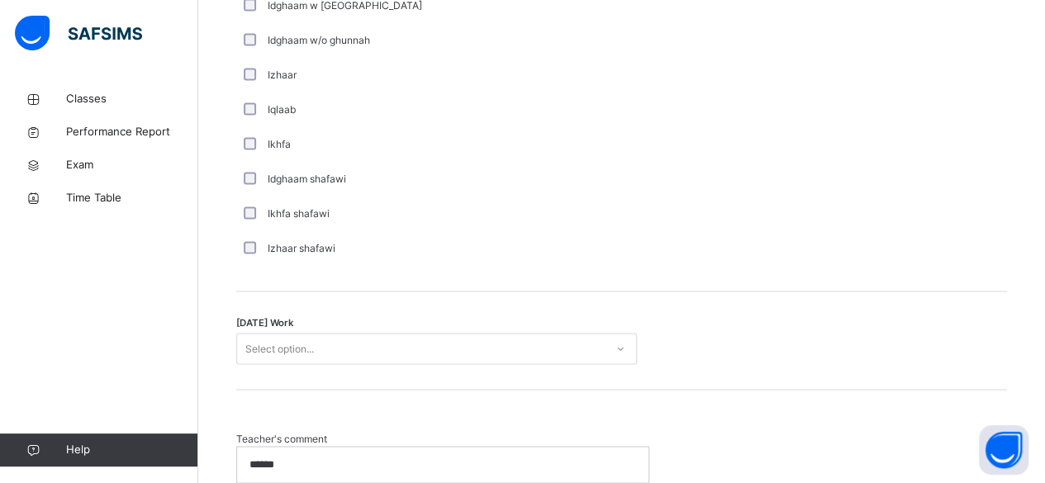
scroll to position [1330, 0]
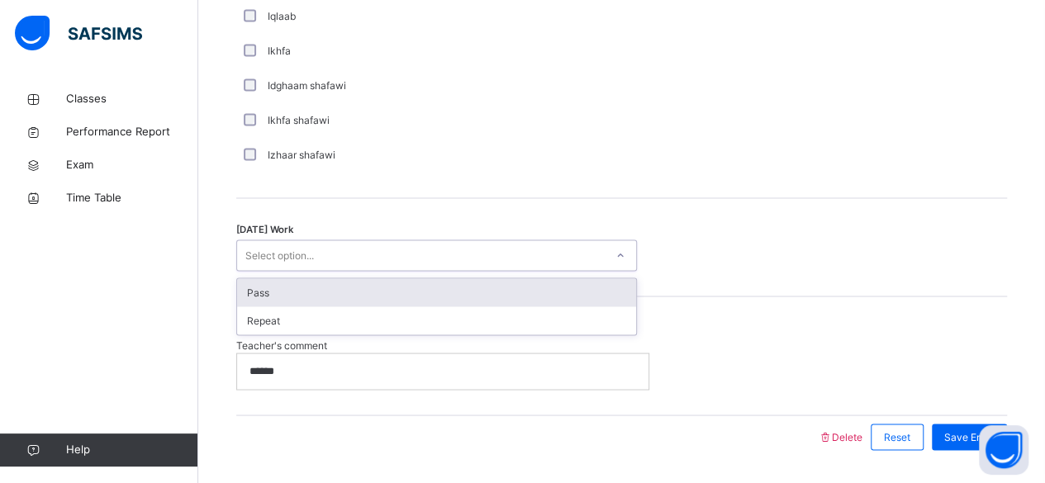
click at [589, 297] on div "Pass" at bounding box center [436, 292] width 399 height 28
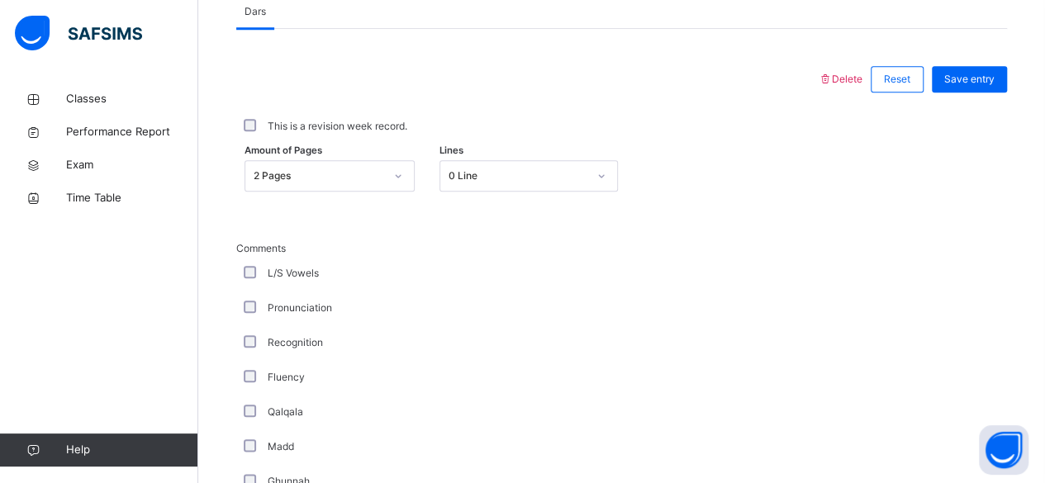
scroll to position [724, 0]
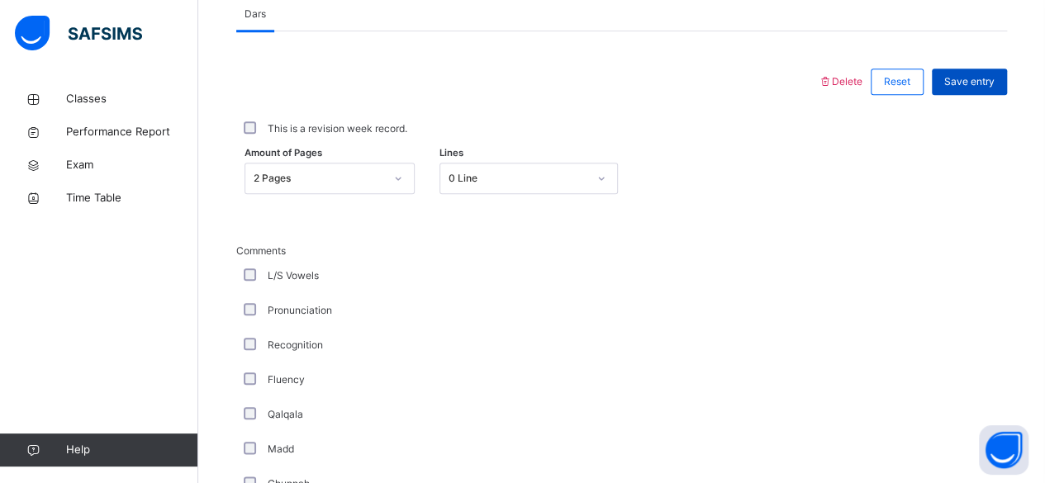
click at [986, 81] on span "Save entry" at bounding box center [969, 81] width 50 height 15
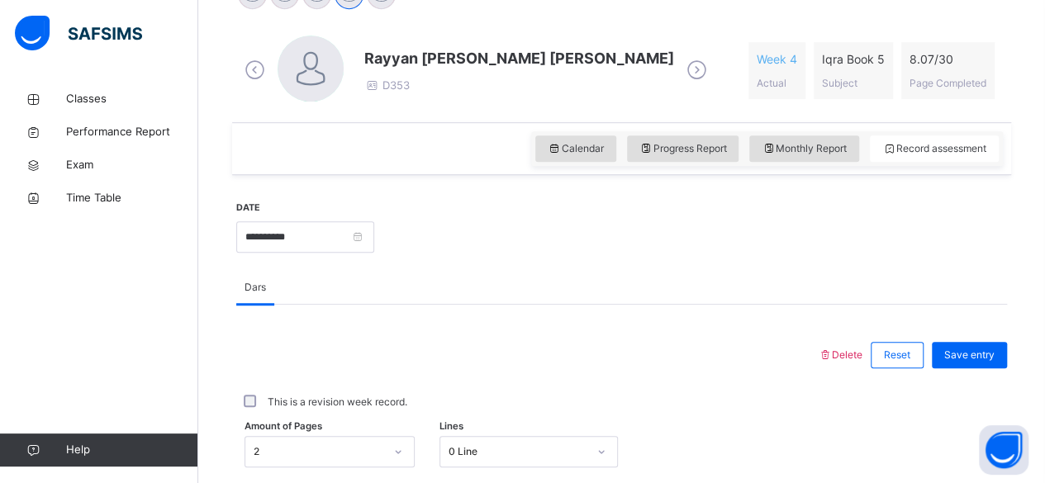
scroll to position [448, 0]
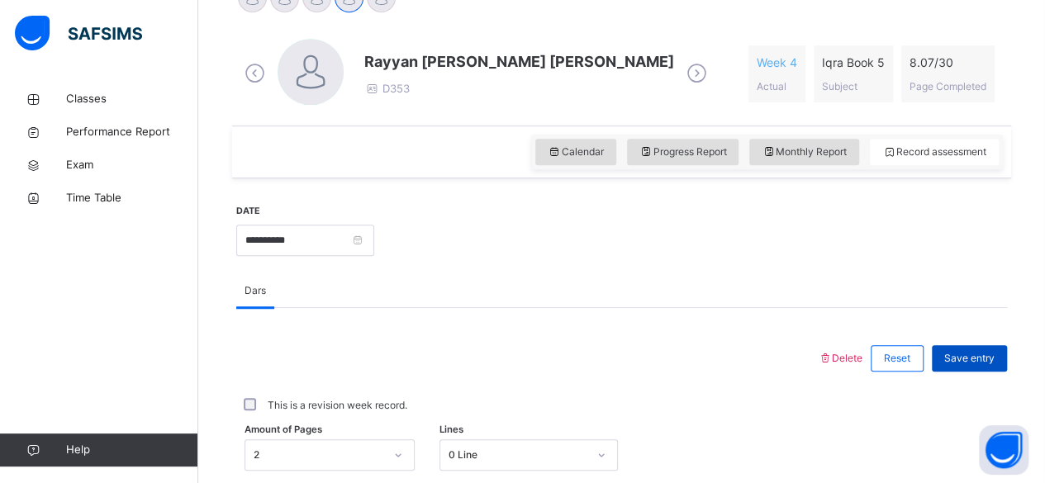
click at [979, 355] on span "Save entry" at bounding box center [969, 358] width 50 height 15
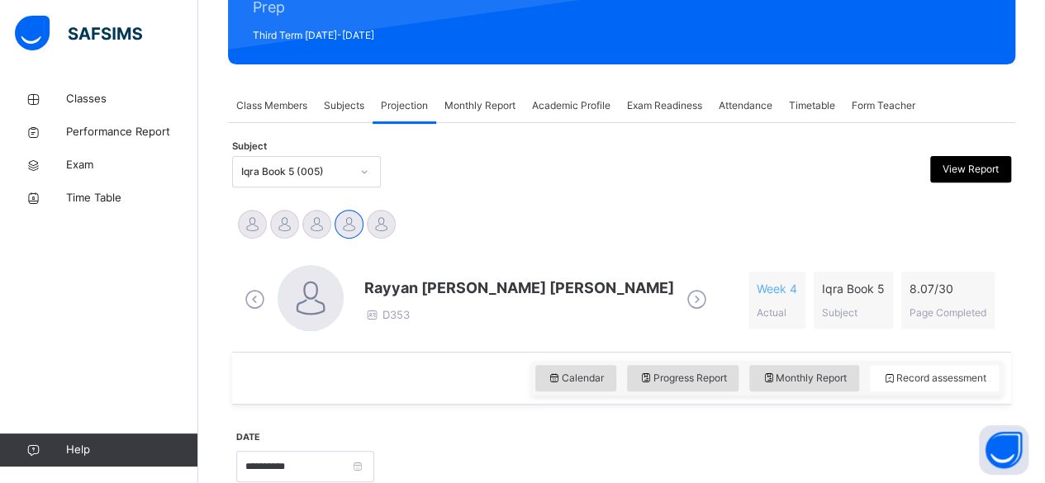
scroll to position [213, 0]
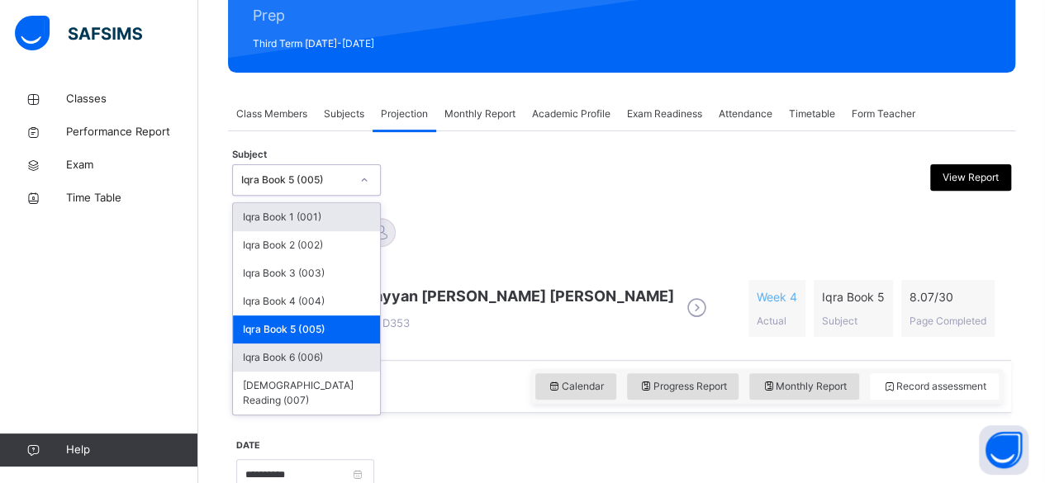
click at [345, 356] on div "Iqra Book 6 (006)" at bounding box center [306, 358] width 147 height 28
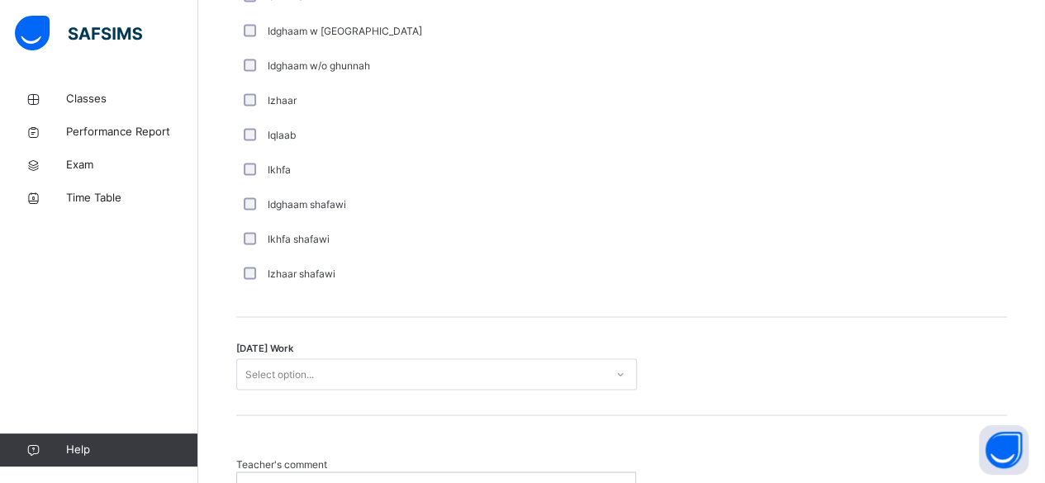
scroll to position [1216, 0]
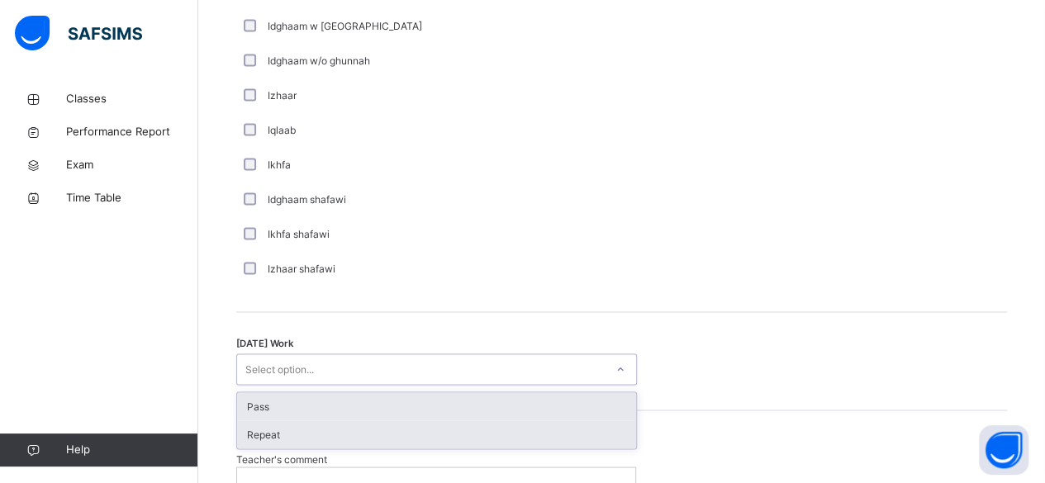
click at [515, 430] on div "Repeat" at bounding box center [436, 434] width 399 height 28
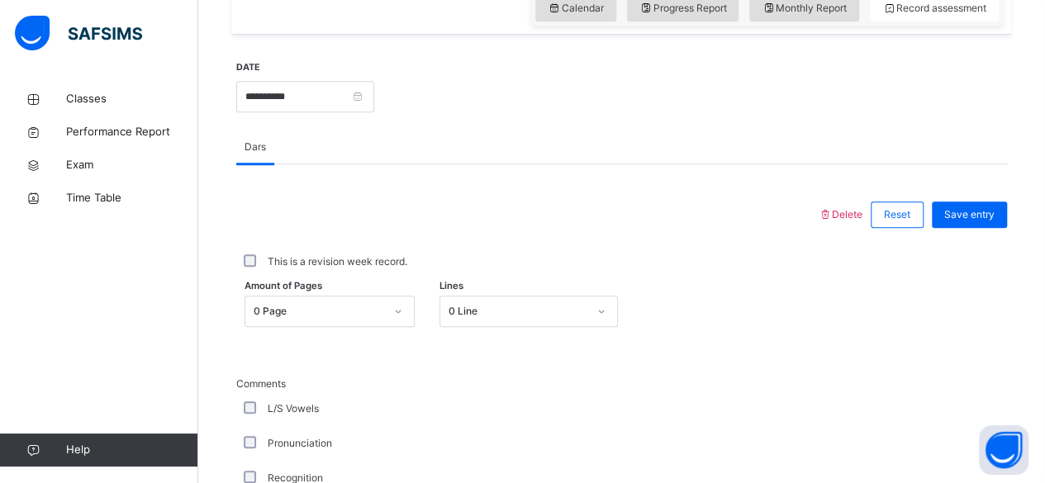
scroll to position [592, 0]
click at [984, 211] on span "Save entry" at bounding box center [969, 213] width 50 height 15
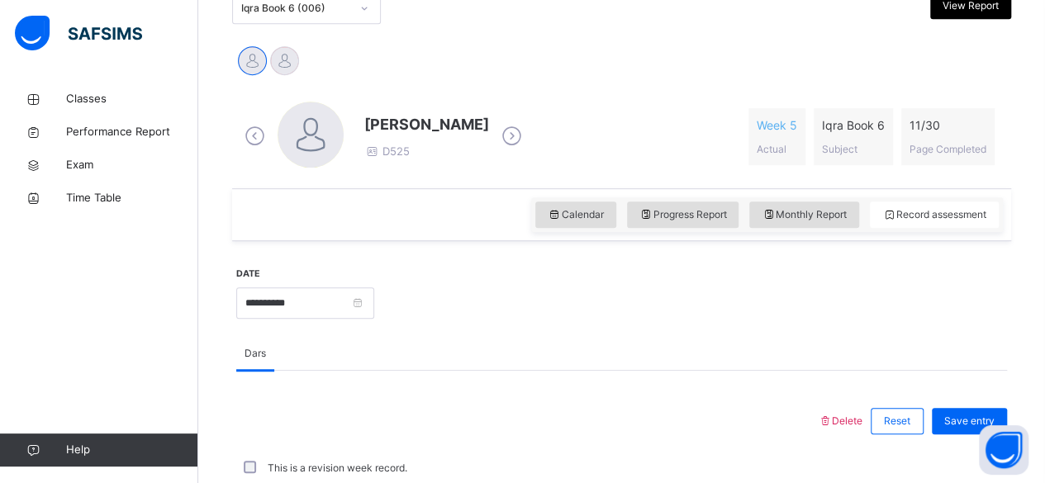
click at [526, 130] on icon at bounding box center [511, 136] width 29 height 25
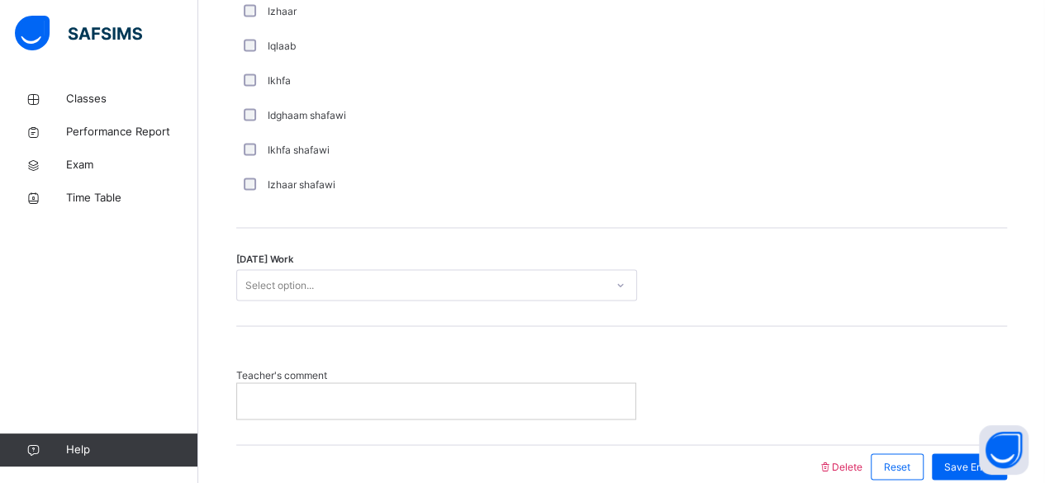
scroll to position [1303, 0]
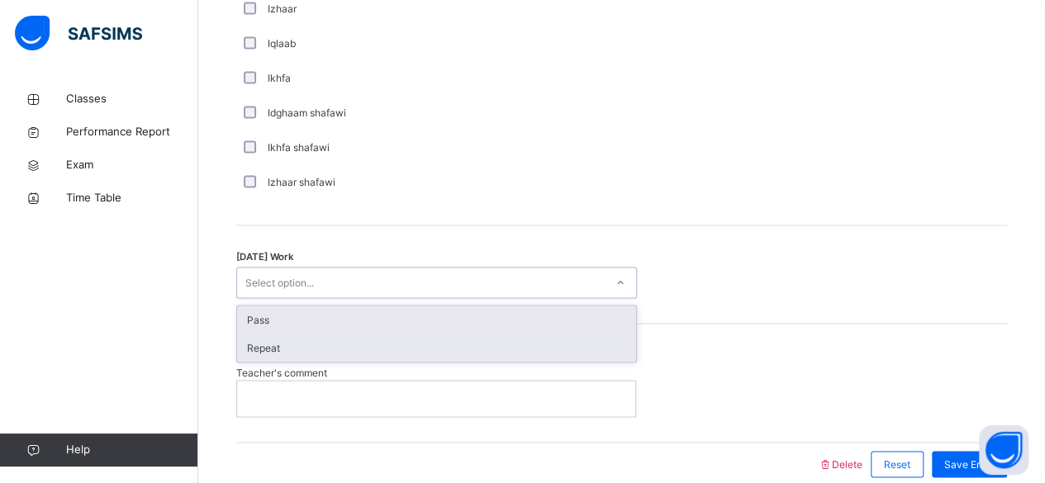
click at [403, 348] on div "Repeat" at bounding box center [436, 348] width 399 height 28
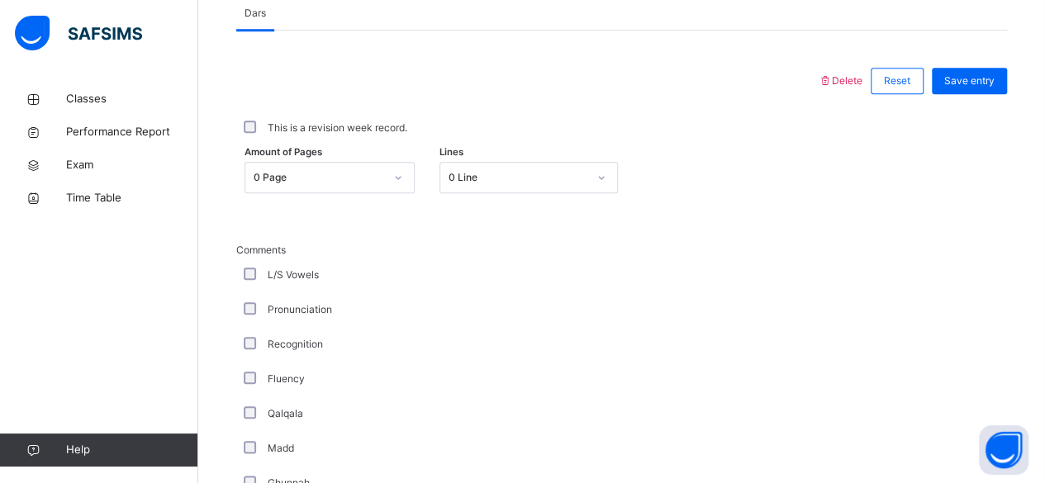
scroll to position [722, 0]
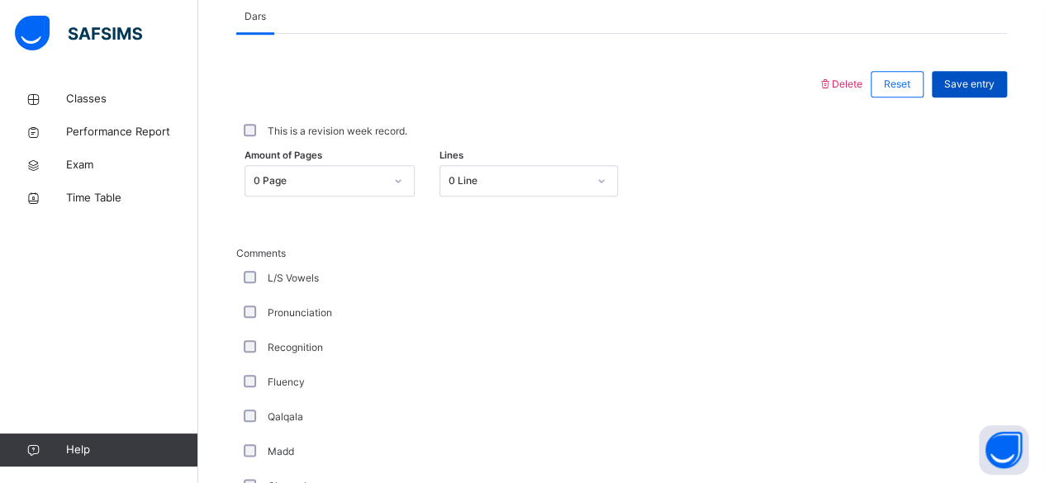
click at [987, 81] on span "Save entry" at bounding box center [969, 84] width 50 height 15
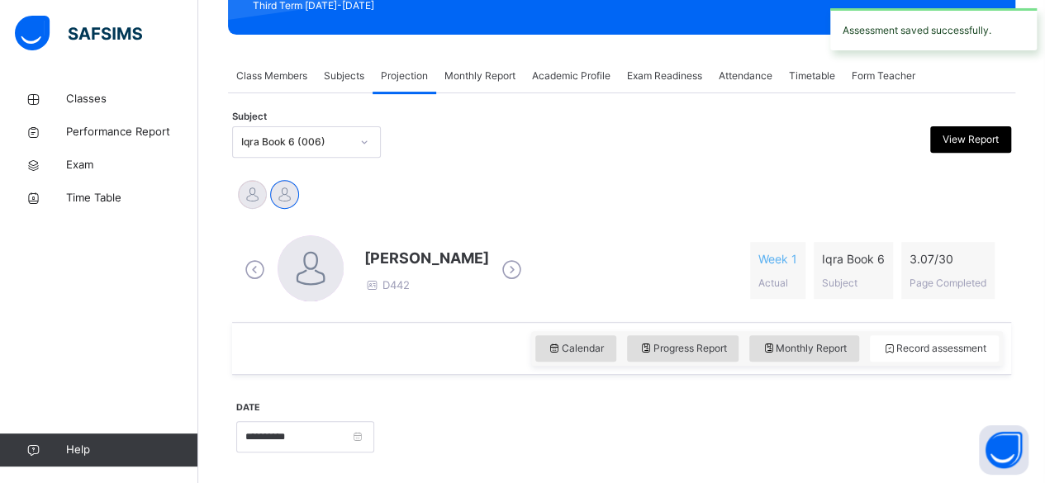
scroll to position [256, 0]
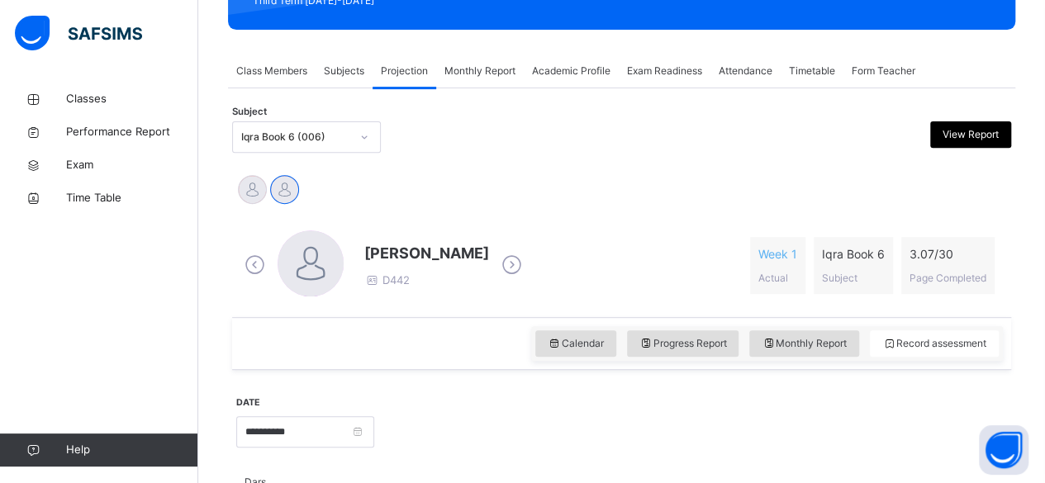
click at [740, 59] on div "Attendance" at bounding box center [745, 71] width 70 height 33
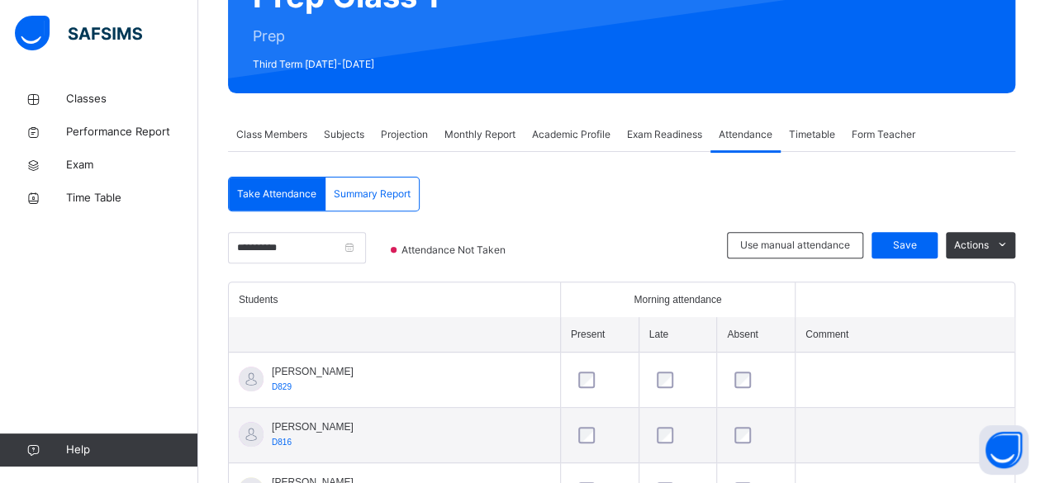
scroll to position [191, 0]
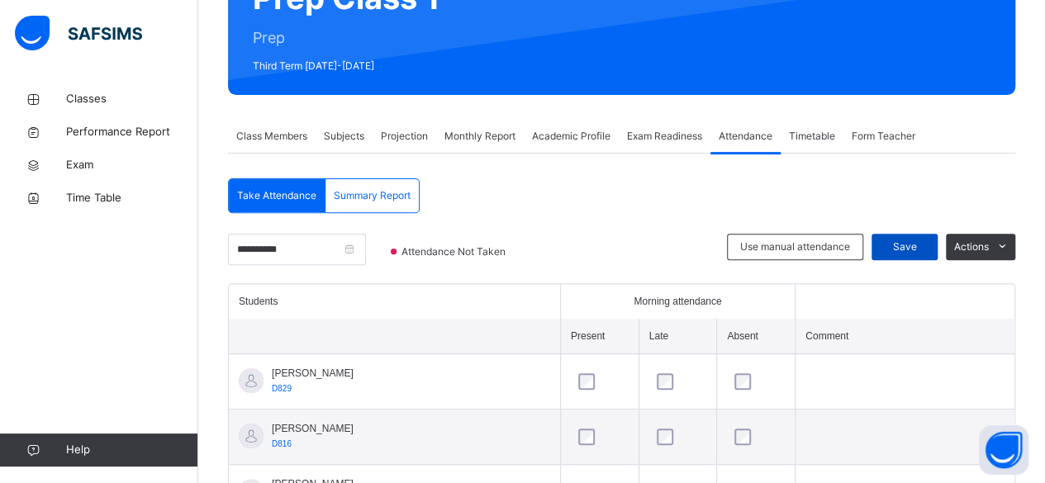
click at [917, 241] on span "Save" at bounding box center [904, 246] width 41 height 15
